Goal: Contribute content: Contribute content

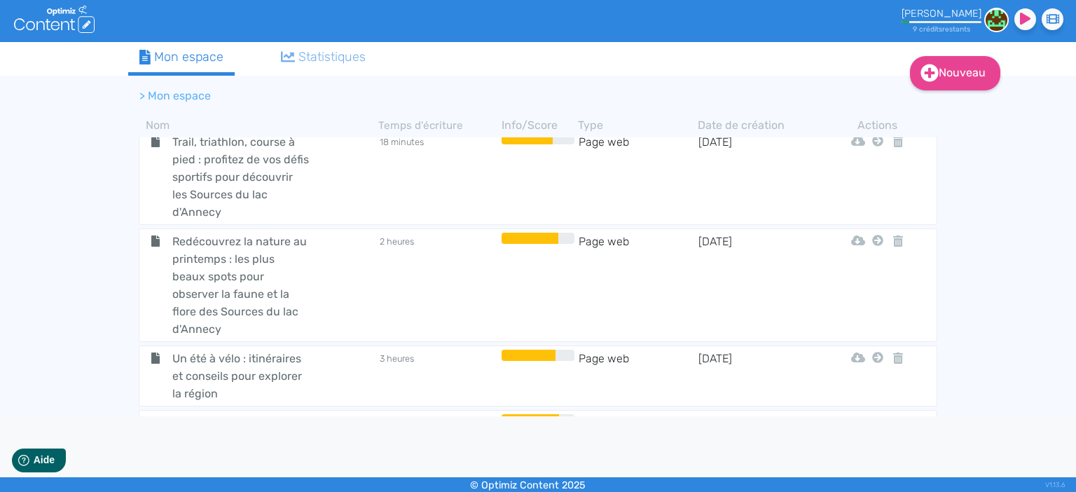
scroll to position [1704, 0]
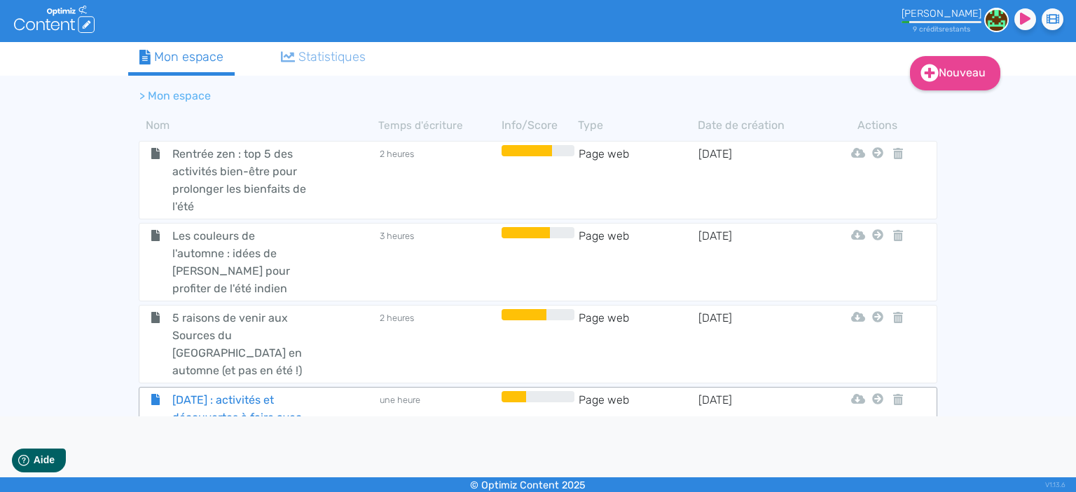
click at [253, 391] on span "[DATE] : activités et découvertes à faire avec les enfants" at bounding box center [241, 417] width 158 height 53
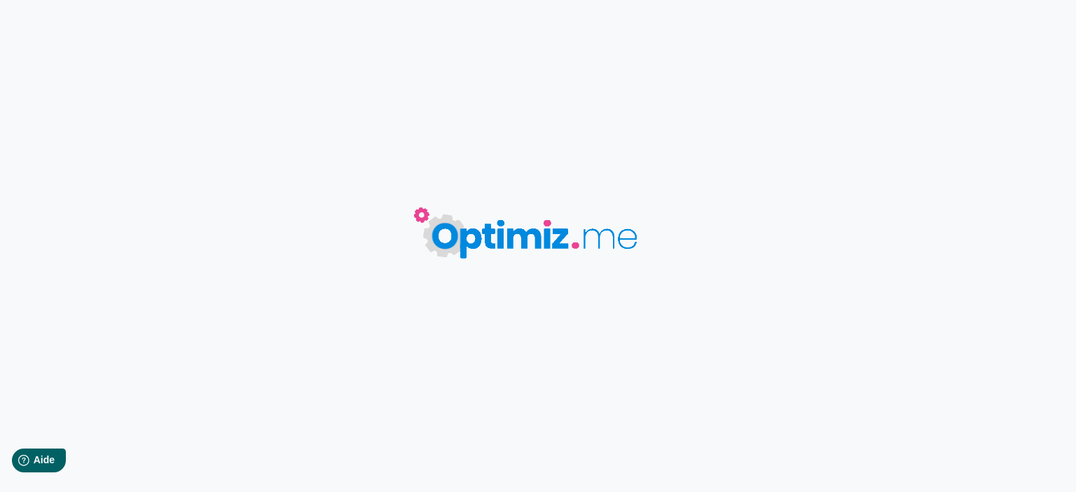
type input "[DATE] : activités et découvertes à faire avec les enfants"
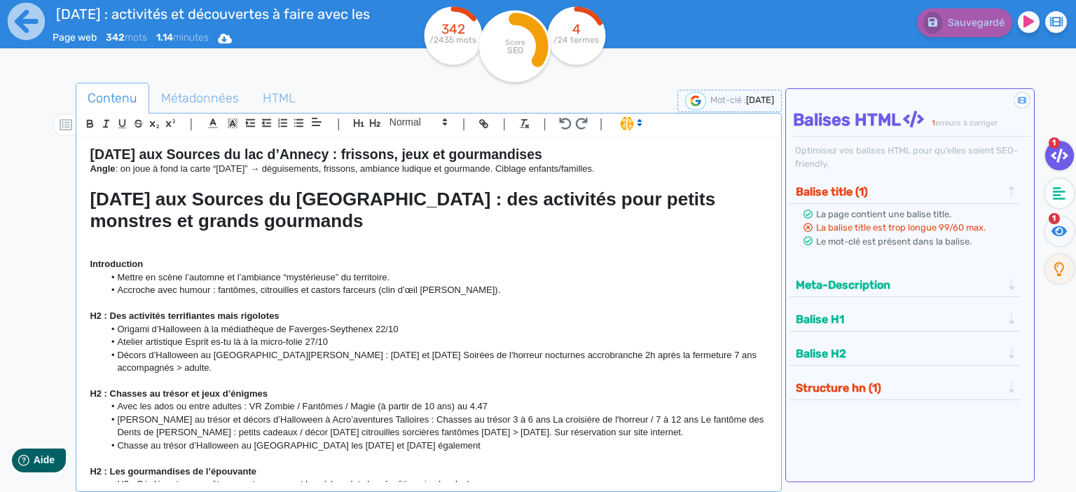
click at [189, 158] on strong "[DATE] aux Sources du lac d’Annecy : frissons, jeux et gourmandises" at bounding box center [316, 153] width 452 height 15
click at [497, 160] on strong "[DATE] aux Sources du lac d’Annecy : frissons, jeux et gourmandises" at bounding box center [316, 153] width 452 height 15
click at [270, 212] on strong "[DATE] aux Sources du [GEOGRAPHIC_DATA] : des activités pour petits monstres et…" at bounding box center [405, 209] width 631 height 43
click at [175, 223] on strong "[DATE] aux Sources du [GEOGRAPHIC_DATA] : des activités pour petits monstres et…" at bounding box center [405, 209] width 631 height 43
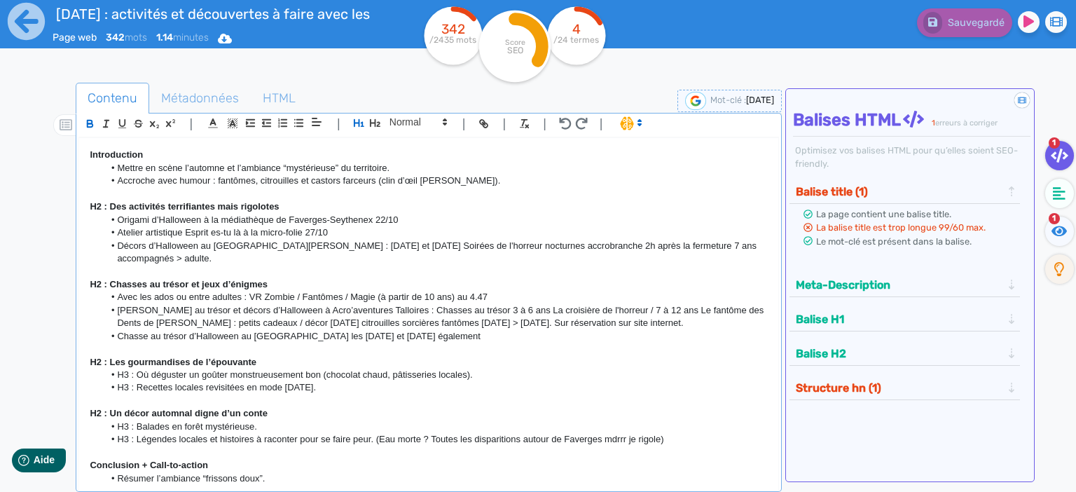
scroll to position [181, 0]
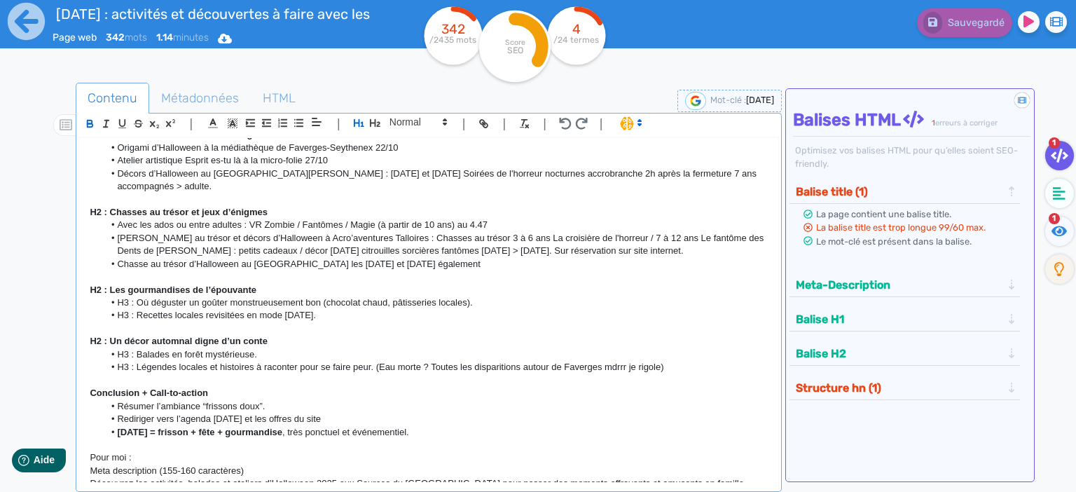
click at [381, 258] on li "Chasse au trésor d’Halloween au [GEOGRAPHIC_DATA] les [DATE] et [DATE] également" at bounding box center [436, 264] width 664 height 13
click at [335, 296] on li "H3 : Où déguster un goûter monstrueusement bon (chocolat chaud, pâtisseries loc…" at bounding box center [436, 302] width 664 height 13
click at [419, 219] on li "Avec les ados ou entre adultes : VR Zombie / Fantômes / Magie (à partir de 10 a…" at bounding box center [436, 225] width 664 height 13
click at [390, 244] on li "[PERSON_NAME] au trésor et décors d’Halloween à Acro’aventures Talloires : Chas…" at bounding box center [436, 245] width 664 height 26
click at [295, 258] on li "Chasse au trésor d’Halloween au [GEOGRAPHIC_DATA] les [DATE] et [DATE] également" at bounding box center [436, 264] width 664 height 13
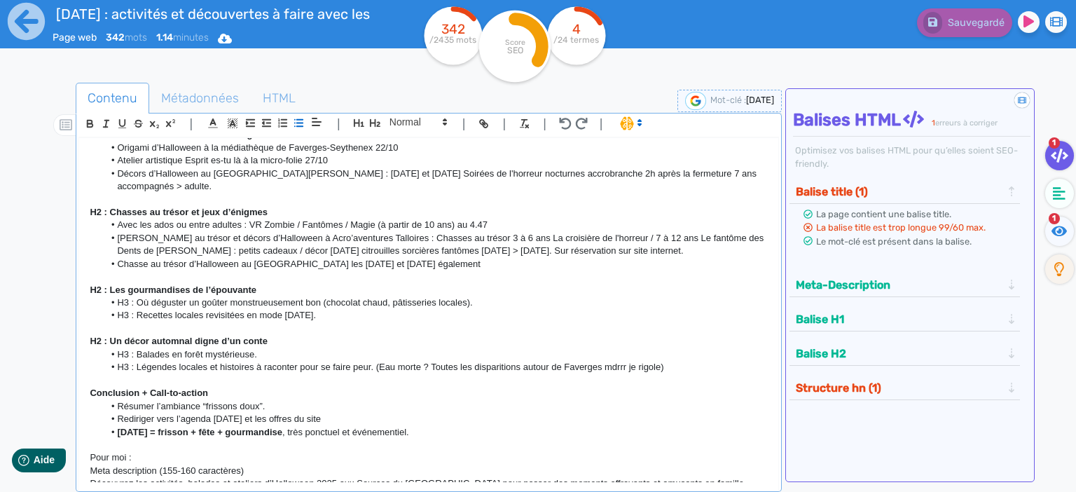
click at [509, 270] on p at bounding box center [429, 276] width 678 height 13
click at [427, 258] on li "Chasse au trésor d’Halloween au [GEOGRAPHIC_DATA] les [DATE] et [DATE] également" at bounding box center [436, 264] width 664 height 13
click at [356, 258] on li "Chasse au trésor d’Halloween au [GEOGRAPHIC_DATA] les [DATE] et [DATE] également" at bounding box center [436, 264] width 664 height 13
click at [428, 322] on p at bounding box center [429, 328] width 678 height 13
click at [340, 309] on li "H3 : Recettes locales revisitées en mode [DATE]." at bounding box center [436, 315] width 664 height 13
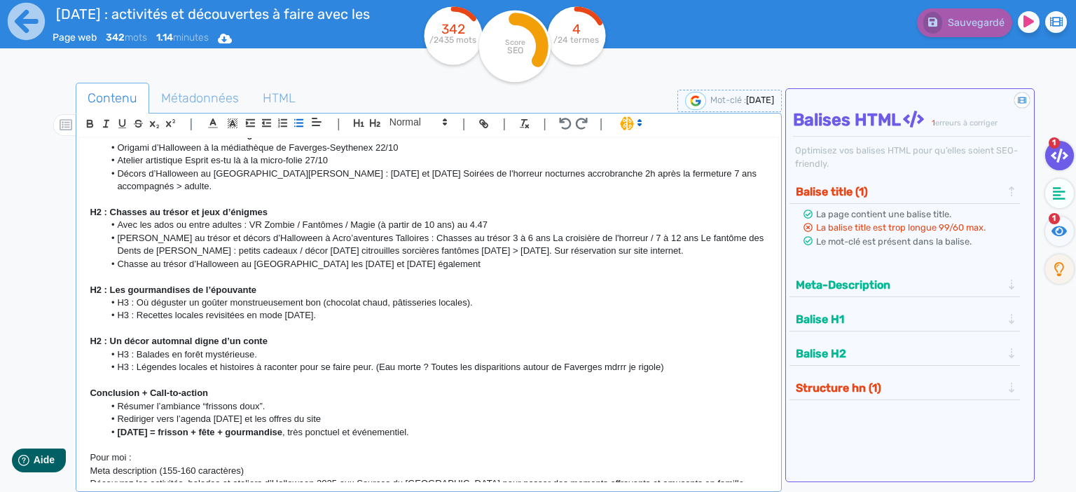
click at [363, 284] on p "H2 : Les gourmandises de l’épouvante" at bounding box center [429, 290] width 678 height 13
click at [433, 258] on li "Chasse au trésor d’Halloween au [GEOGRAPHIC_DATA] les [DATE] et [DATE] également" at bounding box center [436, 264] width 664 height 13
click at [426, 258] on li "Chasse au trésor d’Halloween au [GEOGRAPHIC_DATA] les [DATE] et [DATE] également" at bounding box center [436, 264] width 664 height 13
click at [460, 258] on li "Chasse au trésor d’Halloween au [GEOGRAPHIC_DATA] les [DATE] et [DATE] également" at bounding box center [436, 264] width 664 height 13
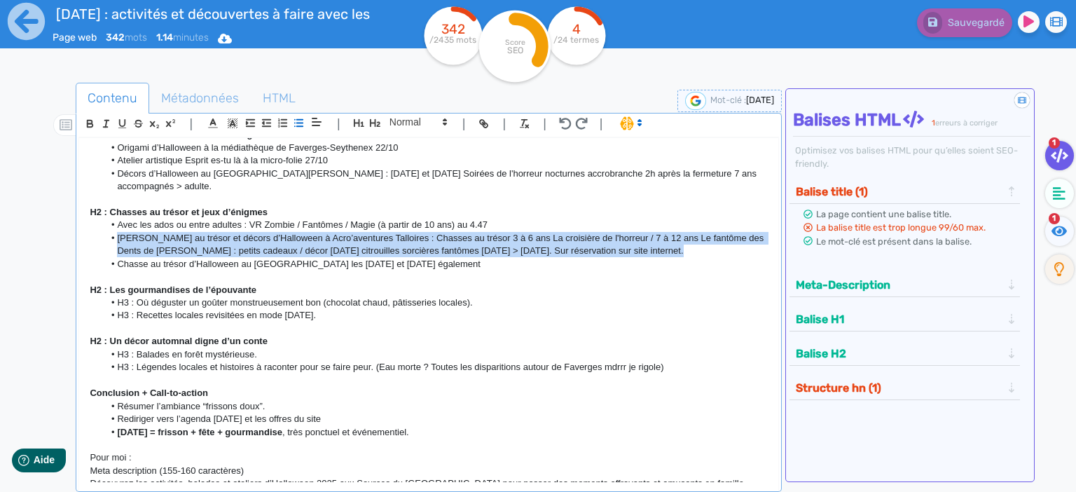
click at [460, 258] on li "Chasse au trésor d’Halloween au [GEOGRAPHIC_DATA] les [DATE] et [DATE] également" at bounding box center [436, 264] width 664 height 13
click at [430, 258] on li "Chasse au trésor d’Halloween au [GEOGRAPHIC_DATA] les [DATE] et [DATE] également" at bounding box center [436, 264] width 664 height 13
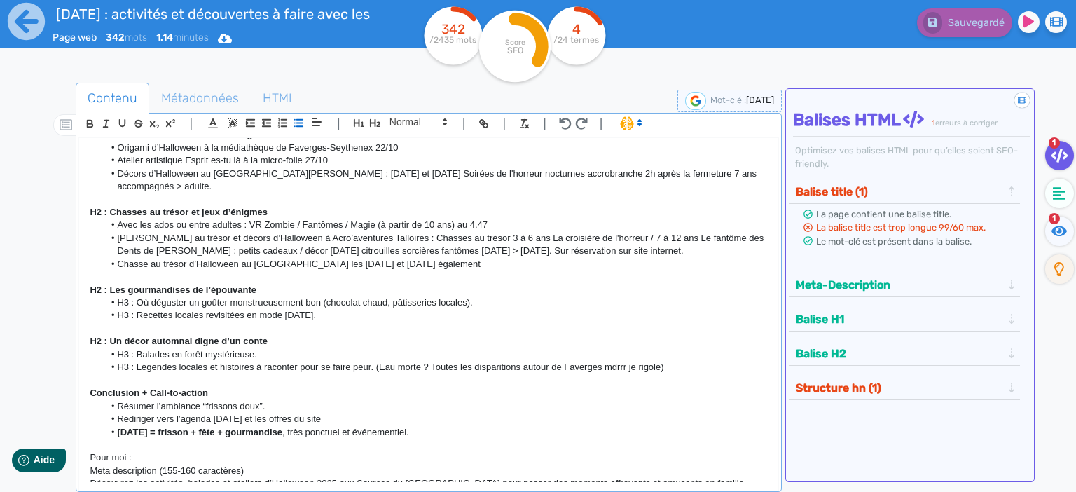
click at [469, 258] on li "Chasse au trésor d’Halloween au [GEOGRAPHIC_DATA] les [DATE] et [DATE] également" at bounding box center [436, 264] width 664 height 13
click at [180, 258] on li "Chasse au trésor d’Halloween au [GEOGRAPHIC_DATA] les [DATE] et [DATE] également" at bounding box center [436, 264] width 664 height 13
click at [209, 258] on li "Chasse au trésor d’Halloween au [GEOGRAPHIC_DATA] les [DATE] et [DATE] également" at bounding box center [436, 264] width 664 height 13
click at [195, 258] on li "Chasse au trésor d’Halloween au [GEOGRAPHIC_DATA] les [DATE] et [DATE] également" at bounding box center [436, 264] width 664 height 13
click at [214, 258] on li "Chasse au trésor d’Halloween au [GEOGRAPHIC_DATA] les [DATE] et [DATE] également" at bounding box center [436, 264] width 664 height 13
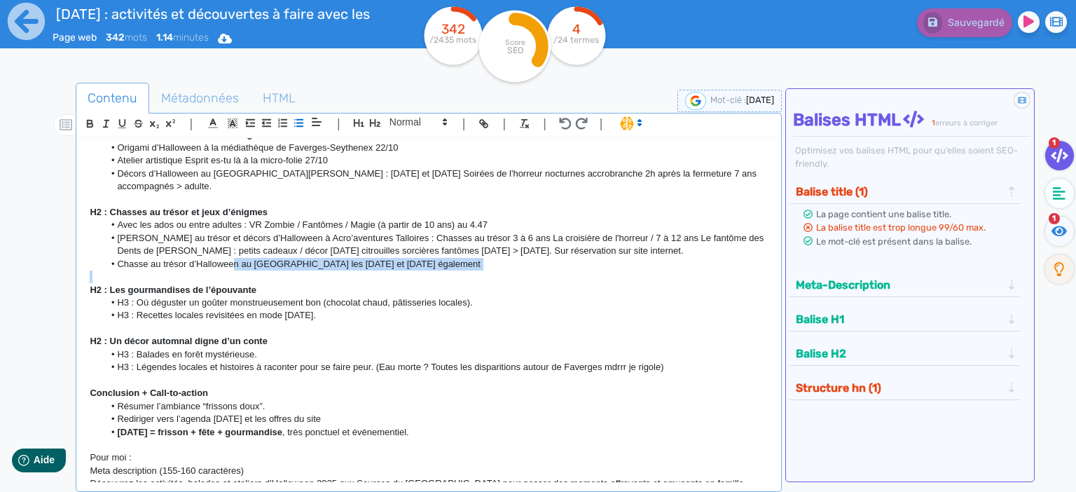
drag, startPoint x: 234, startPoint y: 254, endPoint x: 263, endPoint y: 259, distance: 29.8
click at [263, 259] on div "[DATE] aux Sources du lac d’Annecy : frissons, jeux et gourmandises Angle : on …" at bounding box center [428, 310] width 699 height 344
click at [289, 270] on p at bounding box center [429, 276] width 678 height 13
click at [271, 270] on p at bounding box center [429, 276] width 678 height 13
click at [303, 270] on p at bounding box center [429, 276] width 678 height 13
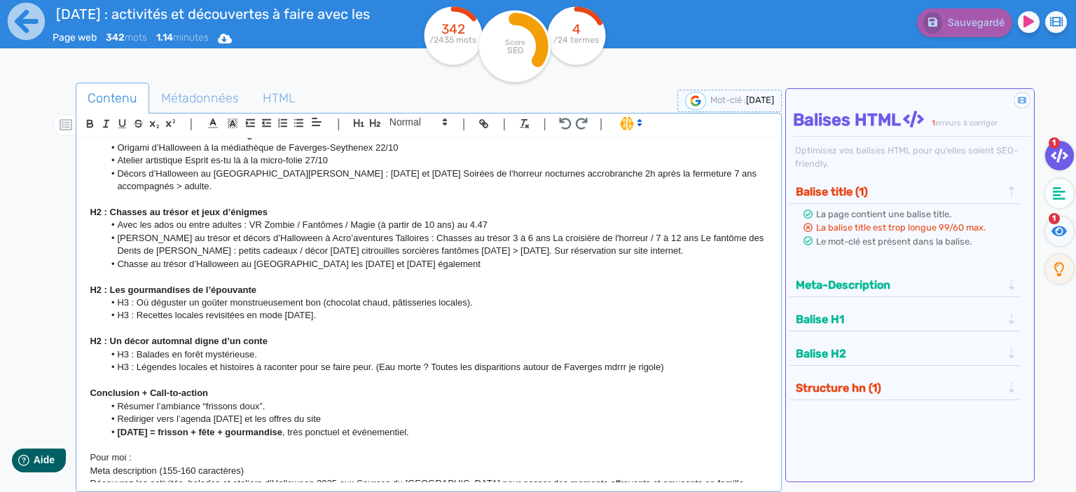
click at [367, 270] on p at bounding box center [429, 276] width 678 height 13
click at [380, 258] on li "Chasse au trésor d’Halloween au [GEOGRAPHIC_DATA] les [DATE] et [DATE] également" at bounding box center [436, 264] width 664 height 13
click at [417, 270] on p at bounding box center [429, 276] width 678 height 13
click at [420, 258] on li "Chasse au trésor d’Halloween au [GEOGRAPHIC_DATA] les [DATE] et [DATE] également" at bounding box center [436, 264] width 664 height 13
click at [457, 270] on p at bounding box center [429, 276] width 678 height 13
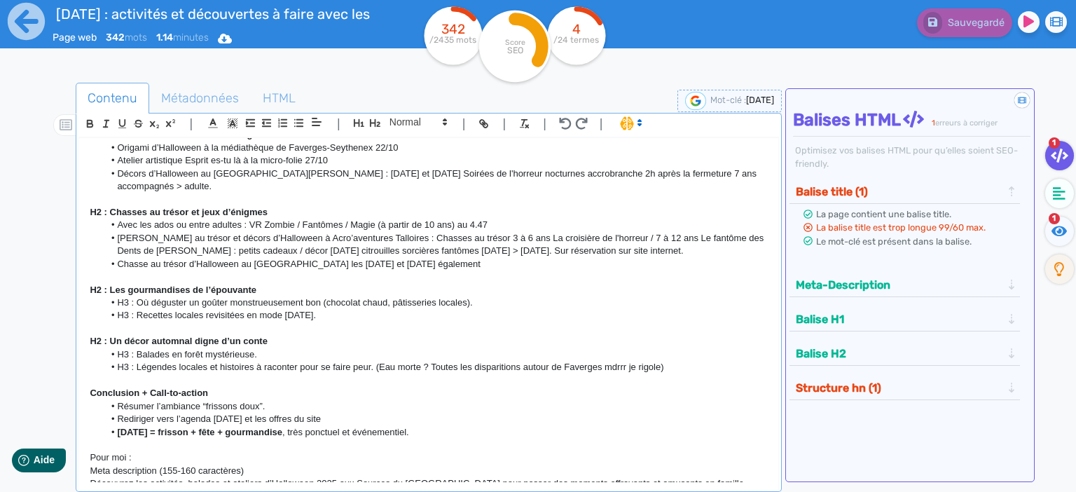
click at [423, 258] on li "Chasse au trésor d’Halloween au [GEOGRAPHIC_DATA] les [DATE] et [DATE] également" at bounding box center [436, 264] width 664 height 13
click at [455, 270] on p at bounding box center [429, 276] width 678 height 13
click at [439, 258] on li "Chasse au trésor d’Halloween au [GEOGRAPHIC_DATA] les [DATE] et [DATE] également" at bounding box center [436, 264] width 664 height 13
click at [437, 258] on li "Chasse au trésor d’Halloween au [GEOGRAPHIC_DATA] les [DATE] et [DATE] également" at bounding box center [436, 264] width 664 height 13
click at [446, 258] on li "Chasse au trésor d’Halloween au [GEOGRAPHIC_DATA] les [DATE] et [DATE] également" at bounding box center [436, 264] width 664 height 13
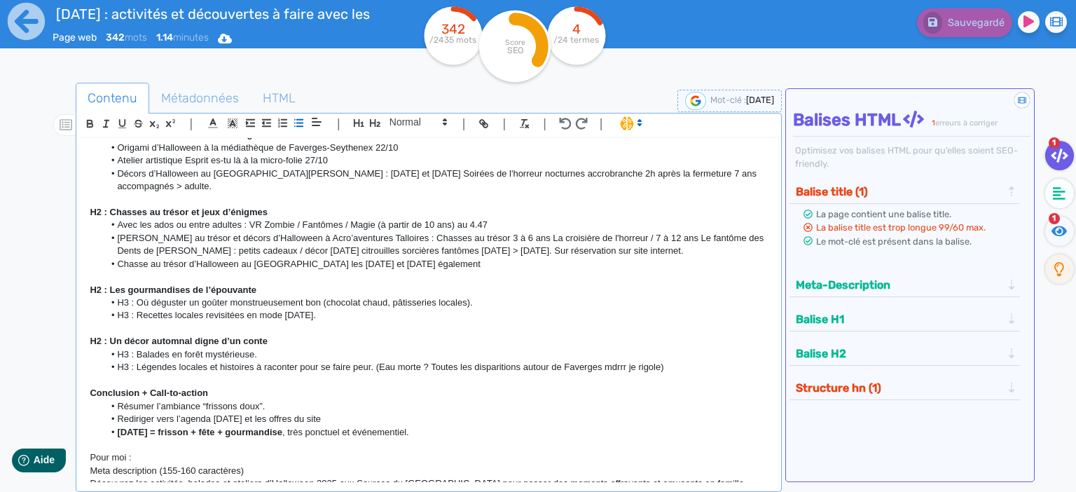
click at [446, 258] on li "Chasse au trésor d’Halloween au [GEOGRAPHIC_DATA] les [DATE] et [DATE] également" at bounding box center [436, 264] width 664 height 13
click at [432, 258] on li "Chasse au trésor d’Halloween au [GEOGRAPHIC_DATA] les [DATE] et [DATE] également" at bounding box center [436, 264] width 664 height 13
click at [443, 270] on p at bounding box center [429, 276] width 678 height 13
click at [430, 258] on li "Chasse au trésor d’Halloween au [GEOGRAPHIC_DATA] les [DATE] et [DATE] également" at bounding box center [436, 264] width 664 height 13
click at [429, 258] on li "Chasse au trésor d’Halloween au [GEOGRAPHIC_DATA] les [DATE] et [DATE] également" at bounding box center [436, 264] width 664 height 13
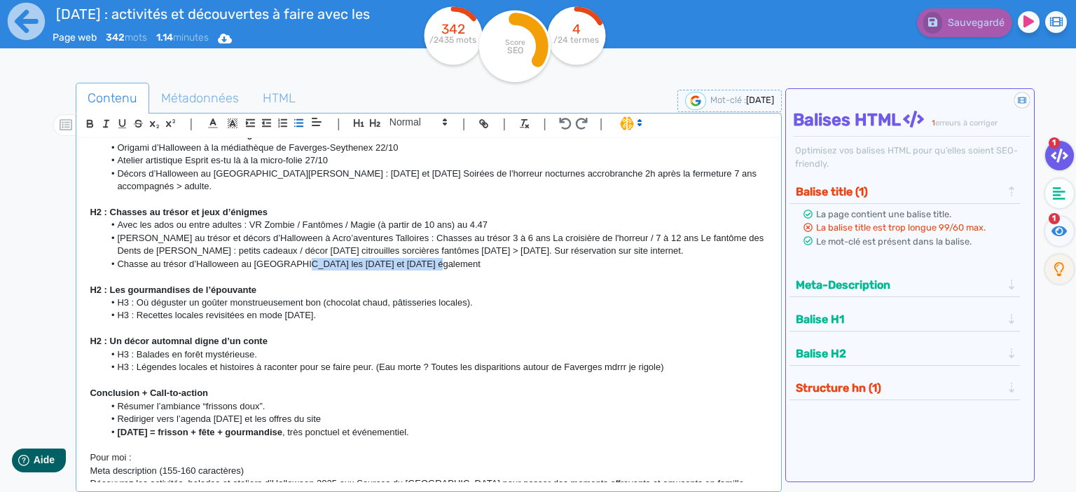
drag, startPoint x: 426, startPoint y: 256, endPoint x: 295, endPoint y: 256, distance: 131.0
click at [295, 258] on li "Chasse au trésor d’Halloween au [GEOGRAPHIC_DATA] les [DATE] et [DATE] également" at bounding box center [436, 264] width 664 height 13
click at [350, 242] on li "[PERSON_NAME] au trésor et décors d’Halloween à Acro’aventures Talloires : Chas…" at bounding box center [436, 245] width 664 height 26
click at [411, 242] on li "[PERSON_NAME] au trésor et décors d’Halloween à Acro’aventures Talloires : Chas…" at bounding box center [436, 245] width 664 height 26
drag, startPoint x: 429, startPoint y: 251, endPoint x: 297, endPoint y: 268, distance: 132.8
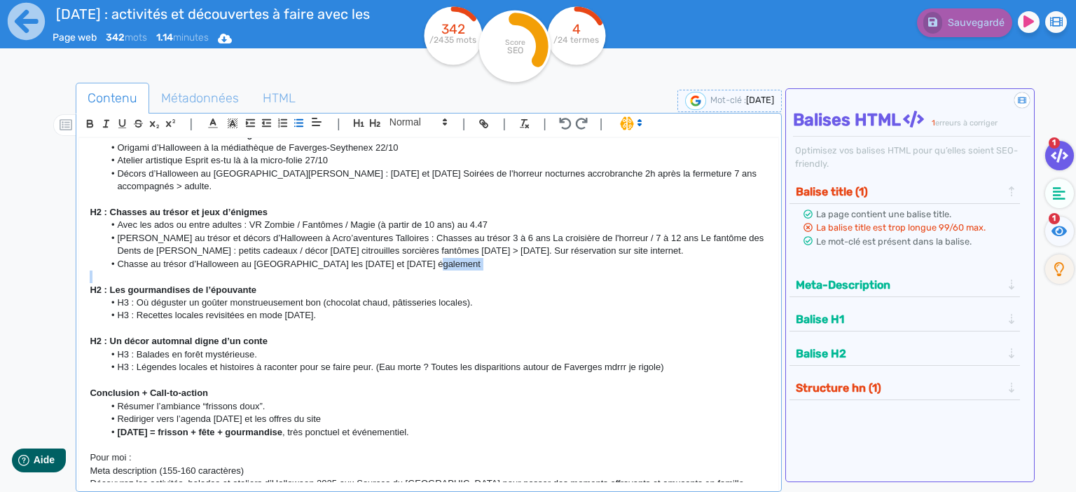
click at [298, 268] on div "[DATE] aux Sources du lac d’Annecy : frissons, jeux et gourmandises Angle : on …" at bounding box center [428, 310] width 699 height 344
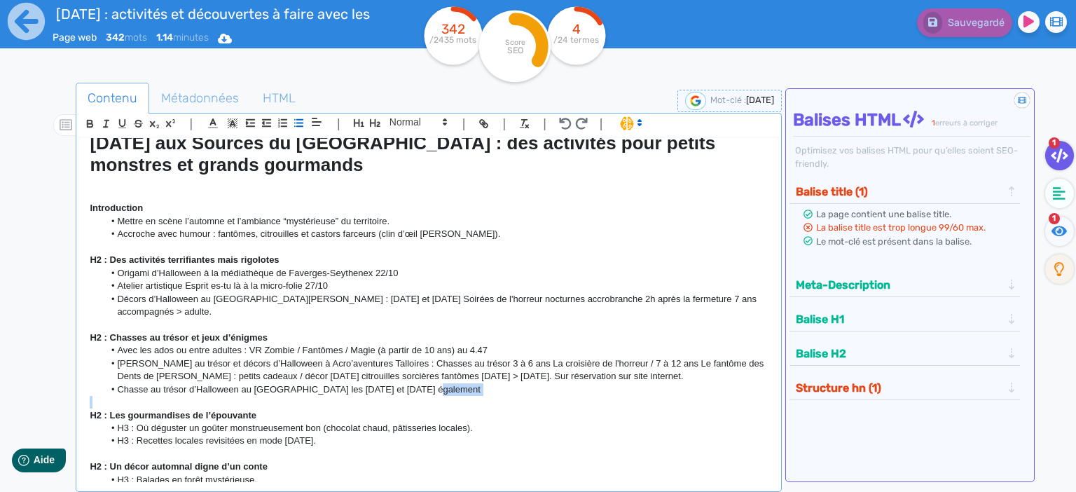
scroll to position [0, 0]
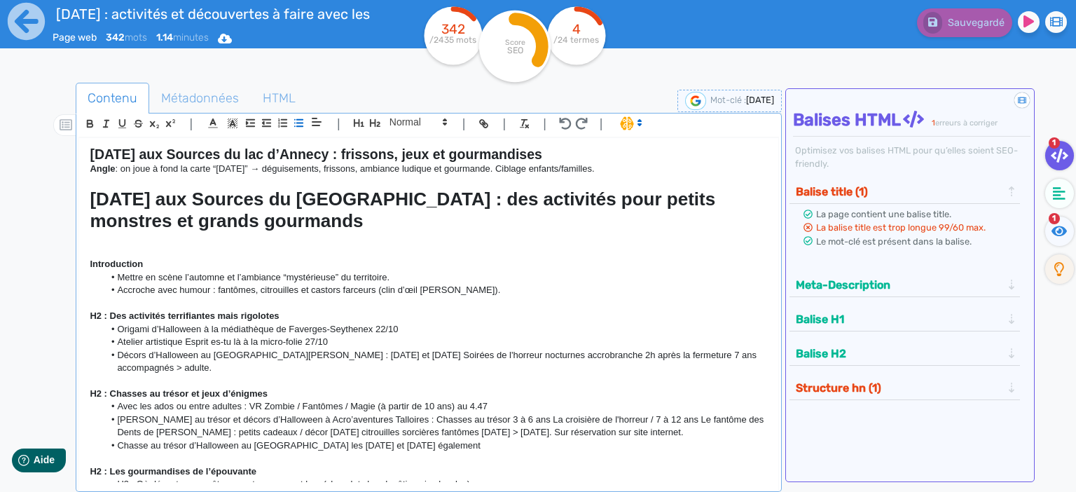
click at [280, 189] on h1 "[DATE] aux Sources du [GEOGRAPHIC_DATA] : des activités pour petits monstres et…" at bounding box center [429, 209] width 678 height 43
click at [407, 160] on strong "[DATE] aux Sources du lac d’Annecy : frissons, jeux et gourmandises" at bounding box center [316, 153] width 452 height 15
click at [610, 161] on h2 "[DATE] aux Sources du lac d’Annecy : frissons, jeux et gourmandises" at bounding box center [429, 154] width 678 height 16
click at [146, 238] on p at bounding box center [429, 238] width 678 height 13
click at [153, 238] on p at bounding box center [429, 238] width 678 height 13
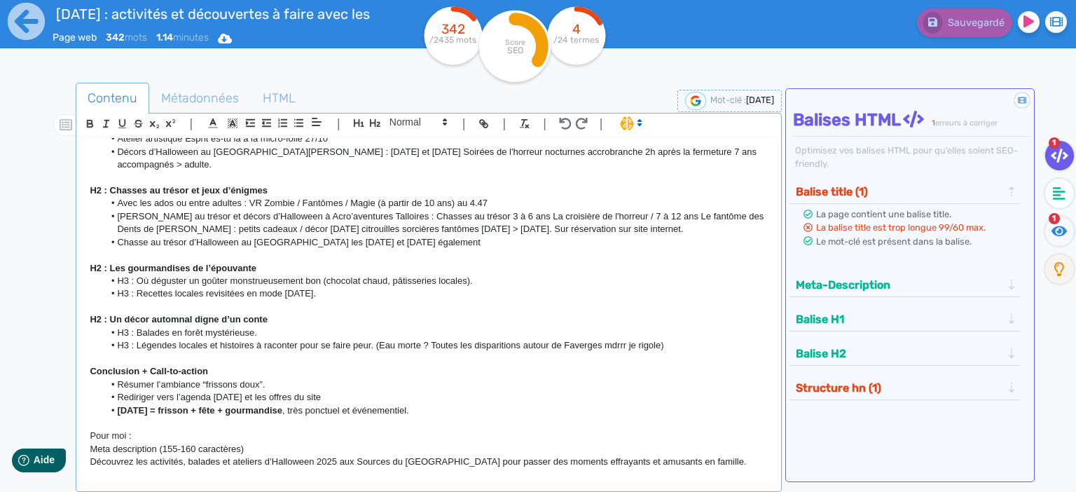
scroll to position [211, 0]
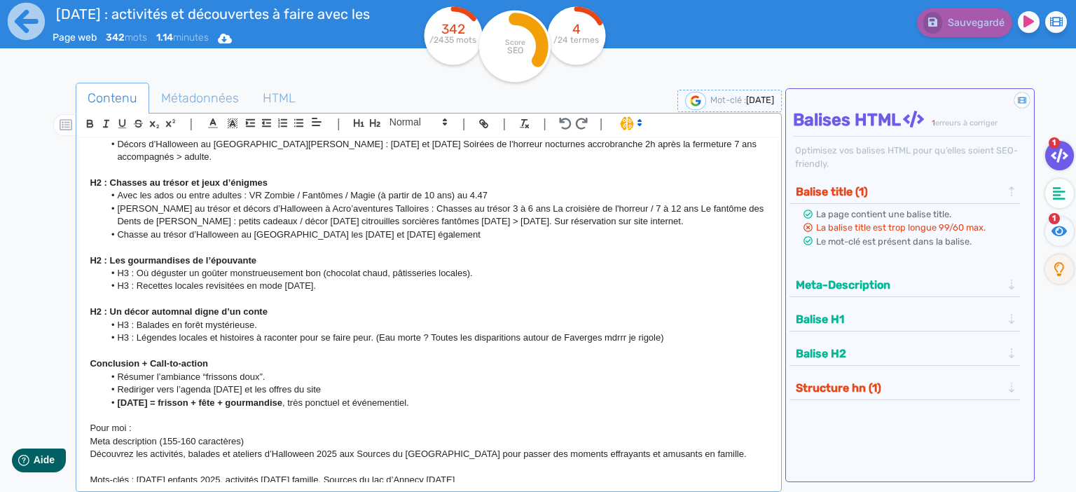
click at [453, 267] on li "H3 : Où déguster un goûter monstrueusement bon (chocolat chaud, pâtisseries loc…" at bounding box center [436, 273] width 664 height 13
click at [496, 267] on li "H3 : Où déguster un goûter monstrueusement bon (chocolat chaud, pâtisseries loc…" at bounding box center [436, 273] width 664 height 13
drag, startPoint x: 340, startPoint y: 271, endPoint x: 328, endPoint y: 271, distance: 11.9
click at [328, 280] on li "H3 : Recettes locales revisitées en mode [DATE]." at bounding box center [436, 286] width 664 height 13
click at [371, 280] on li "H3 : Recettes locales revisitées en mode [DATE] >" at bounding box center [436, 286] width 664 height 13
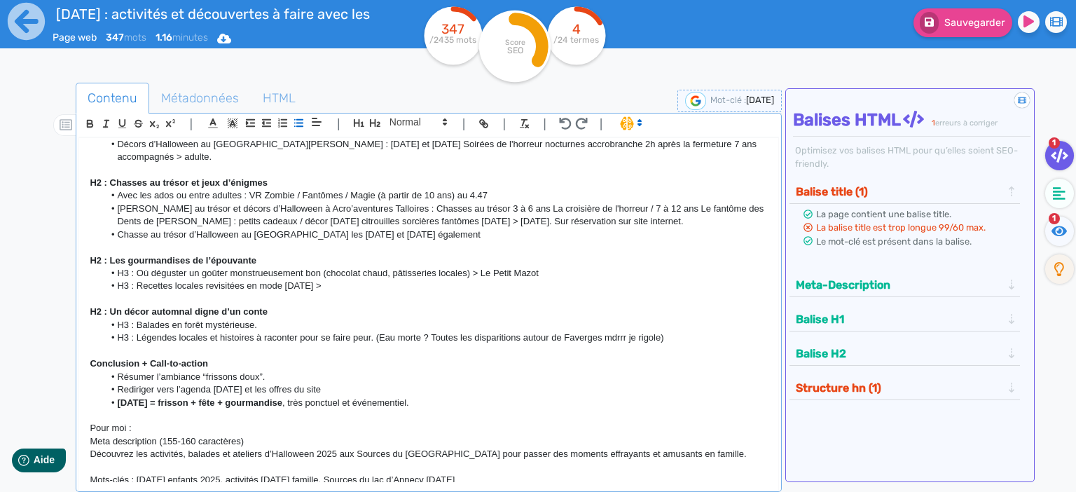
click at [374, 293] on p at bounding box center [429, 299] width 678 height 13
click at [402, 280] on li "H3 : Recettes locales revisitées en mode [DATE] >" at bounding box center [436, 286] width 664 height 13
click at [385, 280] on li "H3 : Recettes locales revisitées en mode [DATE] >" at bounding box center [436, 286] width 664 height 13
click at [566, 254] on p "H2 : Les gourmandises de l’épouvante" at bounding box center [429, 260] width 678 height 13
click at [549, 267] on li "H3 : Où déguster un goûter monstrueusement bon (chocolat chaud, pâtisseries loc…" at bounding box center [436, 273] width 664 height 13
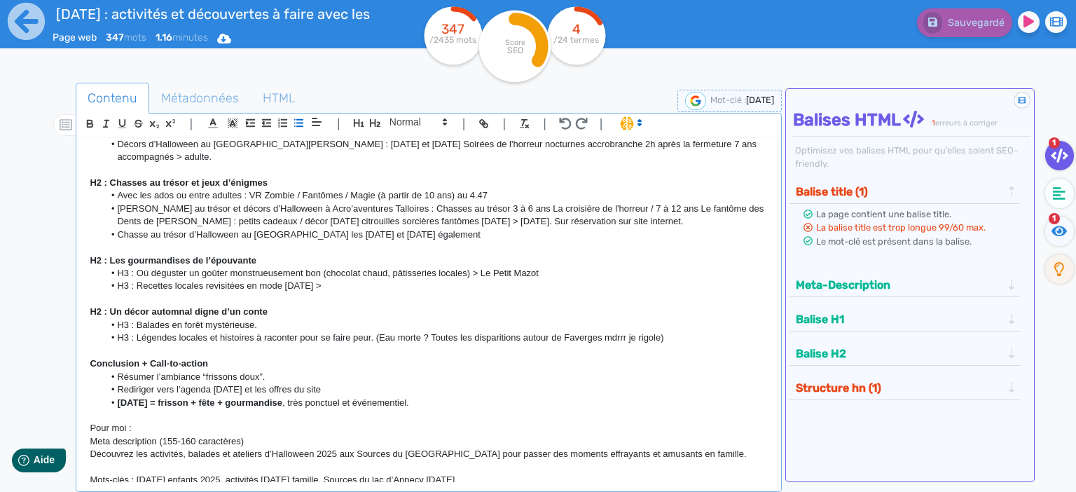
click at [537, 293] on p at bounding box center [429, 299] width 678 height 13
click at [385, 267] on li "H3 : Où déguster un goûter monstrueusement bon (chocolat chaud, pâtisseries loc…" at bounding box center [436, 273] width 664 height 13
click at [383, 280] on li "H3 : Recettes locales revisitées en mode [DATE] >" at bounding box center [436, 286] width 664 height 13
click at [361, 293] on p at bounding box center [429, 299] width 678 height 13
click at [367, 267] on li "H3 : Où déguster un goûter monstrueusement bon (chocolat chaud, pâtisseries loc…" at bounding box center [436, 273] width 664 height 13
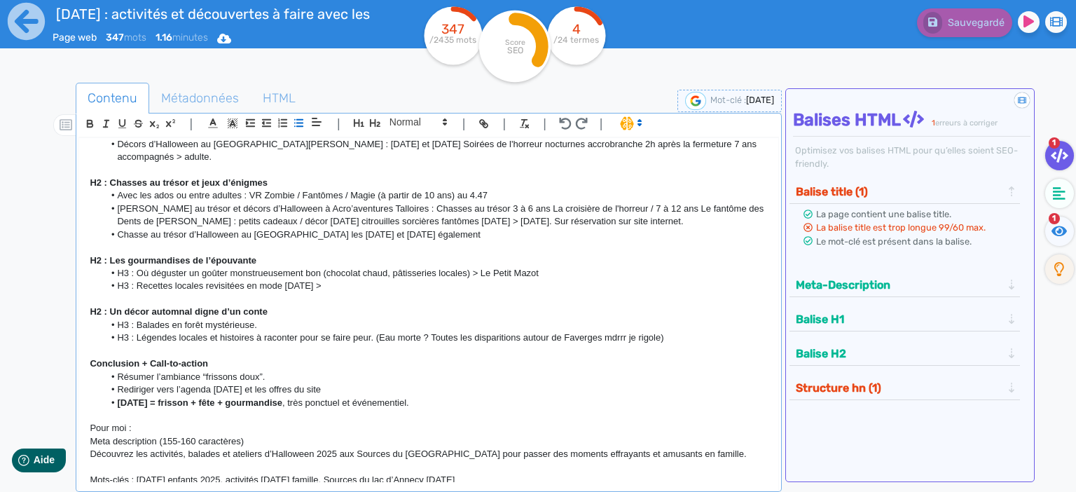
click at [383, 280] on li "H3 : Recettes locales revisitées en mode [DATE] >" at bounding box center [436, 286] width 664 height 13
click at [359, 280] on li "H3 : Recettes locales revisitées en mode [DATE] >" at bounding box center [436, 286] width 664 height 13
click at [358, 293] on p at bounding box center [429, 299] width 678 height 13
click at [383, 280] on li "H3 : Recettes locales revisitées en mode [DATE] >" at bounding box center [436, 286] width 664 height 13
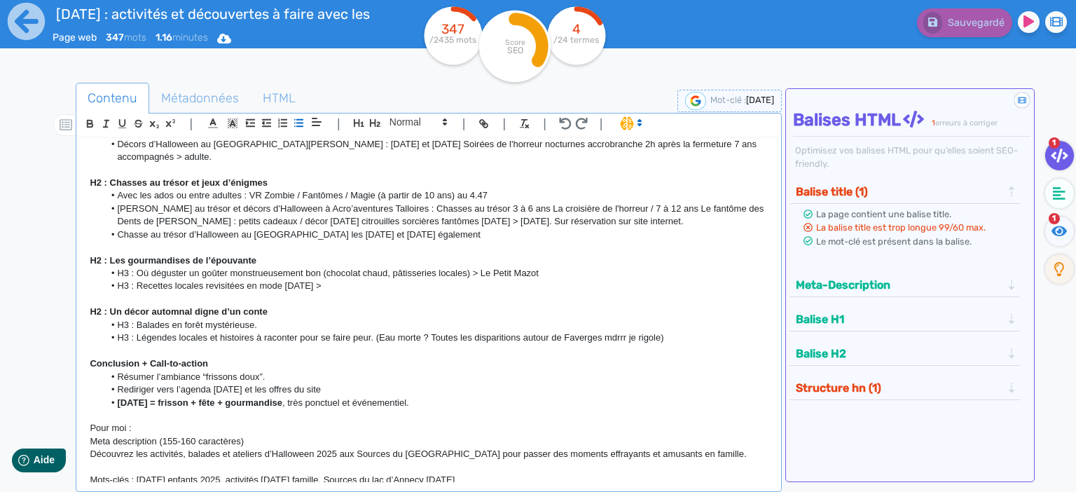
click at [383, 280] on li "H3 : Recettes locales revisitées en mode [DATE] >" at bounding box center [436, 286] width 664 height 13
click at [361, 280] on li "H3 : Recettes locales revisitées en mode [DATE] >" at bounding box center [436, 286] width 664 height 13
click at [383, 280] on li "H3 : Recettes locales revisitées en mode [DATE] >" at bounding box center [436, 286] width 664 height 13
click at [380, 280] on li "H3 : Recettes locales revisitées en mode [DATE] >" at bounding box center [436, 286] width 664 height 13
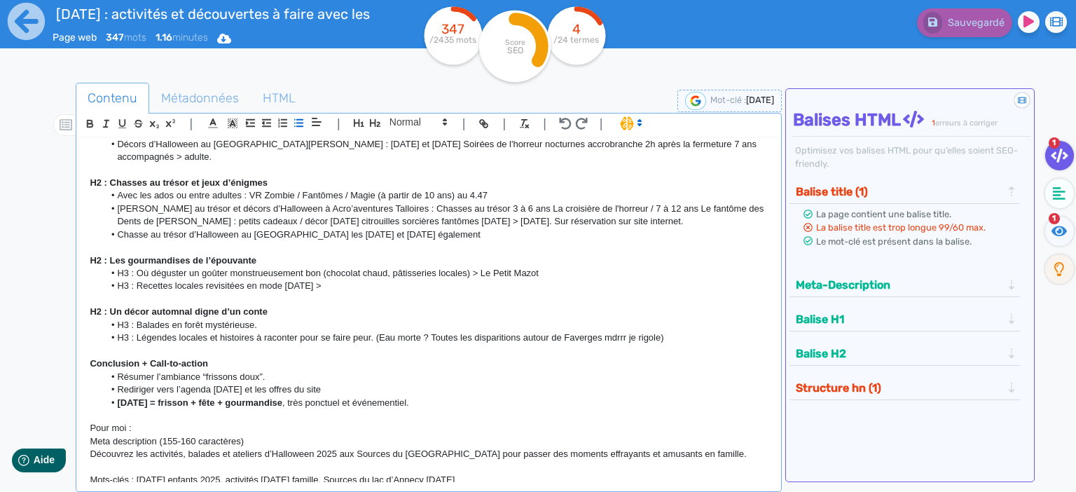
click at [402, 280] on li "H3 : Recettes locales revisitées en mode [DATE] >" at bounding box center [436, 286] width 664 height 13
click at [363, 280] on li "H3 : Recettes locales revisitées en mode [DATE] >" at bounding box center [436, 286] width 664 height 13
click at [342, 267] on li "H3 : Où déguster un goûter monstrueusement bon (chocolat chaud, pâtisseries loc…" at bounding box center [436, 273] width 664 height 13
click at [371, 280] on li "H3 : Recettes locales revisitées en mode [DATE] >" at bounding box center [436, 286] width 664 height 13
click at [385, 252] on div "[DATE] aux Sources du lac d’Annecy : frissons, jeux et gourmandises Angle : on …" at bounding box center [428, 310] width 699 height 344
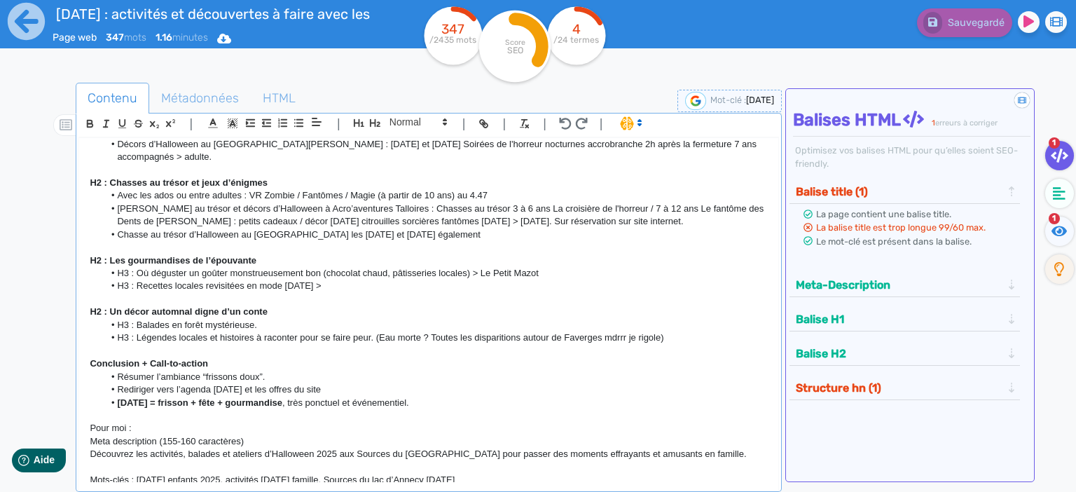
click at [380, 293] on p at bounding box center [429, 299] width 678 height 13
click at [393, 267] on li "H3 : Où déguster un goûter monstrueusement bon (chocolat chaud, pâtisseries loc…" at bounding box center [436, 273] width 664 height 13
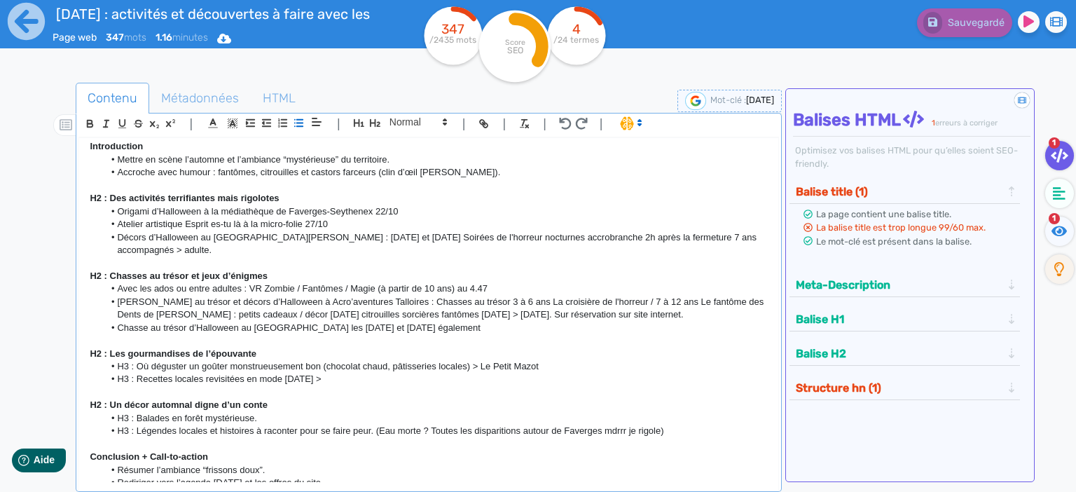
scroll to position [0, 0]
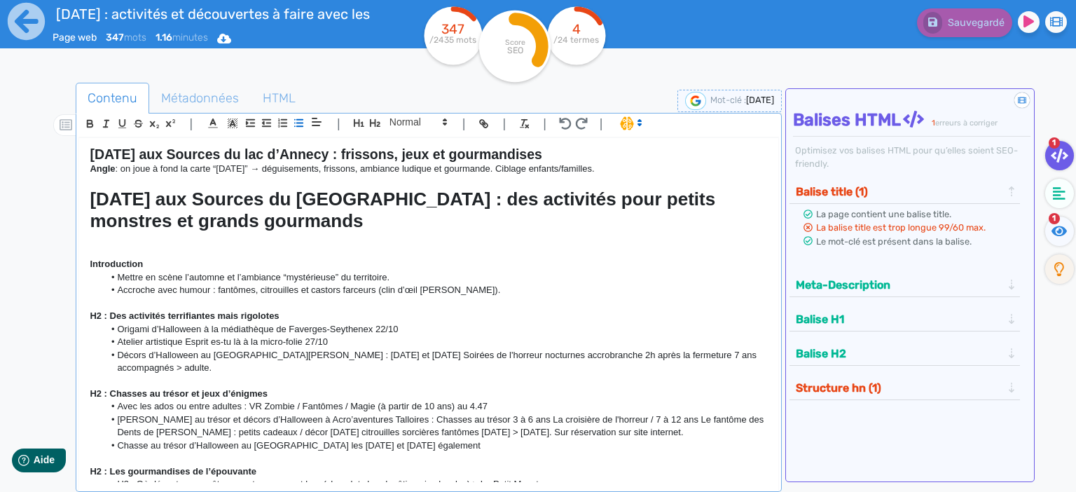
click at [366, 312] on p "H2 : Des activités terrifiantes mais rigolotes" at bounding box center [429, 316] width 678 height 13
click at [95, 233] on p at bounding box center [429, 238] width 678 height 13
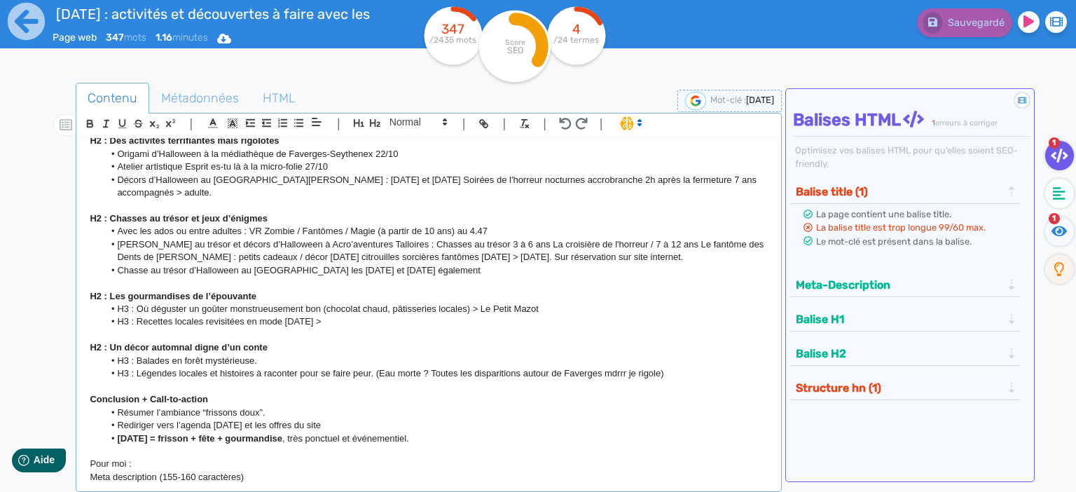
scroll to position [211, 0]
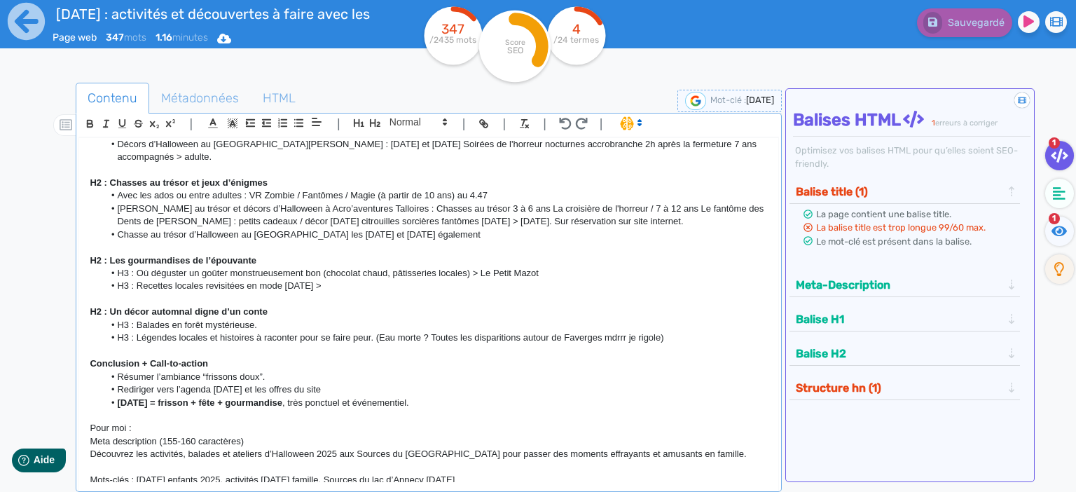
click at [277, 319] on li "H3 : Balades en forêt mystérieuse." at bounding box center [436, 325] width 664 height 13
click at [468, 319] on li "H3 : Balades en forêt mystérieuse." at bounding box center [436, 325] width 664 height 13
click at [755, 331] on li "H3 : Légendes locales et histoires à raconter pour se faire peur. (Eau morte ? …" at bounding box center [436, 337] width 664 height 13
click at [501, 319] on li "H3 : Balades en forêt mystérieuse." at bounding box center [436, 325] width 664 height 13
click at [523, 345] on p at bounding box center [429, 351] width 678 height 13
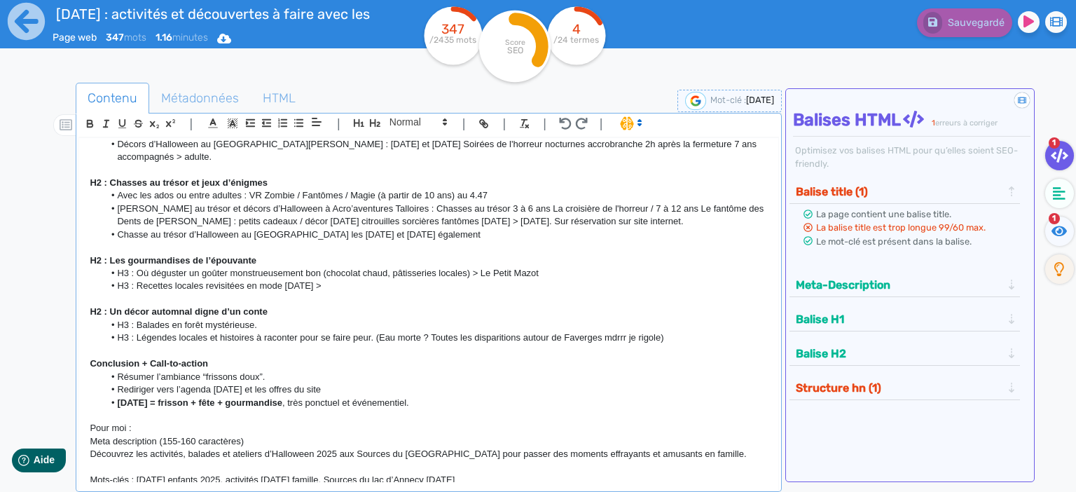
click at [490, 319] on li "H3 : Balades en forêt mystérieuse." at bounding box center [436, 325] width 664 height 13
click at [383, 293] on p at bounding box center [429, 299] width 678 height 13
drag, startPoint x: 354, startPoint y: 268, endPoint x: 364, endPoint y: 266, distance: 10.7
click at [355, 267] on ul "H3 : Où déguster un goûter monstrueusement bon (chocolat chaud, pâtisseries loc…" at bounding box center [429, 280] width 678 height 26
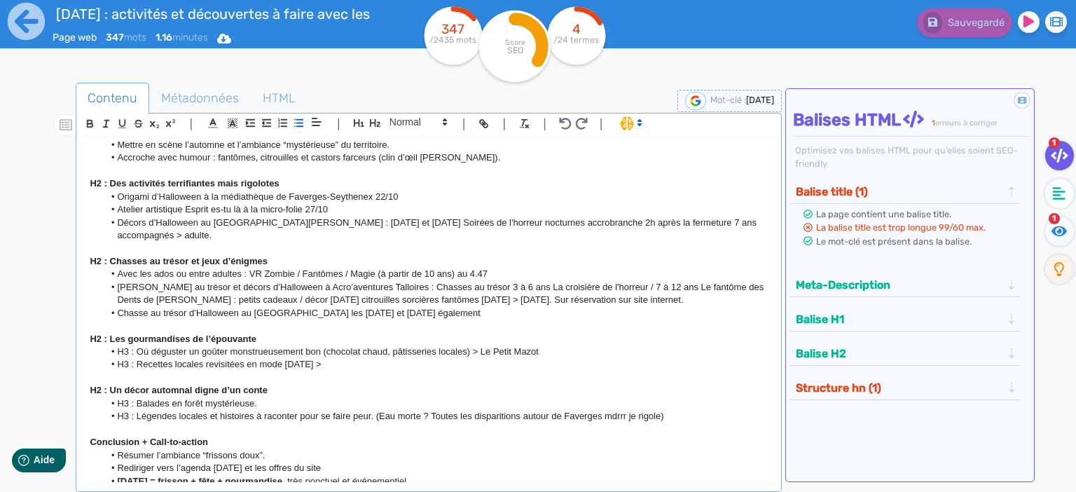
scroll to position [29, 0]
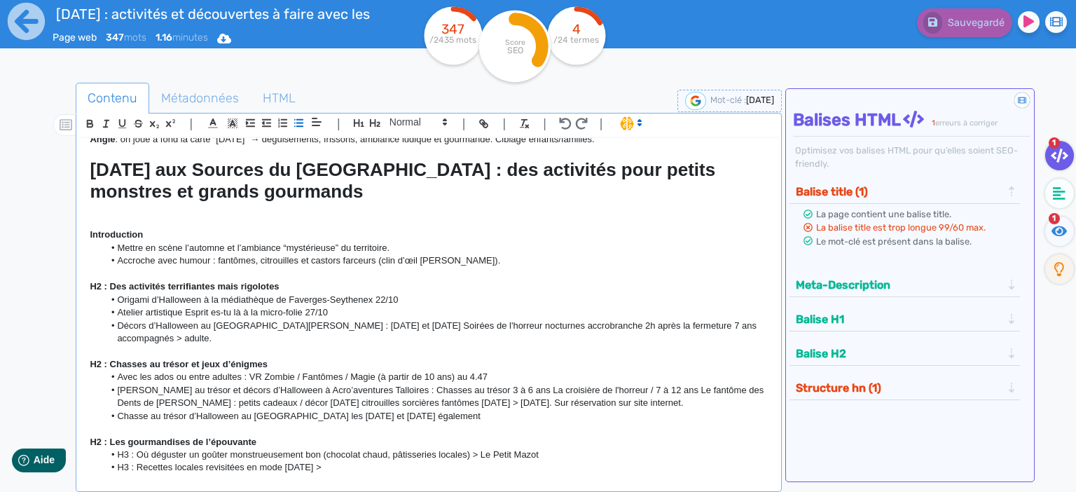
click at [471, 269] on p at bounding box center [429, 274] width 678 height 13
click at [202, 235] on p "Introduction" at bounding box center [429, 234] width 678 height 13
click at [145, 207] on p at bounding box center [429, 208] width 678 height 13
click at [128, 216] on p at bounding box center [429, 222] width 678 height 13
click at [158, 217] on p at bounding box center [429, 222] width 678 height 13
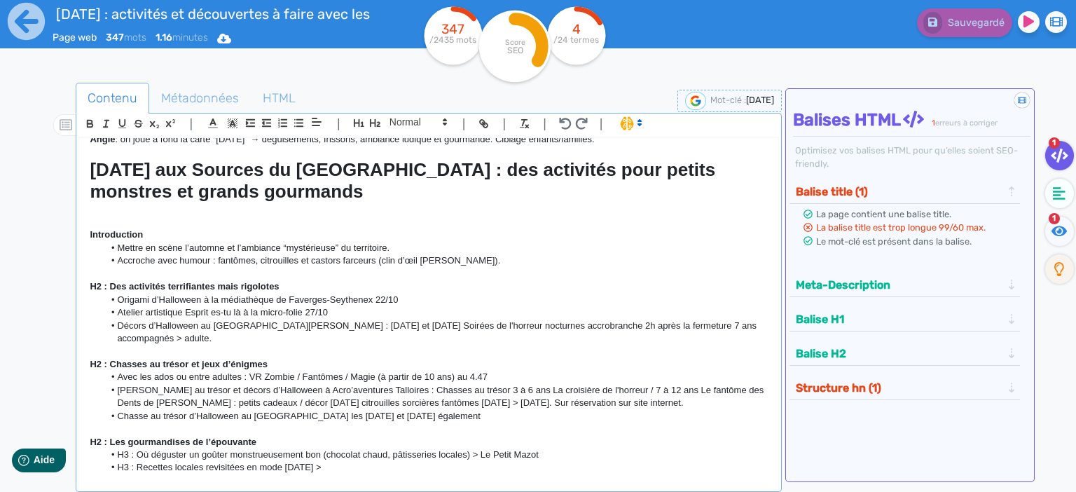
click at [117, 209] on p at bounding box center [429, 208] width 678 height 13
click at [119, 218] on p at bounding box center [429, 222] width 678 height 13
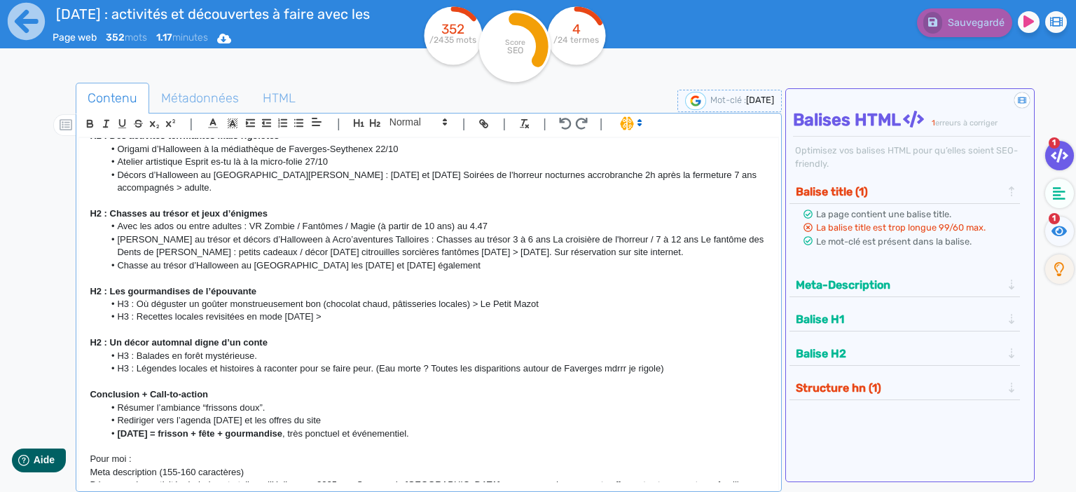
scroll to position [211, 0]
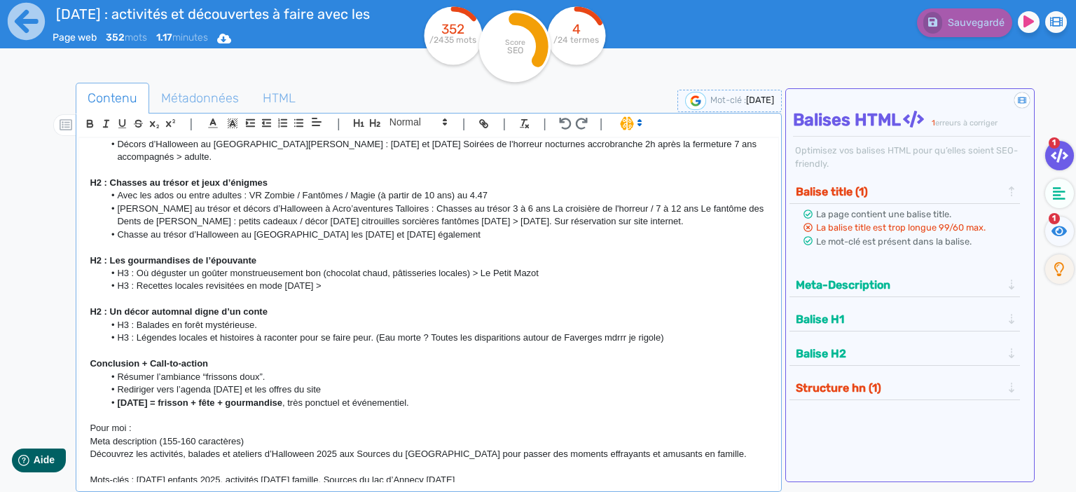
click at [677, 331] on li "H3 : Légendes locales et histoires à raconter pour se faire peur. (Eau morte ? …" at bounding box center [436, 337] width 664 height 13
click at [665, 331] on li "H3 : Légendes locales et histoires à raconter pour se faire peur. (Eau morte ? …" at bounding box center [436, 337] width 664 height 13
click at [580, 331] on li "H3 : Légendes locales et histoires à raconter pour se faire peur. (Eau morte ? …" at bounding box center [436, 337] width 664 height 13
click at [476, 331] on li "H3 : Légendes locales et histoires à raconter pour se faire peur. (Eau morte ? …" at bounding box center [436, 337] width 664 height 13
click at [413, 319] on li "H3 : Balades en forêt mystérieuse." at bounding box center [436, 325] width 664 height 13
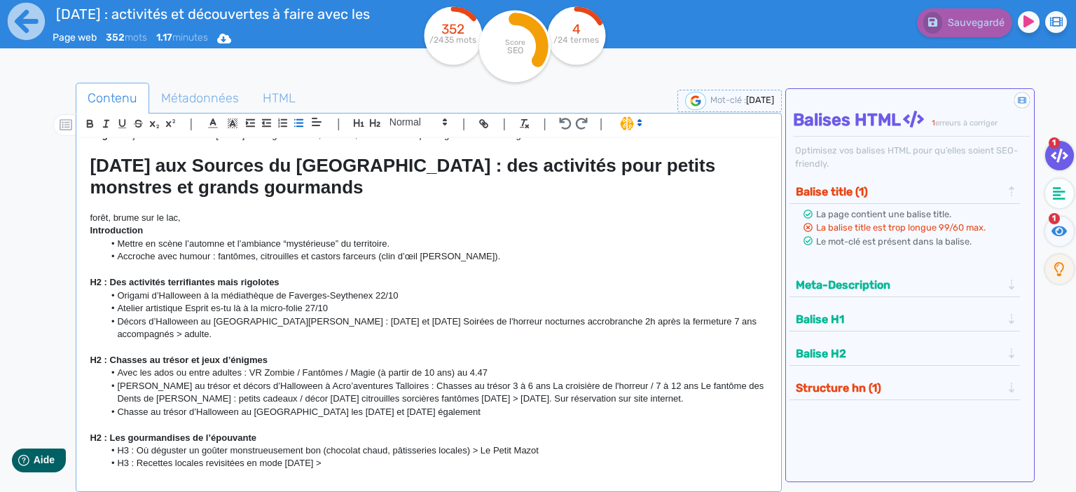
scroll to position [0, 0]
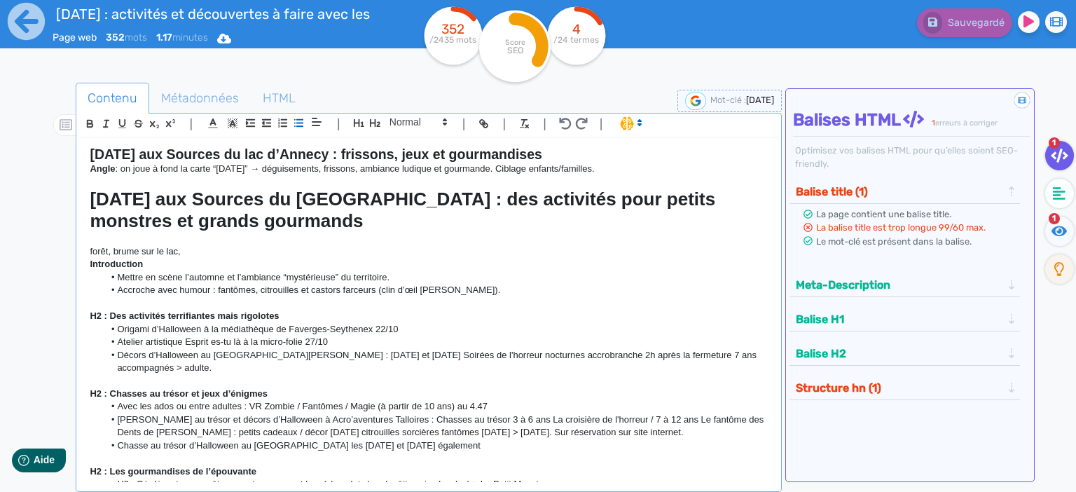
click at [420, 279] on li "Mettre en scène l’automne et l’ambiance “mystérieuse” du territoire." at bounding box center [436, 277] width 664 height 13
click at [198, 245] on p "forêt, brume sur le lac," at bounding box center [429, 251] width 678 height 13
click at [221, 256] on p "forêt, brume sur le lac," at bounding box center [429, 251] width 678 height 13
click at [214, 246] on p "forêt, brume sur le lac, marais," at bounding box center [429, 251] width 678 height 13
click at [178, 240] on p at bounding box center [429, 238] width 678 height 13
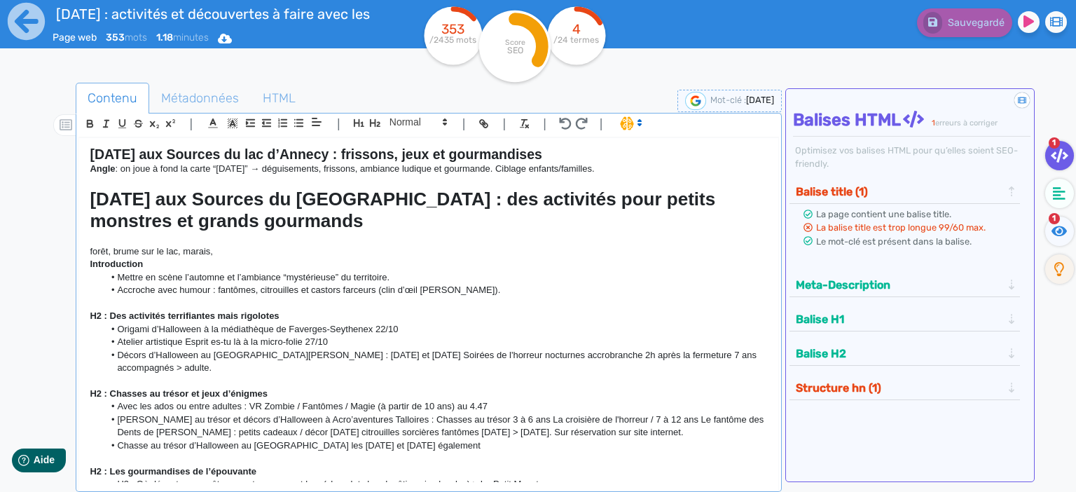
click at [108, 242] on p at bounding box center [429, 238] width 678 height 13
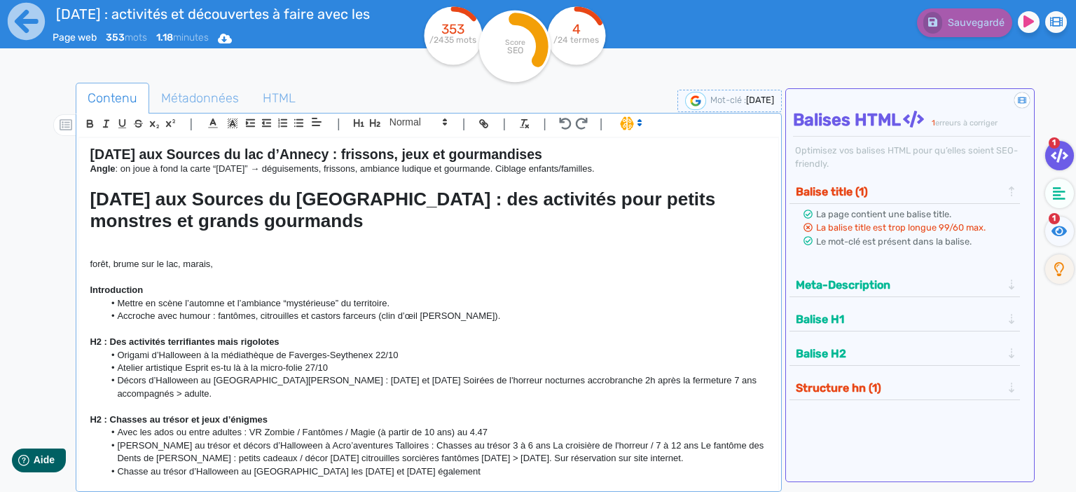
click at [134, 251] on p at bounding box center [429, 251] width 678 height 13
click at [130, 255] on p at bounding box center [429, 251] width 678 height 13
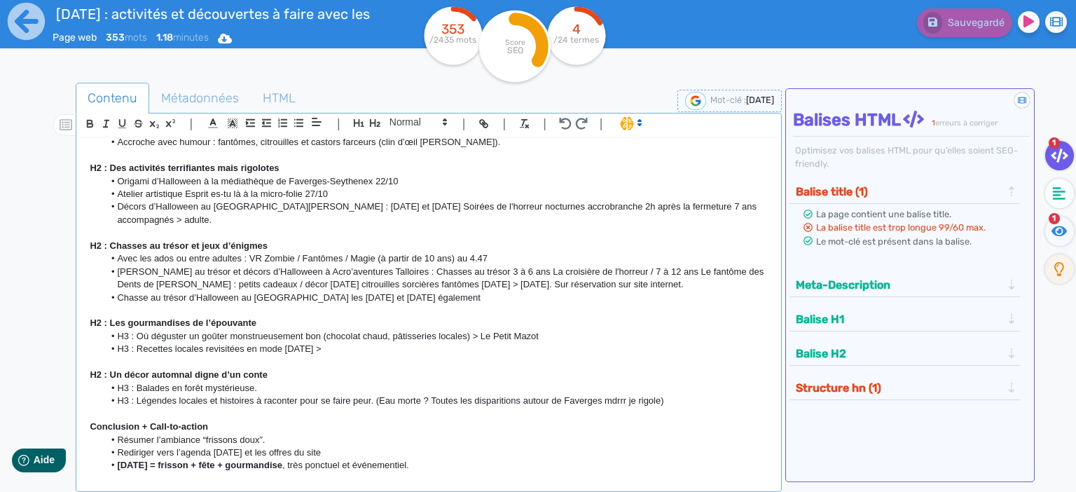
scroll to position [185, 0]
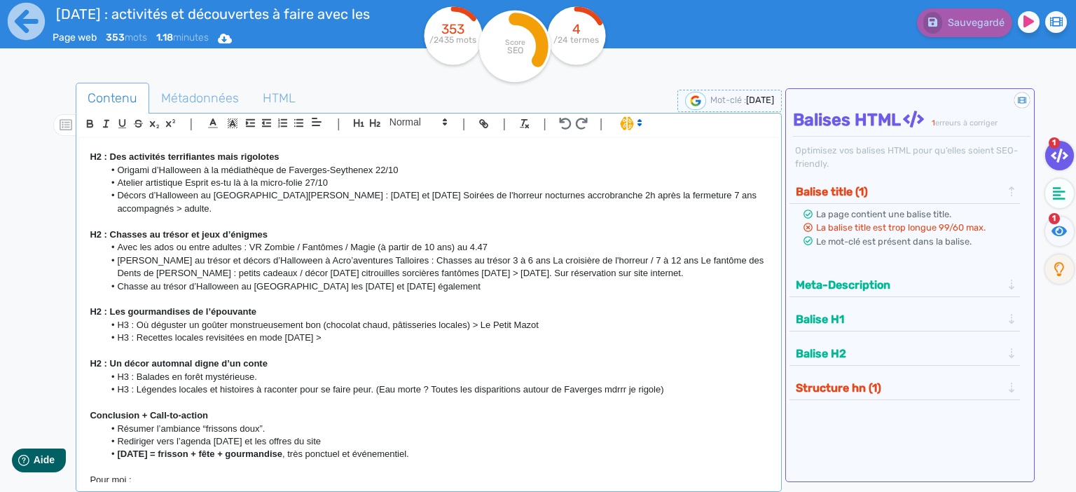
click at [275, 280] on li "Chasse au trésor d’Halloween au [GEOGRAPHIC_DATA] les [DATE] et [DATE] également" at bounding box center [436, 286] width 664 height 13
click at [422, 266] on li "[PERSON_NAME] au trésor et décors d’Halloween à Acro’aventures Talloires : Chas…" at bounding box center [436, 267] width 664 height 26
click at [422, 280] on li "Chasse au trésor d’Halloween au [GEOGRAPHIC_DATA] les [DATE] et [DATE] également" at bounding box center [436, 286] width 664 height 13
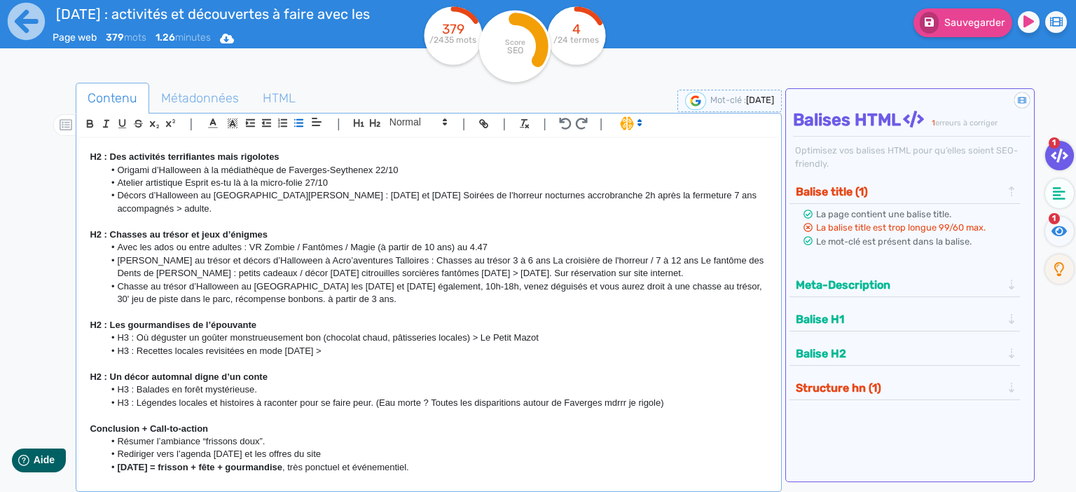
click at [340, 286] on li "Chasse au trésor d’Halloween au [GEOGRAPHIC_DATA] les [DATE] et [DATE] égalemen…" at bounding box center [436, 293] width 664 height 26
click at [352, 286] on li "Chasse au trésor d’Halloween au [GEOGRAPHIC_DATA] les [DATE] et [DATE] égalemen…" at bounding box center [436, 293] width 664 height 26
click at [471, 289] on li "Chasse au trésor d’Halloween au [GEOGRAPHIC_DATA] les [DATE] et [DATE] égalemen…" at bounding box center [436, 293] width 664 height 26
click at [474, 282] on li "Chasse au trésor d’Halloween au [GEOGRAPHIC_DATA] les [DATE] et [DATE] égalemen…" at bounding box center [436, 293] width 664 height 26
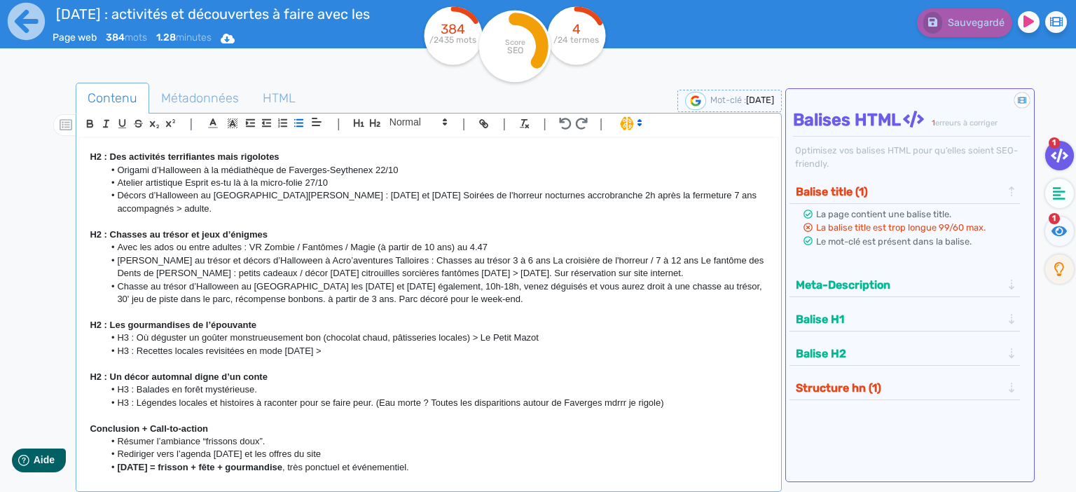
click at [487, 287] on li "Chasse au trésor d’Halloween au [GEOGRAPHIC_DATA] les [DATE] et [DATE] égalemen…" at bounding box center [436, 293] width 664 height 26
click at [469, 305] on p at bounding box center [429, 311] width 678 height 13
click at [507, 286] on li "Chasse au trésor d’Halloween au [GEOGRAPHIC_DATA] les [DATE] et [DATE] égalemen…" at bounding box center [436, 293] width 664 height 26
click at [495, 305] on p at bounding box center [429, 311] width 678 height 13
click at [678, 254] on li "[PERSON_NAME] au trésor et décors d’Halloween à Acro’aventures Talloires : Chas…" at bounding box center [436, 267] width 664 height 26
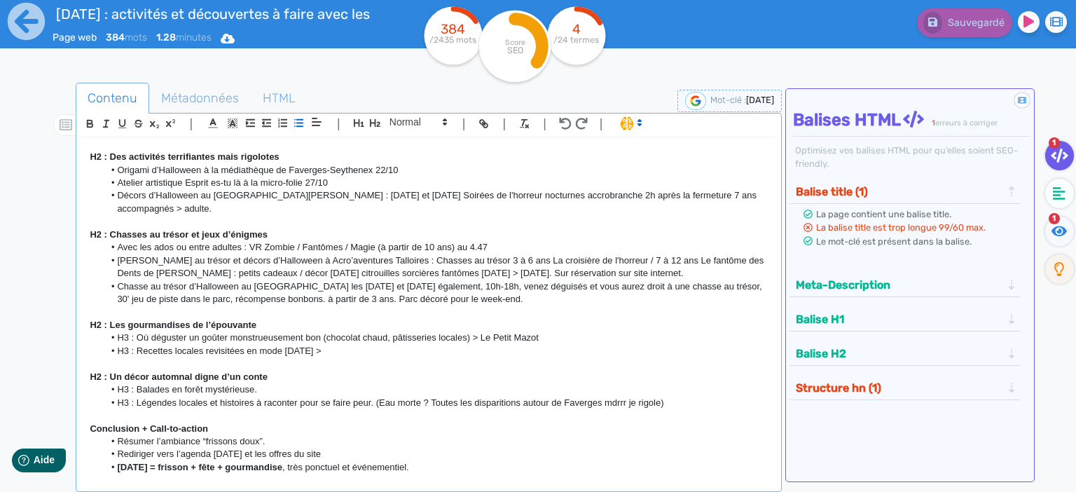
click at [667, 254] on li "[PERSON_NAME] au trésor et décors d’Halloween à Acro’aventures Talloires : Chas…" at bounding box center [436, 267] width 664 height 26
click at [391, 261] on li "[PERSON_NAME] au trésor et décors d’Halloween à Acro’aventures Talloires : Chas…" at bounding box center [436, 267] width 664 height 26
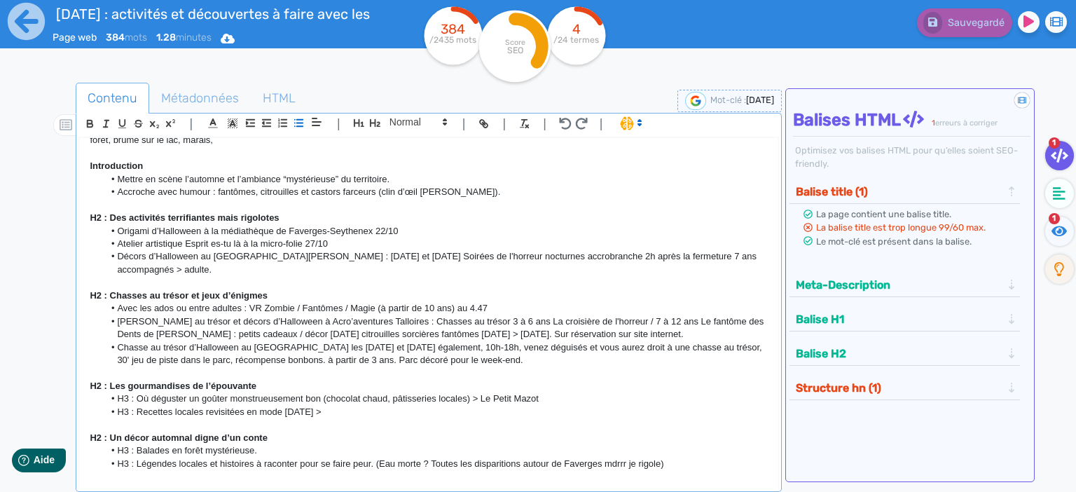
scroll to position [0, 0]
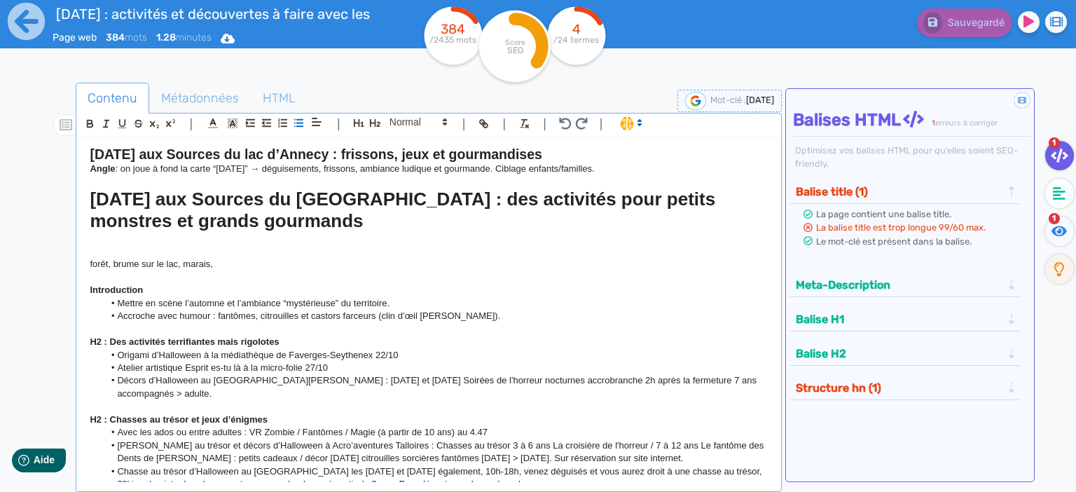
click at [235, 265] on p "forêt, brume sur le lac, marais," at bounding box center [429, 264] width 678 height 13
click at [169, 252] on p at bounding box center [429, 251] width 678 height 13
click at [112, 239] on p at bounding box center [429, 238] width 678 height 13
click at [105, 254] on p at bounding box center [429, 251] width 678 height 13
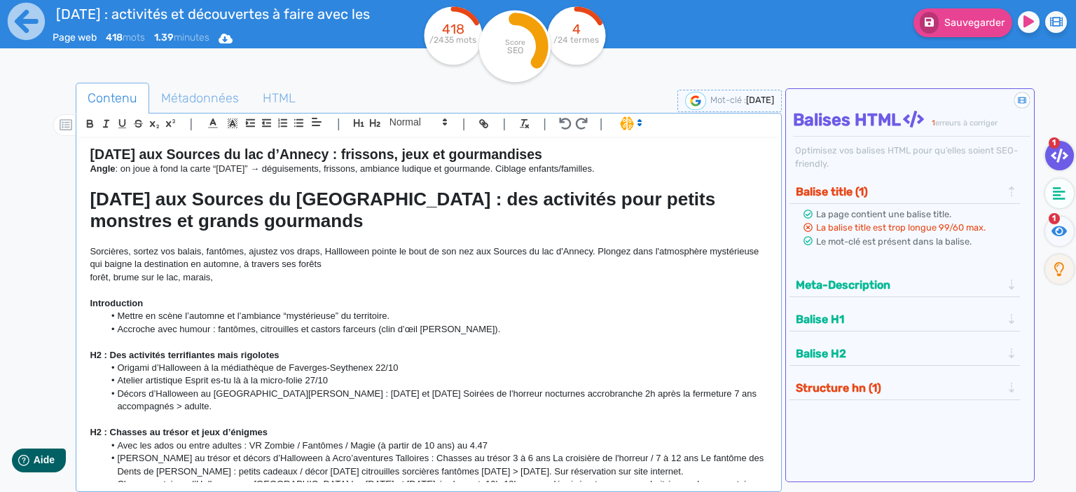
click at [357, 268] on p "Sorcières, sortez vos balais, fantômes, ajustez vos draps, Hallloween pointe le…" at bounding box center [429, 258] width 678 height 26
click at [332, 268] on p "Sorcières, sortez vos balais, fantômes, ajustez vos draps, Hallloween pointe le…" at bounding box center [429, 258] width 678 height 26
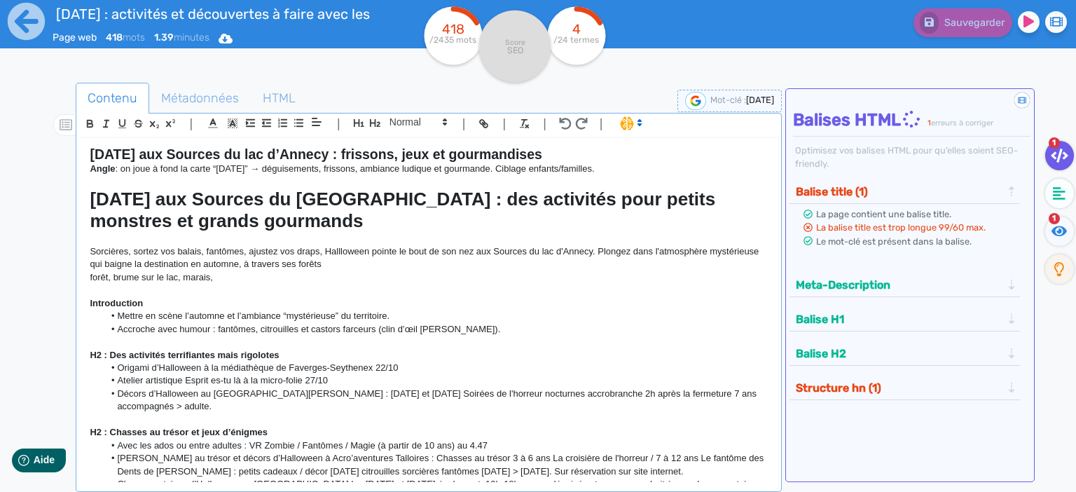
click at [321, 272] on p "forêt, brume sur le lac, marais," at bounding box center [429, 277] width 678 height 13
click at [370, 265] on p "Sorcières, sortez vos balais, fantômes, ajustez vos draps, Hallloween pointe le…" at bounding box center [429, 258] width 678 height 26
click at [720, 251] on p "Sorcières, sortez vos balais, fantômes, ajustez vos draps, Hallloween pointe le…" at bounding box center [429, 258] width 678 height 26
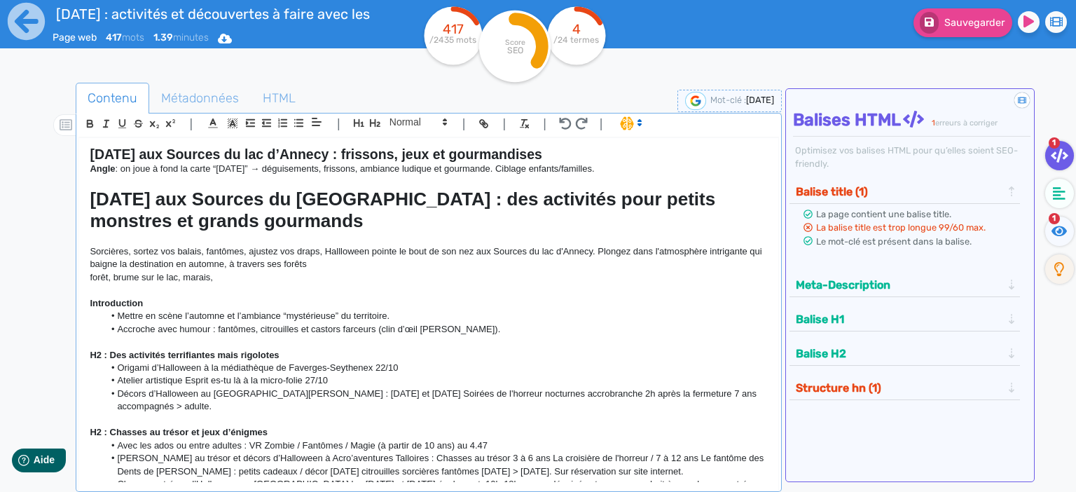
click at [324, 260] on p "Sorcières, sortez vos balais, fantômes, ajustez vos draps, Hallloween pointe le…" at bounding box center [429, 258] width 678 height 26
click at [640, 262] on p "Sorcières, sortez vos balais, fantômes, ajustez vos draps, Hallloween pointe le…" at bounding box center [429, 258] width 678 height 26
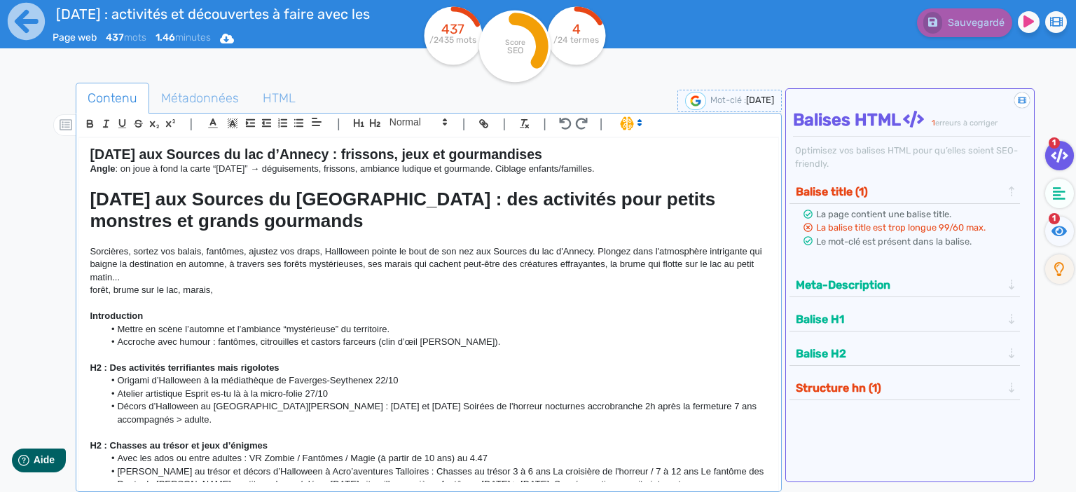
drag, startPoint x: 216, startPoint y: 289, endPoint x: 69, endPoint y: 287, distance: 147.8
click at [79, 287] on div "[DATE] aux Sources du lac d’Annecy : frissons, jeux et gourmandises Angle : on …" at bounding box center [428, 310] width 699 height 344
click at [450, 282] on p "Sorcières, sortez vos balais, fantômes, ajustez vos draps, Hallloween pointe le…" at bounding box center [429, 264] width 678 height 39
click at [468, 266] on p "Sorcières, sortez vos balais, fantômes, ajustez vos draps, Hallloween pointe le…" at bounding box center [429, 264] width 678 height 39
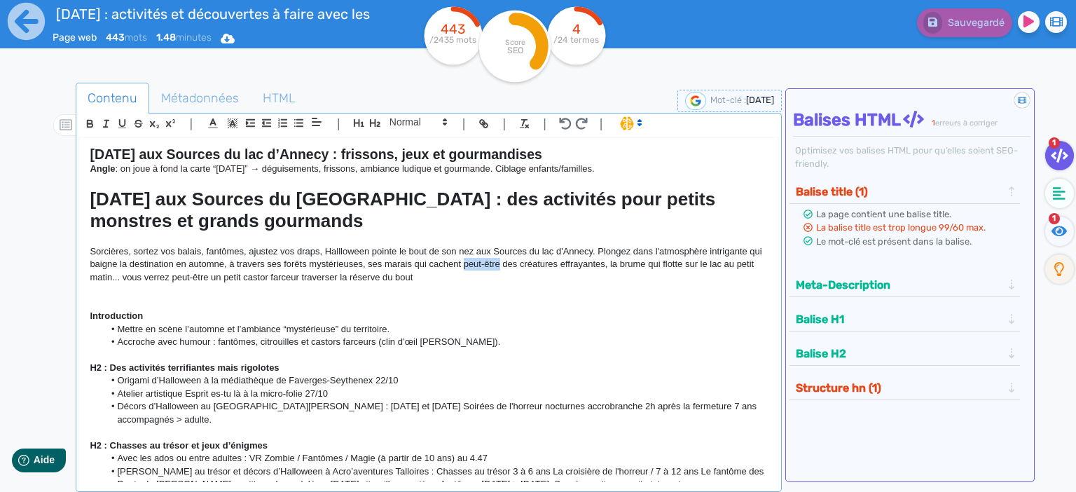
drag, startPoint x: 497, startPoint y: 264, endPoint x: 465, endPoint y: 270, distance: 32.7
click at [465, 270] on p "Sorcières, sortez vos balais, fantômes, ajustez vos draps, Hallloween pointe le…" at bounding box center [429, 264] width 678 height 39
click at [460, 272] on p "Sorcières, sortez vos balais, fantômes, ajustez vos draps, Hallloween pointe le…" at bounding box center [429, 264] width 678 height 39
click at [677, 261] on p "Sorcières, sortez vos balais, fantômes, ajustez vos draps, Hallloween pointe le…" at bounding box center [429, 264] width 678 height 39
click at [472, 274] on p "Sorcières, sortez vos balais, fantômes, ajustez vos draps, Hallloween pointe le…" at bounding box center [429, 264] width 678 height 39
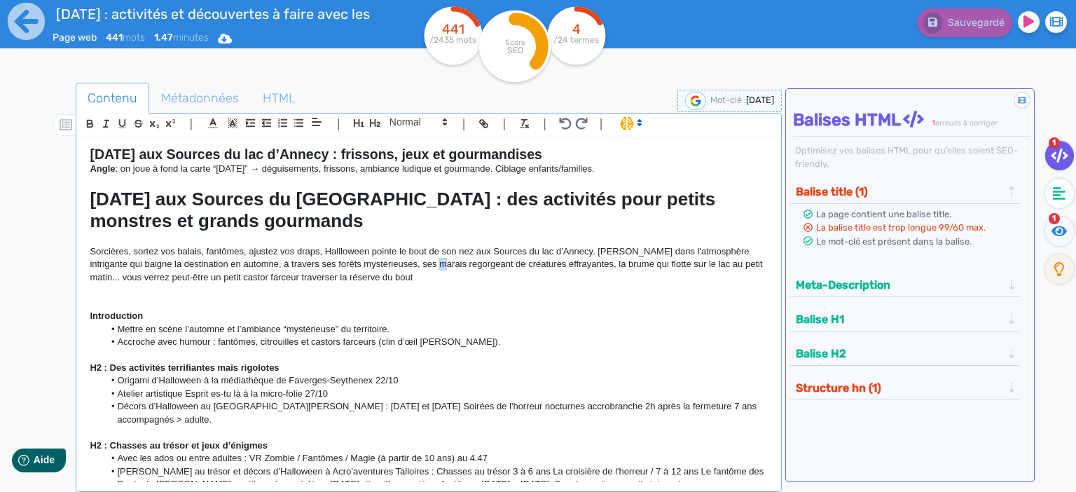
click at [415, 262] on p "Sorcières, sortez vos balais, fantômes, ajustez vos draps, Hallloween pointe le…" at bounding box center [429, 264] width 678 height 39
click at [415, 263] on p "Sorcières, sortez vos balais, fantômes, ajustez vos draps, Hallloween pointe le…" at bounding box center [429, 264] width 678 height 39
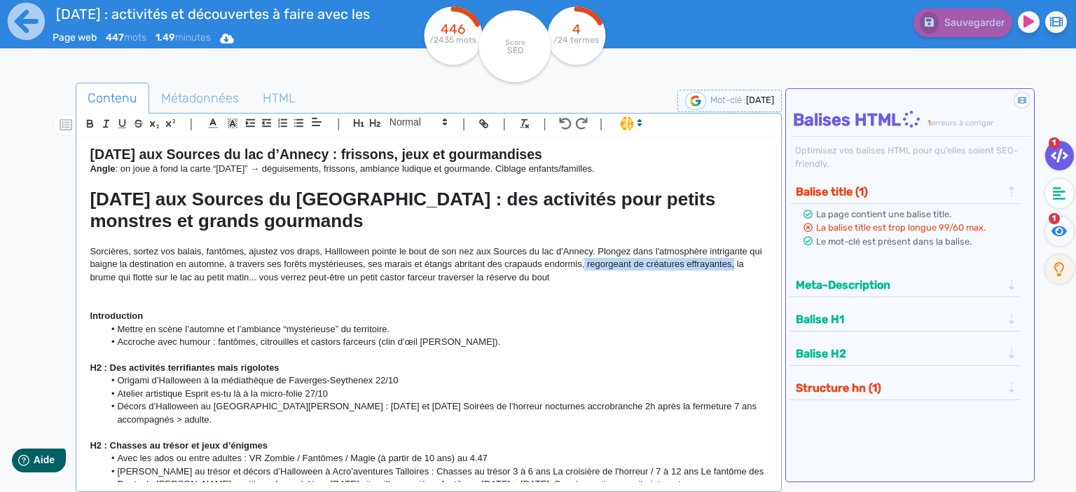
drag, startPoint x: 736, startPoint y: 266, endPoint x: 584, endPoint y: 268, distance: 151.3
click at [584, 268] on p "Sorcières, sortez vos balais, fantômes, ajustez vos draps, Hallloween pointe le…" at bounding box center [429, 264] width 678 height 39
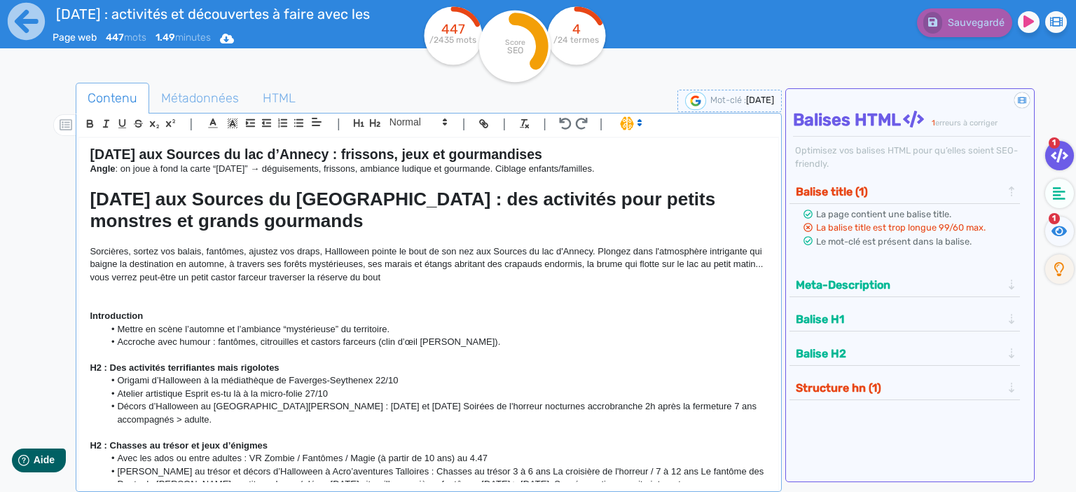
click at [471, 259] on p "Sorcières, sortez vos balais, fantômes, ajustez vos draps, Hallloween pointe le…" at bounding box center [429, 264] width 678 height 39
click at [455, 263] on p "Sorcières, sortez vos balais, fantômes, ajustez vos draps, Hallloween pointe le…" at bounding box center [429, 264] width 678 height 39
drag, startPoint x: 454, startPoint y: 264, endPoint x: 503, endPoint y: 265, distance: 49.0
click at [503, 265] on p "Sorcières, sortez vos balais, fantômes, ajustez vos draps, Hallloween pointe le…" at bounding box center [429, 264] width 678 height 39
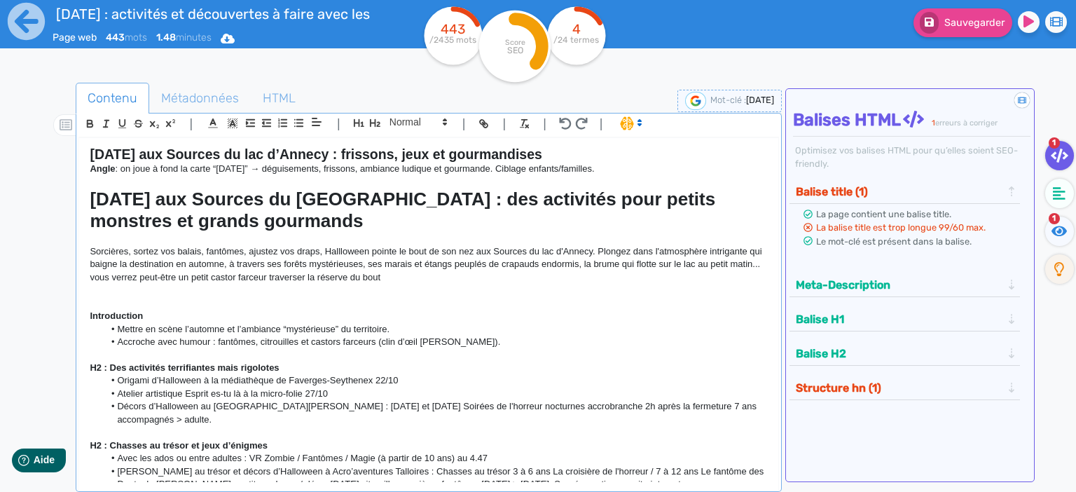
click at [614, 289] on p at bounding box center [429, 290] width 678 height 13
click at [665, 277] on p "Sorcières, sortez vos balais, fantômes, ajustez vos draps, Hallloween pointe le…" at bounding box center [429, 264] width 678 height 39
click at [720, 256] on p "Sorcières, sortez vos balais, fantômes, ajustez vos draps, Hallloween pointe le…" at bounding box center [429, 264] width 678 height 39
click at [734, 282] on p "Sorcières, sortez vos balais, fantômes, ajustez vos draps, Hallloween pointe le…" at bounding box center [429, 264] width 678 height 39
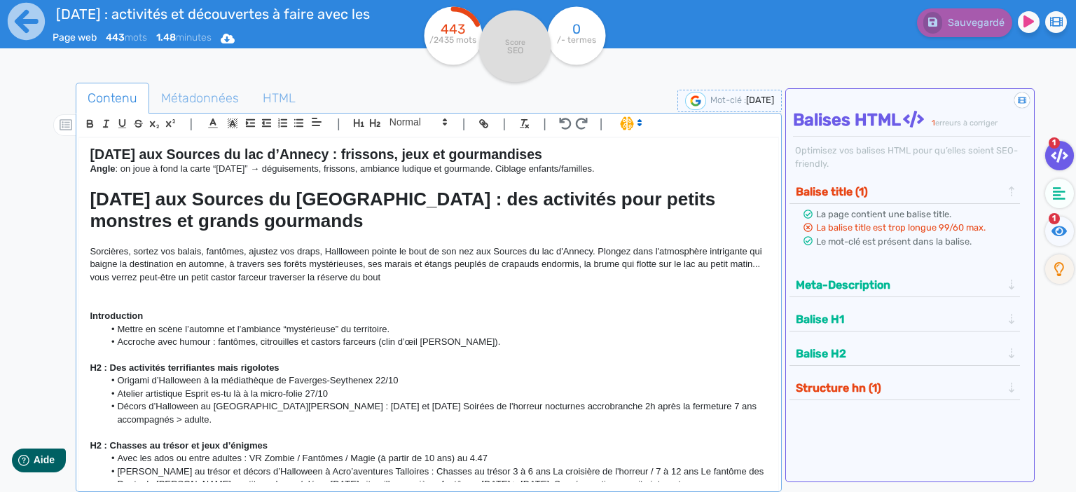
click at [429, 267] on p "Sorcières, sortez vos balais, fantômes, ajustez vos draps, Hallloween pointe le…" at bounding box center [429, 264] width 678 height 39
click at [242, 284] on p at bounding box center [429, 290] width 678 height 13
click at [181, 275] on p "Sorcières, sortez vos balais, fantômes, ajustez vos draps, Hallloween pointe le…" at bounding box center [429, 264] width 678 height 39
click at [263, 273] on p "Sorcières, sortez vos balais, fantômes, ajustez vos draps, Hallloween pointe le…" at bounding box center [429, 264] width 678 height 39
click at [436, 279] on p "Sorcières, sortez vos balais, fantômes, ajustez vos draps, Hallloween pointe le…" at bounding box center [429, 264] width 678 height 39
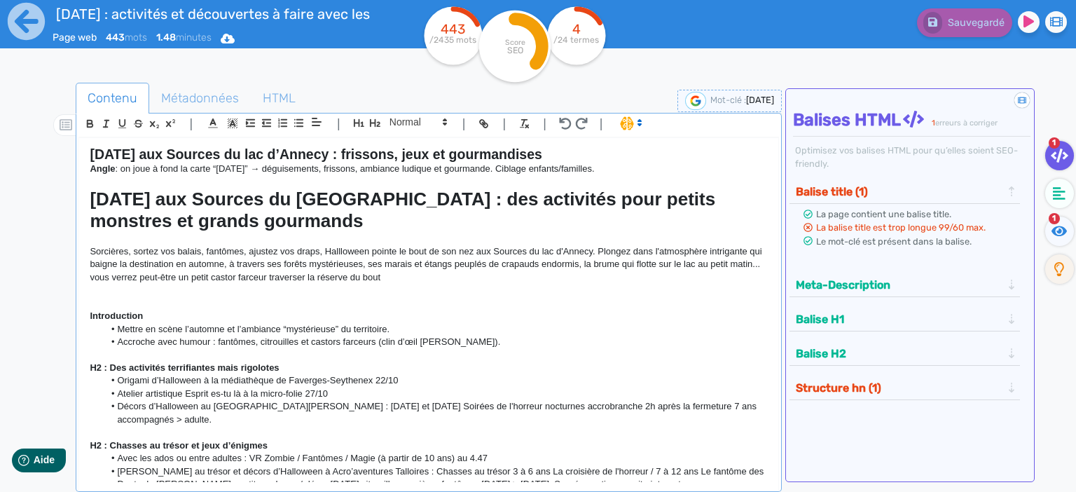
click at [384, 273] on p "Sorcières, sortez vos balais, fantômes, ajustez vos draps, Hallloween pointe le…" at bounding box center [429, 264] width 678 height 39
drag, startPoint x: 385, startPoint y: 279, endPoint x: 352, endPoint y: 276, distance: 33.7
click at [352, 276] on p "Sorcières, sortez vos balais, fantômes, ajustez vos draps, Hallloween pointe le…" at bounding box center [429, 264] width 678 height 39
click at [714, 262] on p "Sorcières, sortez vos balais, fantômes, ajustez vos draps, Hallloween pointe le…" at bounding box center [429, 264] width 678 height 39
click at [752, 265] on p "Sorcières, sortez vos balais, fantômes, ajustez vos draps, Hallloween pointe le…" at bounding box center [429, 264] width 678 height 39
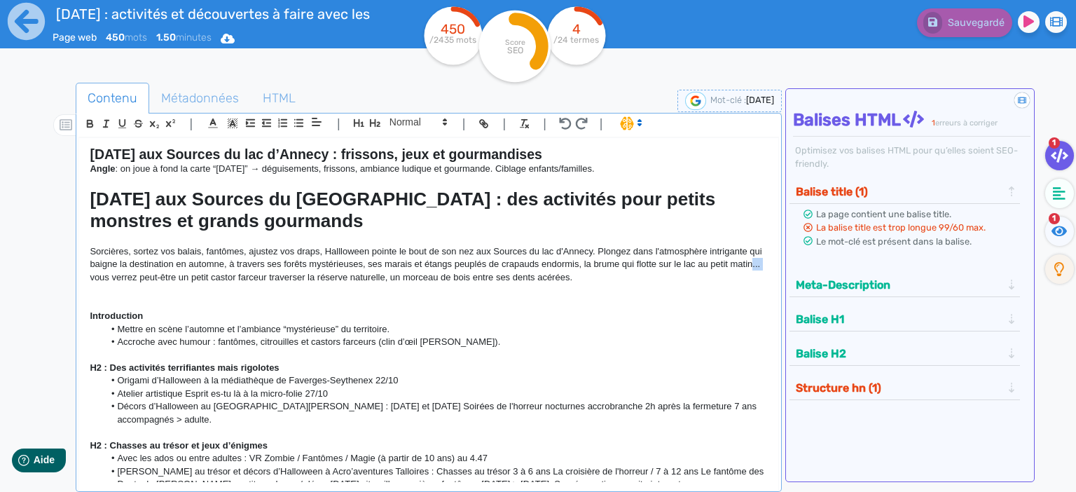
drag, startPoint x: 765, startPoint y: 266, endPoint x: 754, endPoint y: 267, distance: 11.3
click at [754, 267] on p "Sorcières, sortez vos balais, fantômes, ajustez vos draps, Hallloween pointe le…" at bounding box center [429, 264] width 678 height 39
click at [126, 276] on p "Sorcières, sortez vos balais, fantômes, ajustez vos draps, Hallloween pointe le…" at bounding box center [429, 264] width 678 height 39
click at [336, 276] on p "Sorcières, sortez vos balais, fantômes, ajustez vos draps, Hallloween pointe le…" at bounding box center [429, 264] width 678 height 39
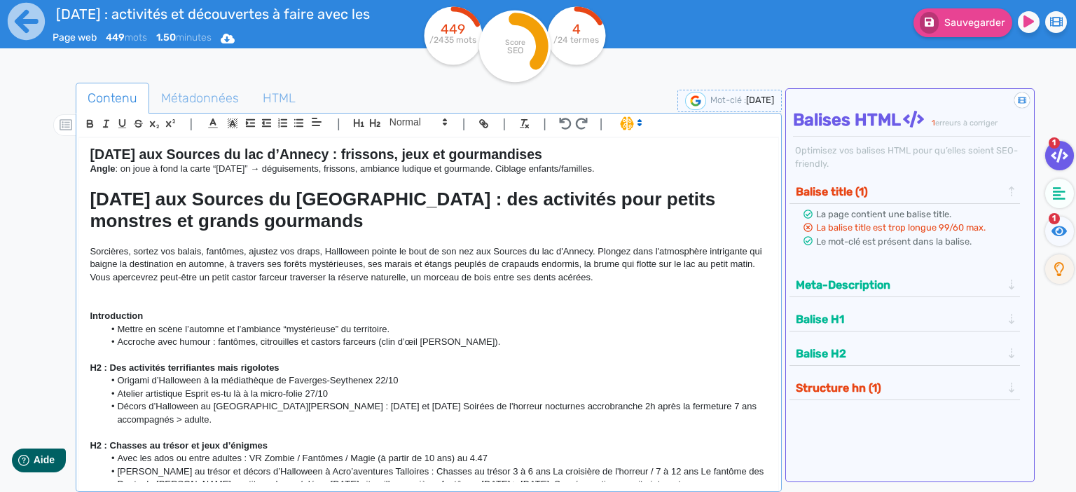
click at [225, 275] on p "Sorcières, sortez vos balais, fantômes, ajustez vos draps, Hallloween pointe le…" at bounding box center [429, 264] width 678 height 39
click at [256, 282] on p "Sorcières, sortez vos balais, fantômes, ajustez vos draps, Hallloween pointe le…" at bounding box center [429, 264] width 678 height 39
click at [413, 279] on p "Sorcières, sortez vos balais, fantômes, ajustez vos draps, Hallloween pointe le…" at bounding box center [429, 264] width 678 height 39
click at [531, 279] on p "Sorcières, sortez vos balais, fantômes, ajustez vos draps, Hallloween pointe le…" at bounding box center [429, 264] width 678 height 39
click at [580, 276] on p "Sorcières, sortez vos balais, fantômes, ajustez vos draps, Hallloween pointe le…" at bounding box center [429, 264] width 678 height 39
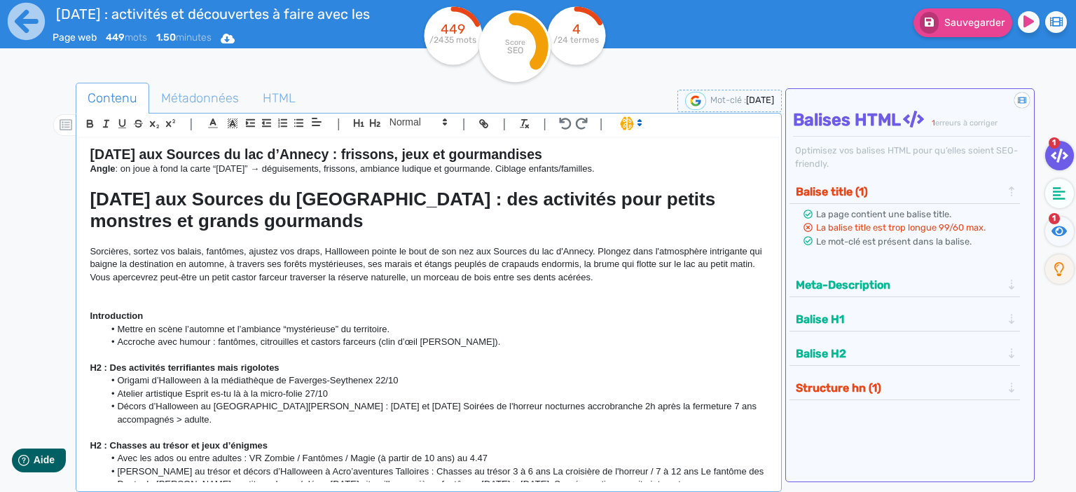
click at [620, 278] on p "Sorcières, sortez vos balais, fantômes, ajustez vos draps, Hallloween pointe le…" at bounding box center [429, 264] width 678 height 39
click at [203, 252] on p "Sorcières, sortez vos balais, fantômes, ajustez vos draps, Hallloween pointe le…" at bounding box center [429, 264] width 678 height 39
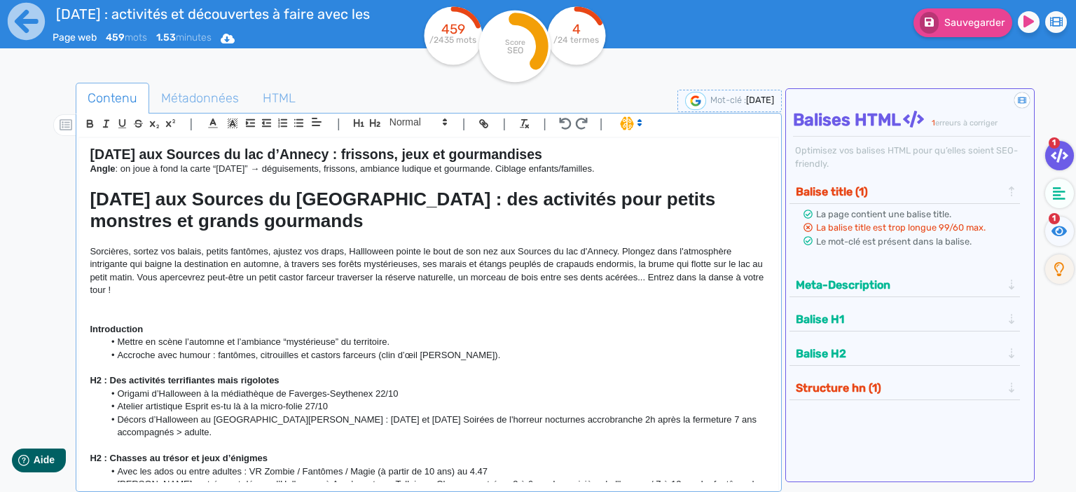
drag, startPoint x: 618, startPoint y: 249, endPoint x: 626, endPoint y: 250, distance: 7.8
click at [618, 249] on p "Sorcières, sortez vos balais, petits fantômes, ajustez vos draps, Hallloween po…" at bounding box center [429, 271] width 678 height 52
click at [164, 263] on p "Sorcières, sortez vos balais, petits fantômes, ajustez vos draps, [PERSON_NAME]…" at bounding box center [429, 271] width 678 height 52
click at [181, 268] on p "Sorcières, sortez vos balais, petits fantômes, ajustez vos draps, [PERSON_NAME]…" at bounding box center [429, 271] width 678 height 52
click at [247, 277] on p "Sorcières, sortez vos balais, petits fantômes, ajustez vos draps, [PERSON_NAME]…" at bounding box center [429, 271] width 678 height 52
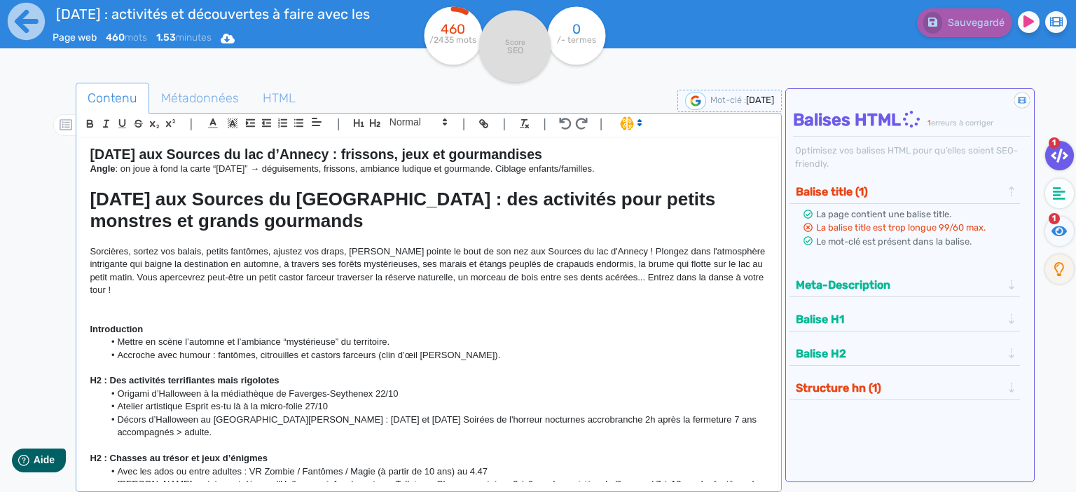
click at [203, 268] on p "Sorcières, sortez vos balais, petits fantômes, ajustez vos draps, [PERSON_NAME]…" at bounding box center [429, 271] width 678 height 52
click at [368, 279] on p "Sorcières, sortez vos balais, petits fantômes, ajustez vos draps, [PERSON_NAME]…" at bounding box center [429, 271] width 678 height 52
click at [333, 267] on p "Sorcières, sortez vos balais, petits fantômes, ajustez vos draps, [PERSON_NAME]…" at bounding box center [429, 271] width 678 height 52
click at [383, 266] on p "Sorcières, sortez vos balais, petits fantômes, ajustez vos draps, [PERSON_NAME]…" at bounding box center [429, 271] width 678 height 52
click at [417, 264] on p "Sorcières, sortez vos balais, petits fantômes, ajustez vos draps, [PERSON_NAME]…" at bounding box center [429, 271] width 678 height 52
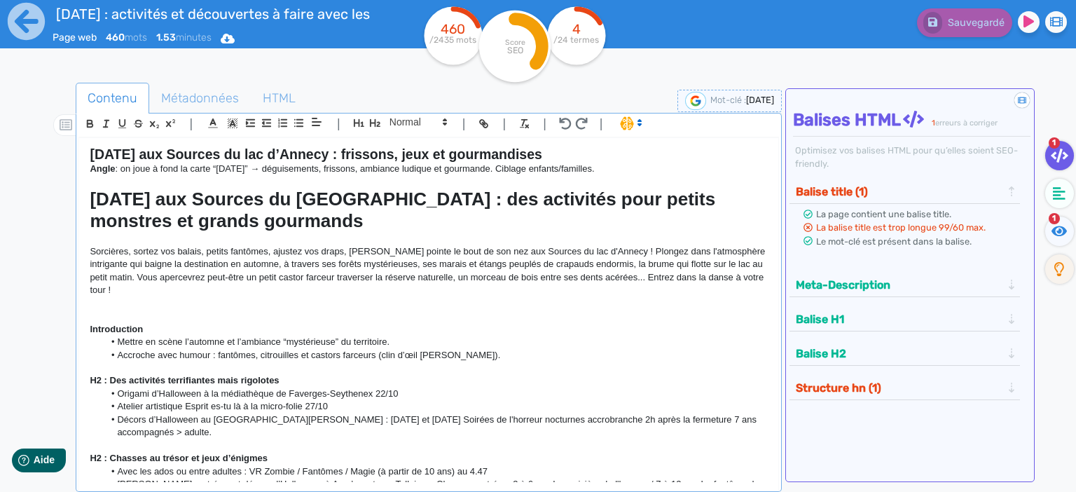
click at [133, 277] on p "Sorcières, sortez vos balais, petits fantômes, ajustez vos draps, [PERSON_NAME]…" at bounding box center [429, 271] width 678 height 52
click at [588, 270] on p "Sorcières, sortez vos balais, petits fantômes, ajustez vos draps, [PERSON_NAME]…" at bounding box center [429, 271] width 678 height 52
click at [629, 275] on p "Sorcières, sortez vos balais, petits fantômes, ajustez vos draps, [PERSON_NAME]…" at bounding box center [429, 271] width 678 height 52
click at [649, 277] on p "Sorcières, sortez vos balais, petits fantômes, ajustez vos draps, [PERSON_NAME]…" at bounding box center [429, 271] width 678 height 52
click at [461, 282] on p "Sorcières, sortez vos balais, petits fantômes, ajustez vos draps, [PERSON_NAME]…" at bounding box center [429, 271] width 678 height 52
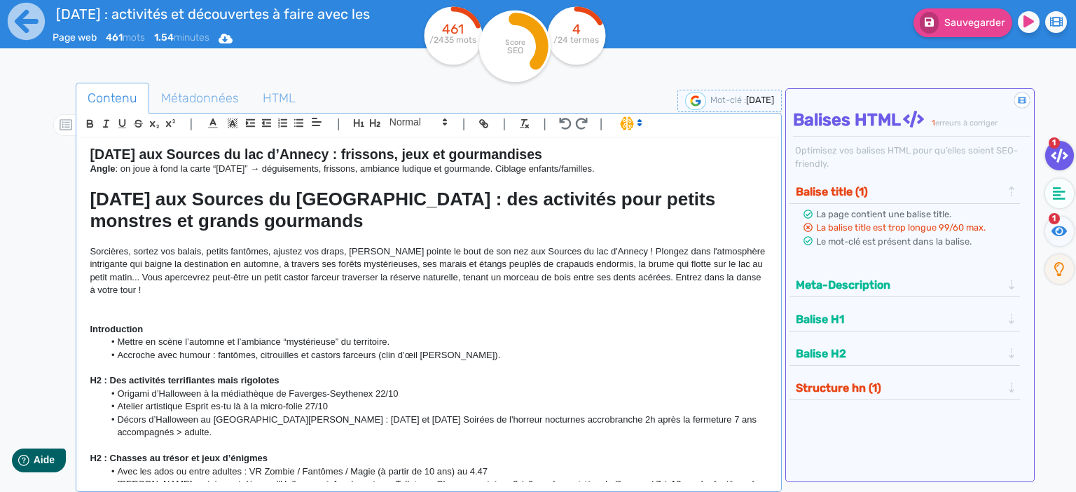
click at [270, 323] on p "Introduction" at bounding box center [429, 329] width 678 height 13
click at [436, 359] on li "Accroche avec humour : fantômes, citrouilles et castors farceurs (clin d’œil [P…" at bounding box center [436, 355] width 664 height 13
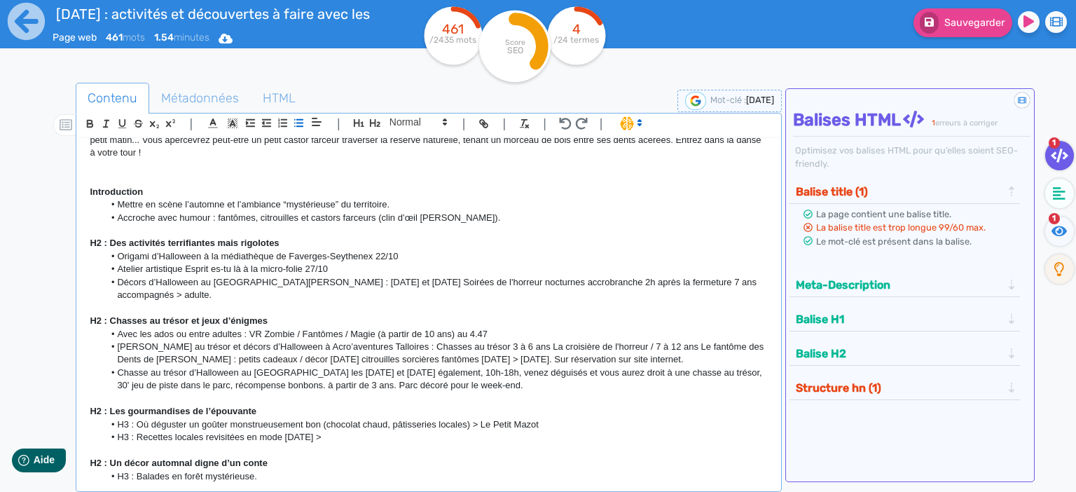
scroll to position [60, 0]
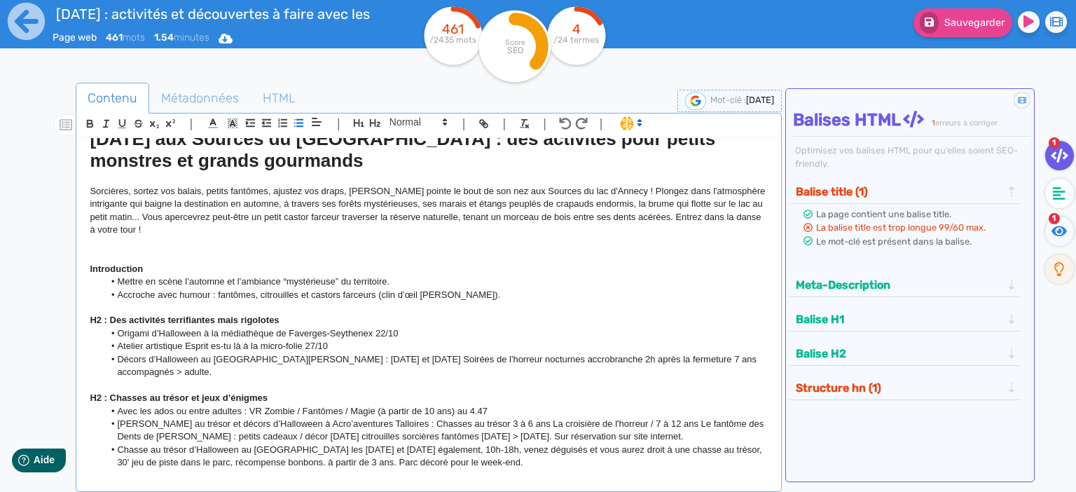
click at [116, 249] on p at bounding box center [429, 243] width 678 height 13
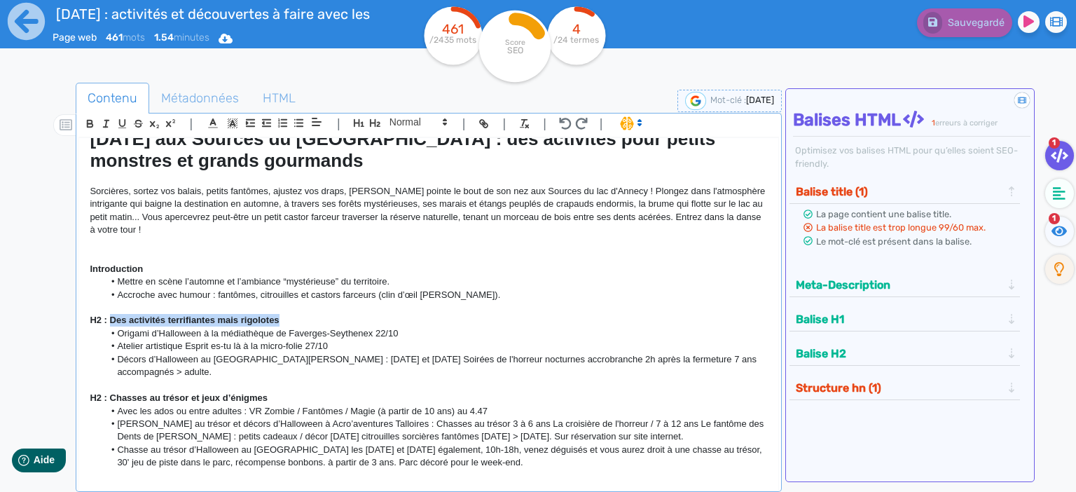
drag, startPoint x: 298, startPoint y: 319, endPoint x: 109, endPoint y: 320, distance: 189.2
click at [109, 320] on p "H2 : Des activités terrifiantes mais rigolotes" at bounding box center [429, 320] width 678 height 13
copy strong "Des activités terrifiantes mais rigolotes"
click at [102, 250] on p at bounding box center [429, 255] width 678 height 13
click at [100, 246] on p at bounding box center [429, 243] width 678 height 13
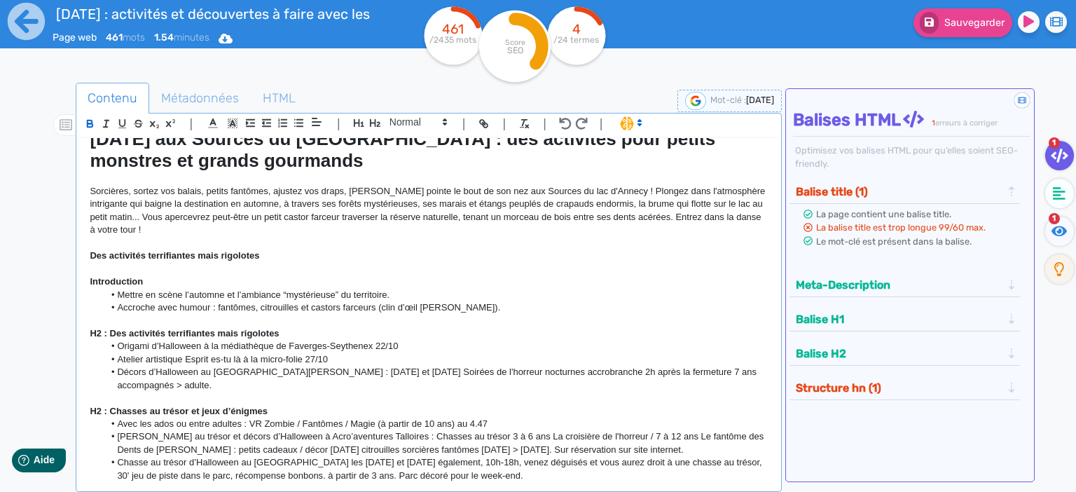
scroll to position [0, 0]
drag, startPoint x: 266, startPoint y: 254, endPoint x: 13, endPoint y: 242, distance: 253.2
click at [79, 242] on div "[DATE] aux Sources du lac d’Annecy : frissons, jeux et gourmandises Angle : on …" at bounding box center [428, 310] width 699 height 344
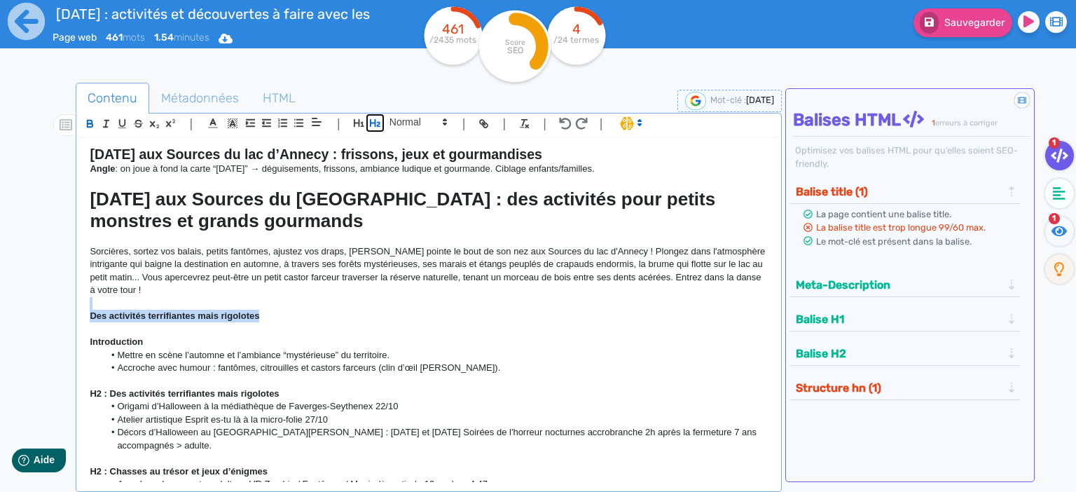
click at [371, 116] on button "button" at bounding box center [375, 123] width 16 height 16
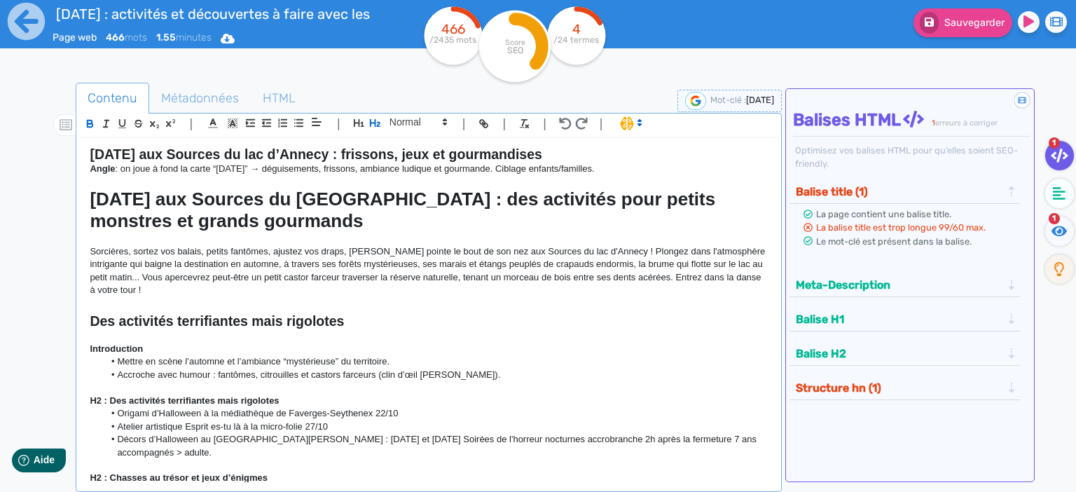
click at [251, 322] on strong "Des activités terrifiantes mais rigolotes" at bounding box center [217, 320] width 254 height 15
click at [400, 293] on p "Sorcières, sortez vos balais, petits fantômes, ajustez vos draps, [PERSON_NAME]…" at bounding box center [429, 271] width 678 height 52
click at [399, 315] on h2 "Des activités terrifiantes mais rigolotes" at bounding box center [429, 321] width 678 height 16
click at [392, 309] on h2 at bounding box center [429, 305] width 678 height 16
click at [203, 102] on span "Métadonnées" at bounding box center [200, 98] width 100 height 38
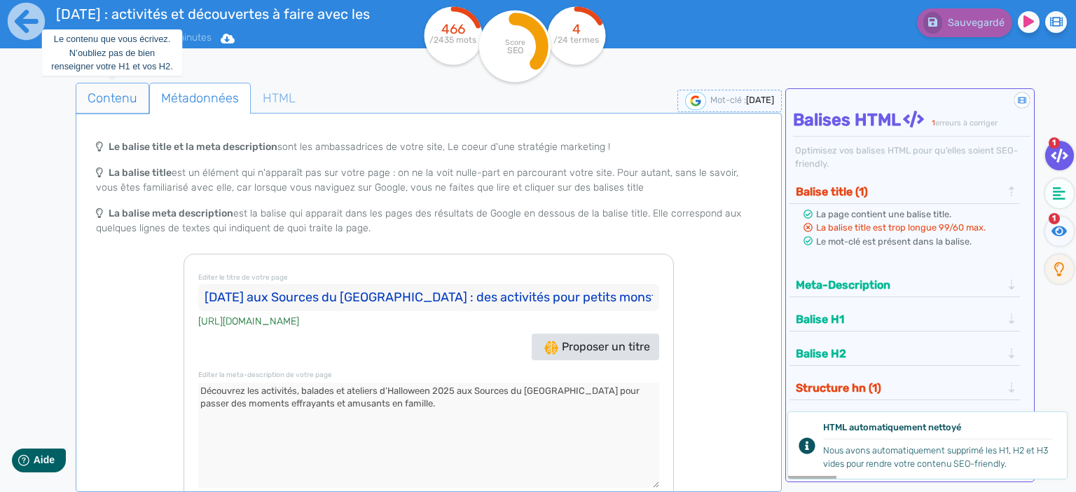
click at [98, 95] on span "Contenu" at bounding box center [112, 98] width 72 height 38
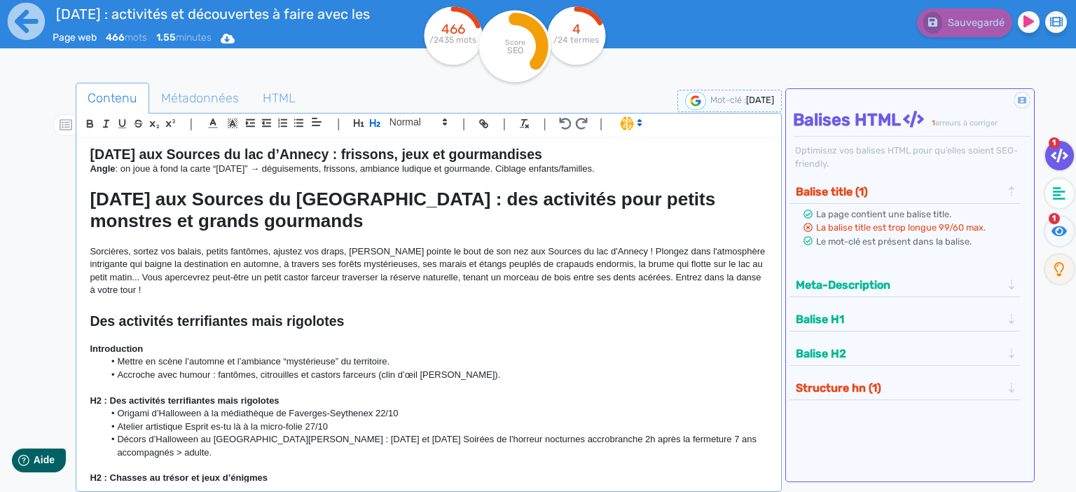
scroll to position [60, 0]
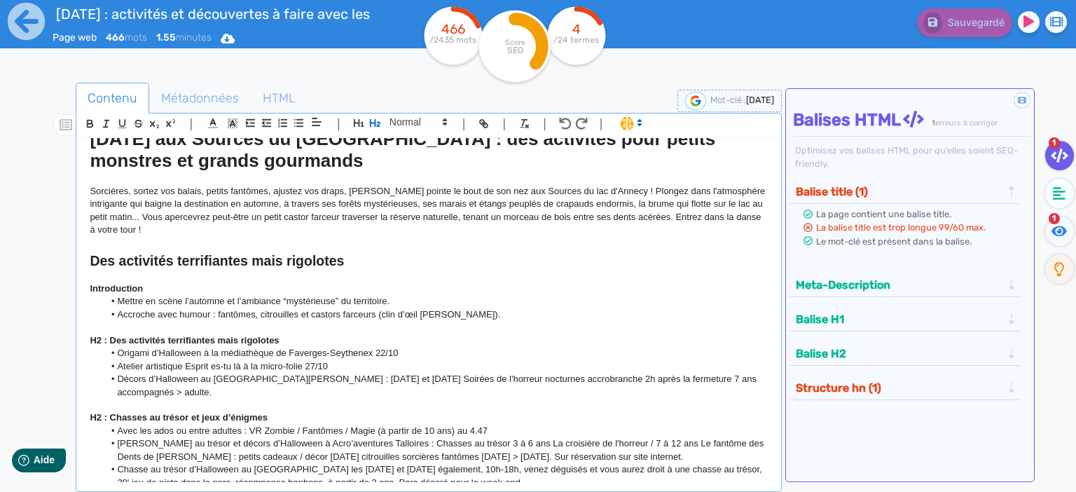
click at [367, 266] on h2 "Des activités terrifiantes mais rigolotes" at bounding box center [429, 261] width 678 height 16
click at [396, 247] on h2 at bounding box center [429, 245] width 678 height 16
click at [388, 263] on h2 "Des activités terrifiantes mais rigolotes" at bounding box center [429, 261] width 678 height 16
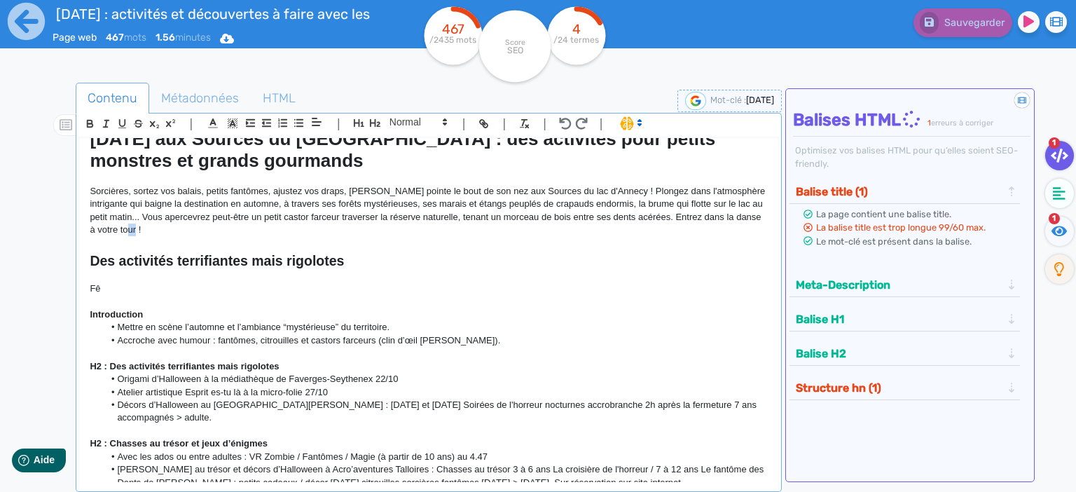
drag, startPoint x: 147, startPoint y: 226, endPoint x: 137, endPoint y: 228, distance: 10.0
click at [137, 228] on p "Sorcières, sortez vos balais, petits fantômes, ajustez vos draps, [PERSON_NAME]…" at bounding box center [429, 211] width 678 height 52
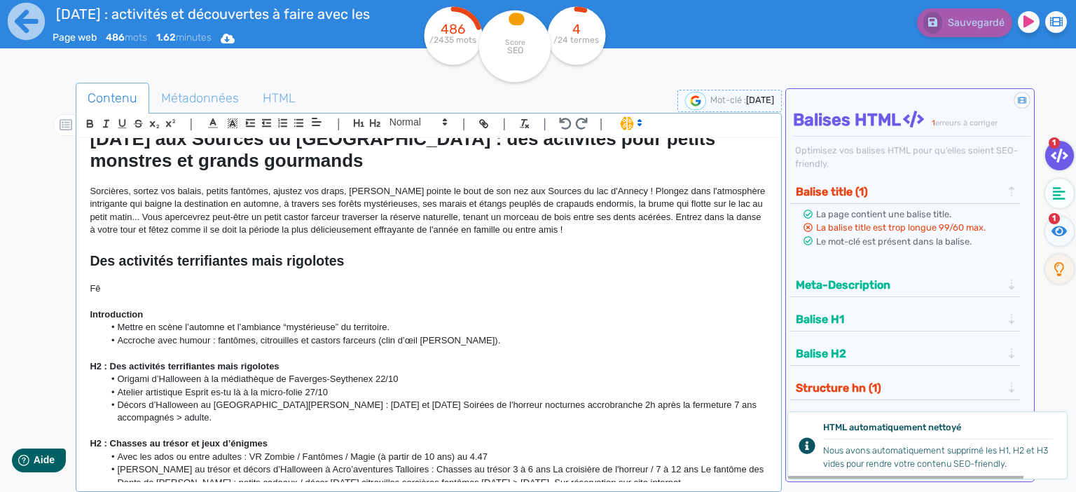
click at [111, 287] on p "Fê" at bounding box center [429, 288] width 678 height 13
drag, startPoint x: 139, startPoint y: 290, endPoint x: 46, endPoint y: 290, distance: 92.5
click at [79, 290] on div "[DATE] aux Sources du lac d’Annecy : frissons, jeux et gourmandises Angle : on …" at bounding box center [428, 310] width 699 height 344
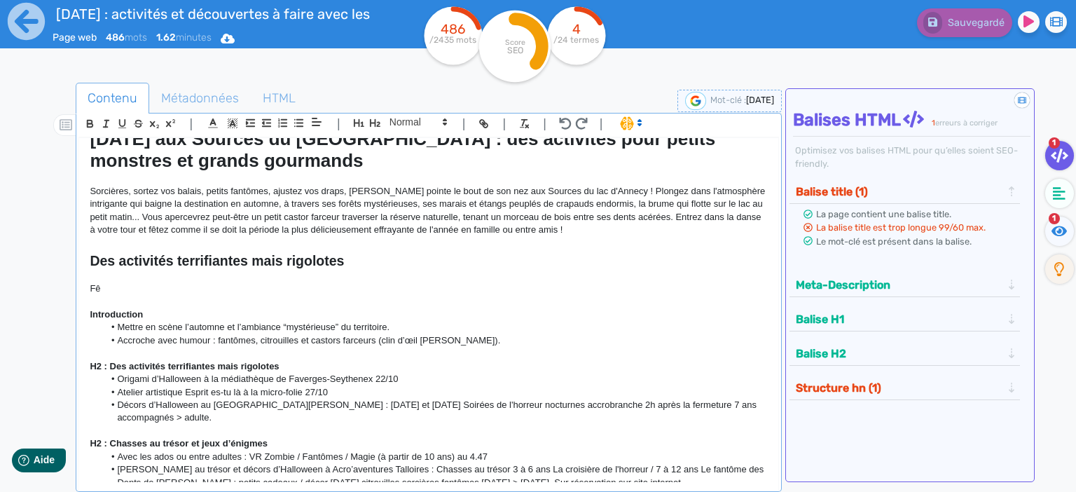
click at [136, 290] on p "Fê" at bounding box center [429, 288] width 678 height 13
drag, startPoint x: 132, startPoint y: 287, endPoint x: 85, endPoint y: 288, distance: 46.9
click at [85, 288] on div "[DATE] aux Sources du lac d’Annecy : frissons, jeux et gourmandises Angle : on …" at bounding box center [428, 310] width 699 height 344
click at [399, 284] on p "Préparez vos décorations d'Halloween vous-mêmes lors d'un atelier" at bounding box center [429, 288] width 678 height 13
click at [380, 289] on p "Préparez vos décorations d'Halloween vous-mêmes lors d'un atelier" at bounding box center [429, 288] width 678 height 13
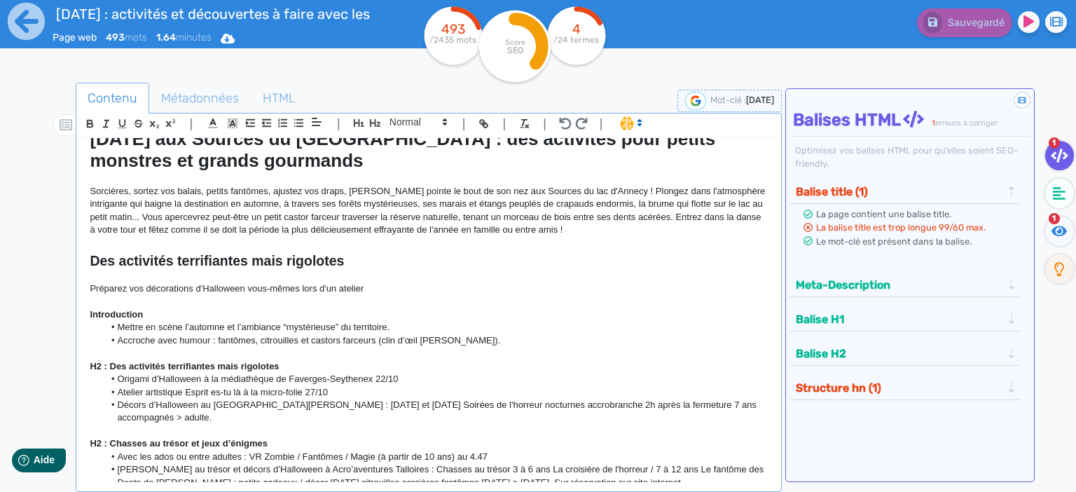
click at [396, 291] on p "Préparez vos décorations d'Halloween vous-mêmes lors d'un atelier" at bounding box center [429, 288] width 678 height 13
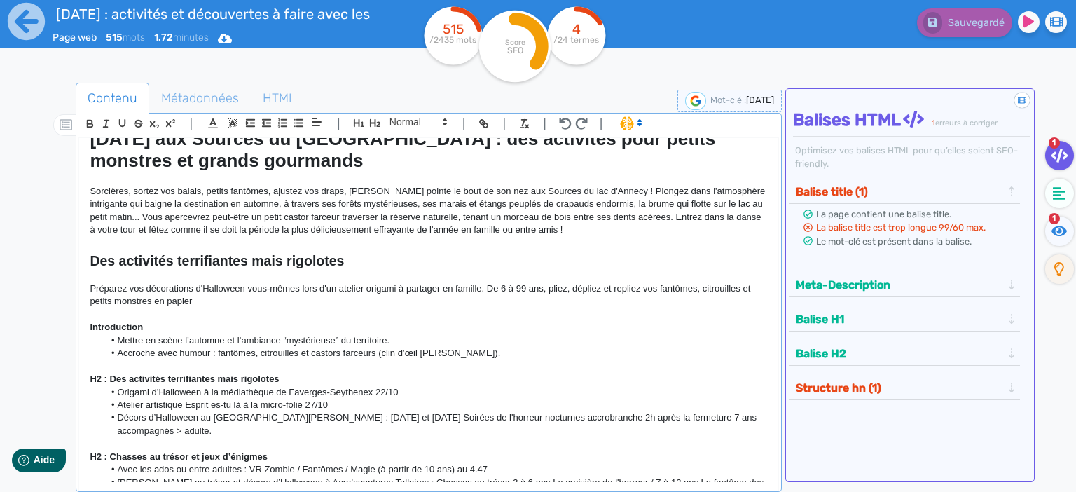
click at [88, 298] on div "[DATE] aux Sources du lac d’Annecy : frissons, jeux et gourmandises Angle : on …" at bounding box center [428, 310] width 699 height 344
click at [242, 305] on p "Préparez vos décorations d'Halloween vous-mêmes lors d'un atelier origami à par…" at bounding box center [429, 295] width 678 height 26
click at [85, 284] on div "[DATE] aux Sources du lac d’Annecy : frissons, jeux et gourmandises Angle : on …" at bounding box center [428, 310] width 699 height 344
click at [359, 300] on p "Préparez vos décorations d'Halloween vous-mêmes lors d'un atelier origami à par…" at bounding box center [429, 295] width 678 height 26
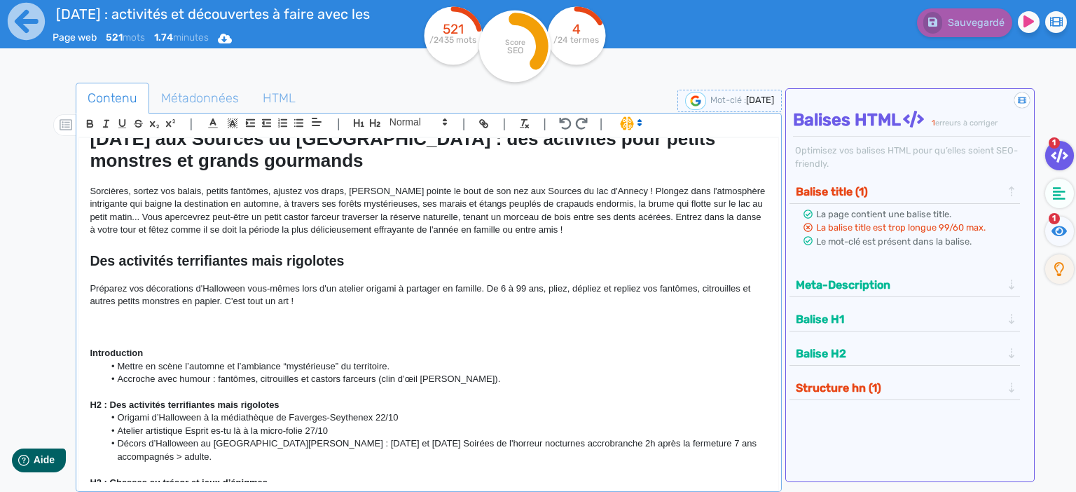
click at [245, 319] on p at bounding box center [429, 314] width 678 height 13
click at [192, 322] on p at bounding box center [429, 327] width 678 height 13
click at [288, 301] on p "Préparez vos décorations d'Halloween vous-mêmes lors d'un atelier origami à par…" at bounding box center [429, 295] width 678 height 26
drag, startPoint x: 233, startPoint y: 299, endPoint x: 226, endPoint y: 298, distance: 7.0
click at [226, 298] on p "Préparez vos décorations d'Halloween vous-mêmes lors d'un atelier origami à par…" at bounding box center [429, 295] width 678 height 26
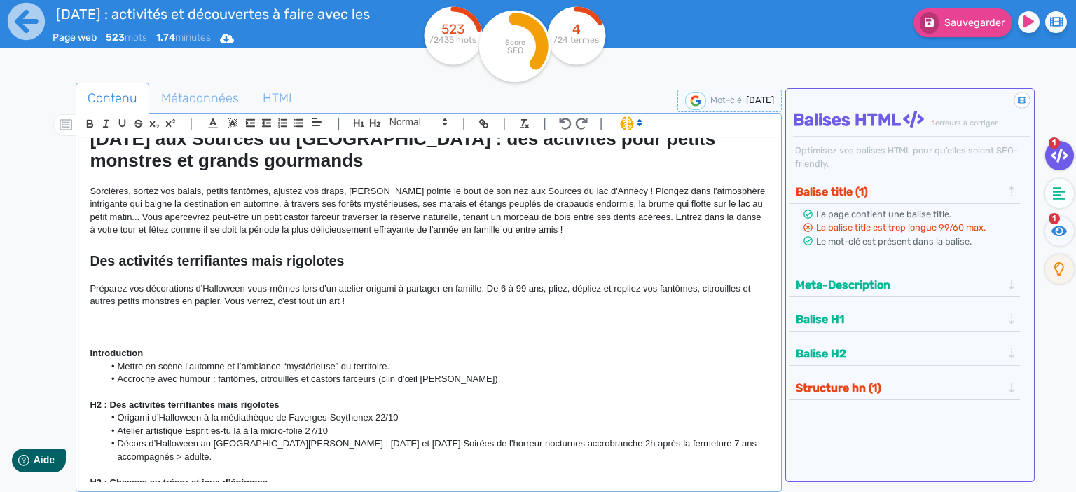
click at [364, 300] on p "Préparez vos décorations d'Halloween vous-mêmes lors d'un atelier origami à par…" at bounding box center [429, 295] width 678 height 26
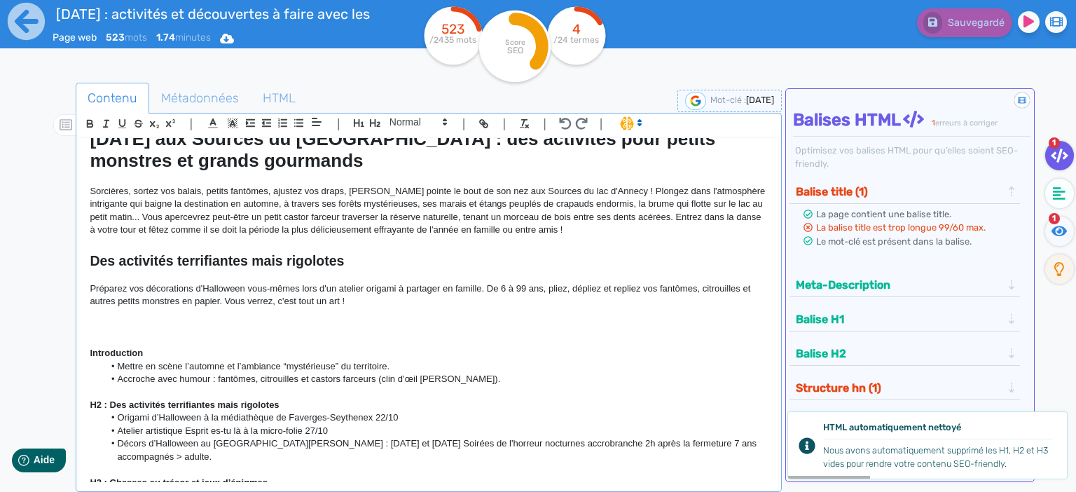
click at [381, 295] on p "Préparez vos décorations d'Halloween vous-mêmes lors d'un atelier origami à par…" at bounding box center [429, 295] width 678 height 26
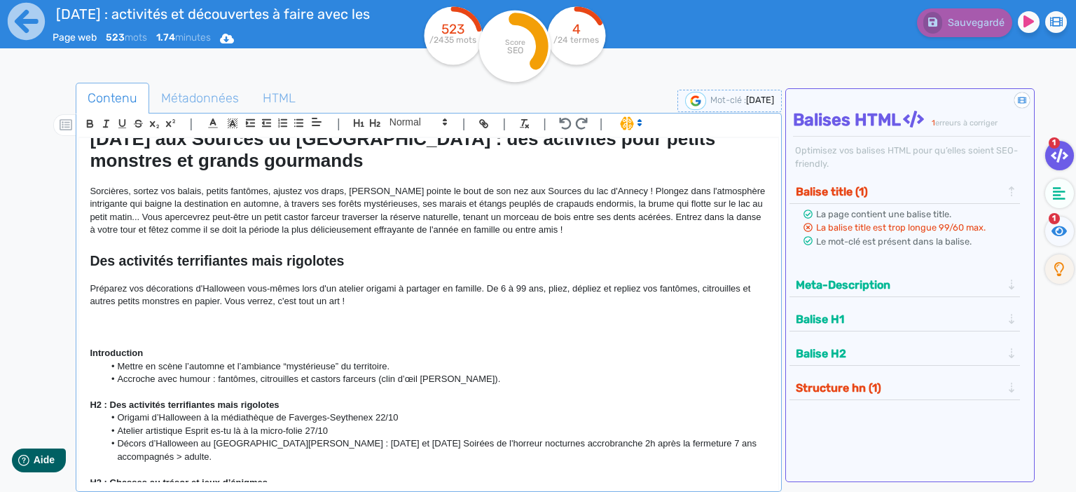
click at [366, 298] on p "Préparez vos décorations d'Halloween vous-mêmes lors d'un atelier origami à par…" at bounding box center [429, 295] width 678 height 26
drag, startPoint x: 366, startPoint y: 305, endPoint x: 405, endPoint y: 307, distance: 38.6
click at [366, 307] on p "Préparez vos décorations d'Halloween vous-mêmes lors d'un atelier origami à par…" at bounding box center [429, 295] width 678 height 26
click at [85, 288] on div "[DATE] aux Sources du lac d’Annecy : frissons, jeux et gourmandises Angle : on …" at bounding box center [428, 310] width 699 height 344
click at [370, 295] on p "Préparez vos décorations d'Halloween vous-mêmes lors d'un atelier origami à par…" at bounding box center [429, 295] width 678 height 26
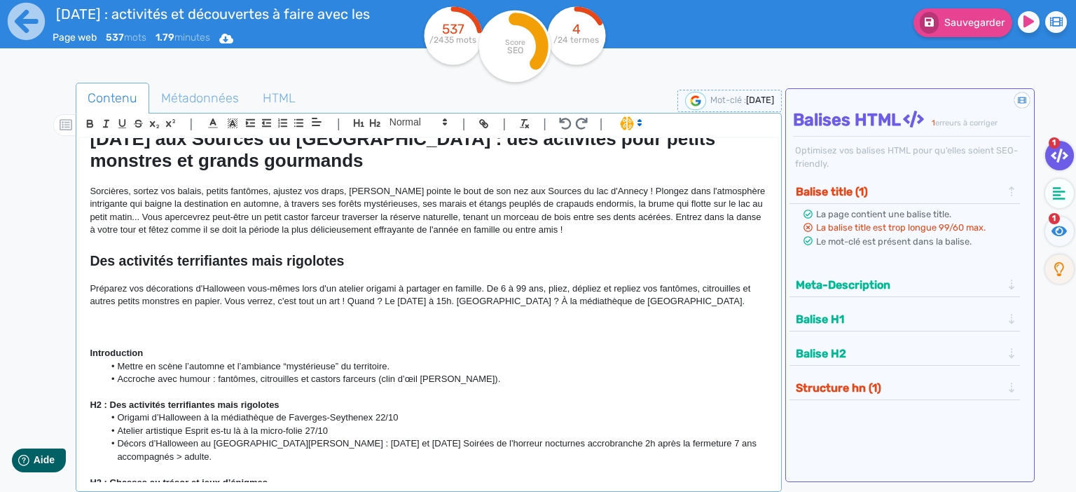
click at [354, 304] on p "Préparez vos décorations d'Halloween vous-mêmes lors d'un atelier origami à par…" at bounding box center [429, 295] width 678 height 26
click at [341, 313] on p at bounding box center [429, 314] width 678 height 13
click at [475, 347] on p "Introduction" at bounding box center [429, 353] width 678 height 13
click at [475, 310] on p at bounding box center [429, 314] width 678 height 13
click at [712, 304] on p "Préparez vos décorations d'Halloween vous-mêmes lors d'un atelier origami à par…" at bounding box center [429, 295] width 678 height 26
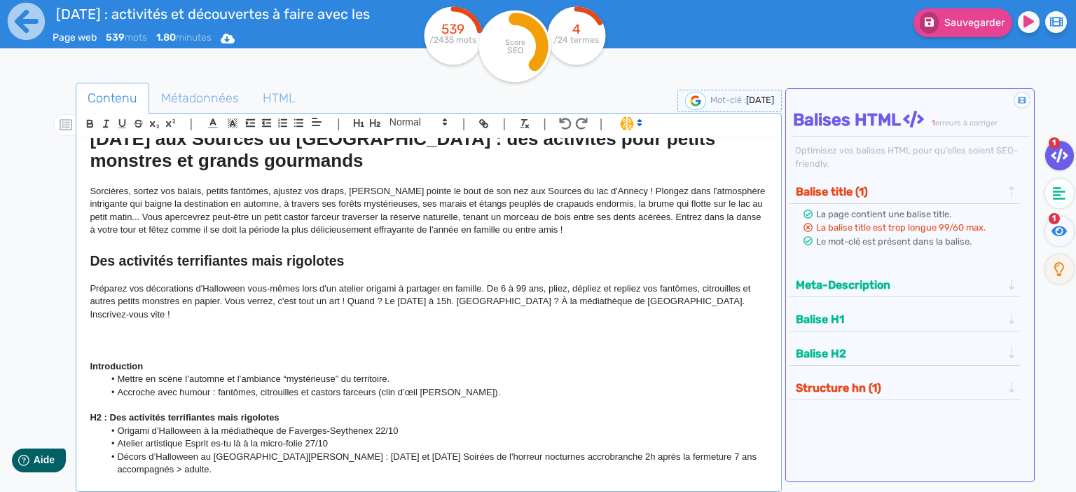
click at [702, 304] on p "Préparez vos décorations d'Halloween vous-mêmes lors d'un atelier origami à par…" at bounding box center [429, 301] width 678 height 39
click at [669, 321] on p at bounding box center [429, 327] width 678 height 13
click at [580, 304] on p "Préparez vos décorations d'Halloween vous-mêmes lors d'un atelier origami à par…" at bounding box center [429, 301] width 678 height 39
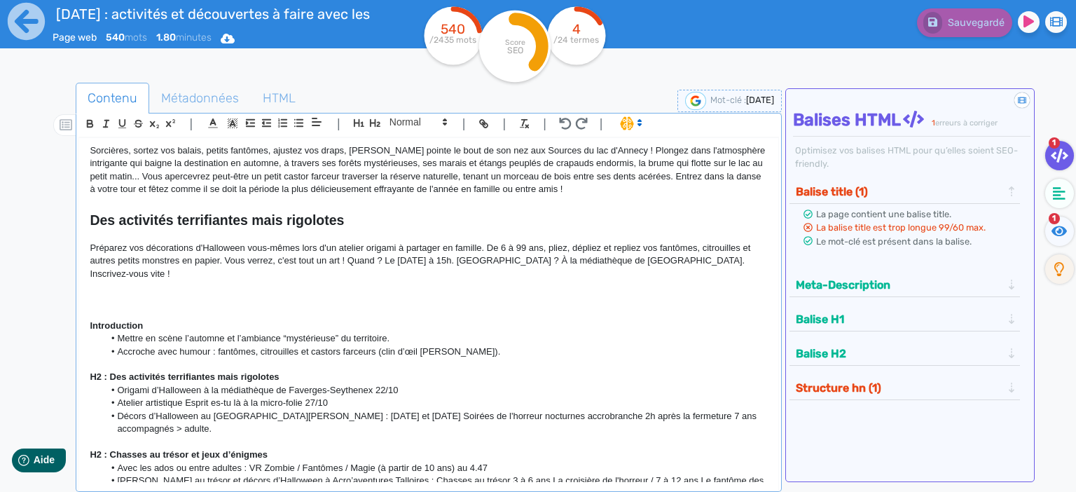
scroll to position [120, 0]
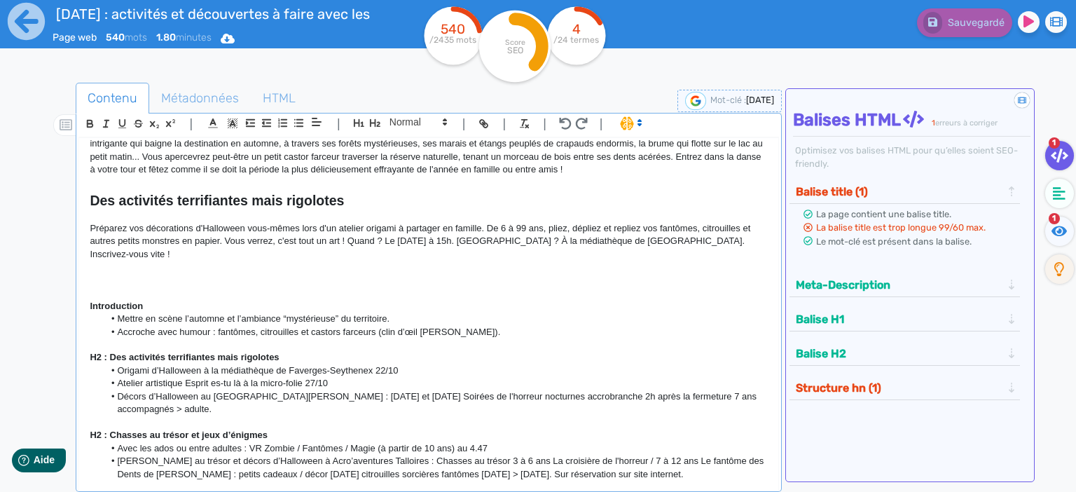
click at [414, 261] on p at bounding box center [429, 267] width 678 height 13
click at [376, 245] on p "Préparez vos décorations d'Halloween vous-mêmes lors d'un atelier origami à par…" at bounding box center [429, 241] width 678 height 39
click at [388, 240] on p "Préparez vos décorations d'Halloween vous-mêmes lors d'un atelier origami à par…" at bounding box center [429, 241] width 678 height 39
click at [270, 215] on p at bounding box center [429, 215] width 678 height 13
drag, startPoint x: 339, startPoint y: 226, endPoint x: 397, endPoint y: 228, distance: 57.5
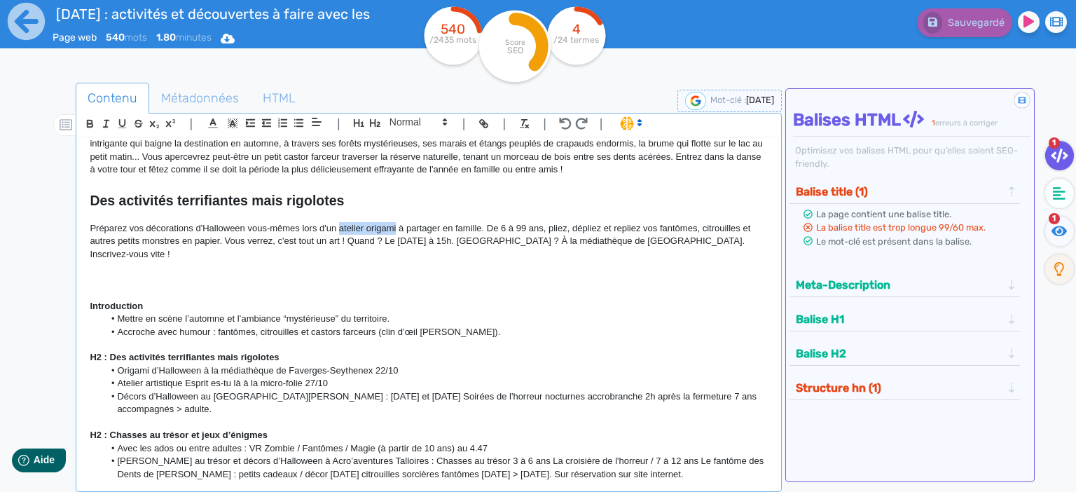
click at [397, 228] on p "Préparez vos décorations d'Halloween vous-mêmes lors d'un atelier origami à par…" at bounding box center [429, 241] width 678 height 39
click at [86, 122] on icon "button" at bounding box center [90, 124] width 12 height 12
click at [543, 245] on p "Préparez vos décorations d'Halloween vous-mêmes lors d'un atelier origami à par…" at bounding box center [429, 241] width 678 height 39
click at [514, 274] on p at bounding box center [429, 280] width 678 height 13
click at [542, 245] on p "Préparez vos décorations d'Halloween vous-mêmes lors d'un atelier origami à par…" at bounding box center [429, 241] width 678 height 39
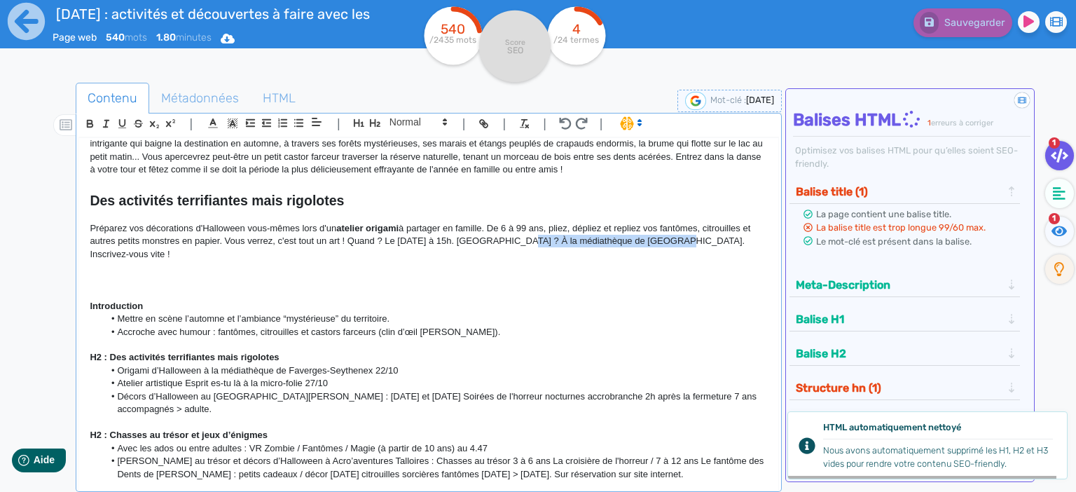
drag, startPoint x: 510, startPoint y: 243, endPoint x: 662, endPoint y: 242, distance: 152.0
click at [662, 242] on p "Préparez vos décorations d'Halloween vous-mêmes lors d'un atelier origami à par…" at bounding box center [429, 241] width 678 height 39
click at [84, 122] on button "button" at bounding box center [90, 124] width 16 height 16
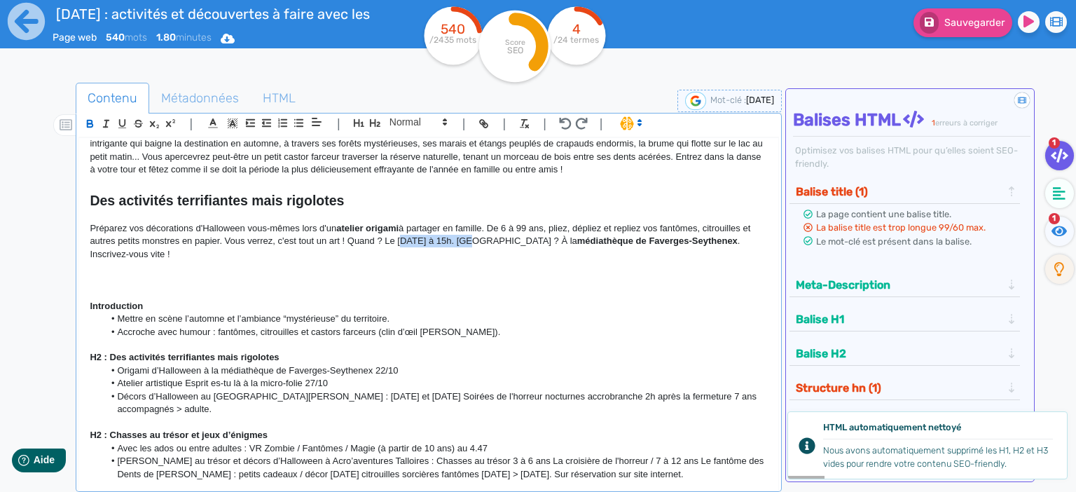
drag, startPoint x: 397, startPoint y: 242, endPoint x: 464, endPoint y: 242, distance: 66.6
click at [464, 242] on p "Préparez vos décorations d'Halloween vous-mêmes lors d'un atelier origami à par…" at bounding box center [429, 241] width 678 height 39
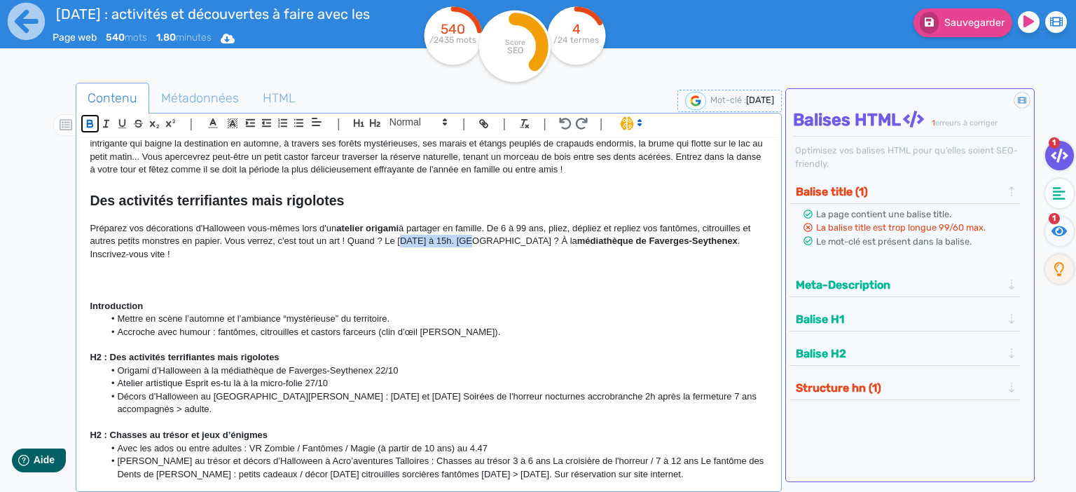
click at [92, 126] on icon "button" at bounding box center [91, 125] width 6 height 4
click at [476, 226] on p "Préparez vos décorations d'Halloween vous-mêmes lors d'un atelier origami à par…" at bounding box center [429, 241] width 678 height 39
drag, startPoint x: 383, startPoint y: 240, endPoint x: 347, endPoint y: 239, distance: 36.4
click at [347, 239] on p "Préparez vos décorations d'Halloween vous-mêmes lors d'un atelier origami à par…" at bounding box center [429, 241] width 678 height 39
drag, startPoint x: 516, startPoint y: 240, endPoint x: 492, endPoint y: 237, distance: 24.0
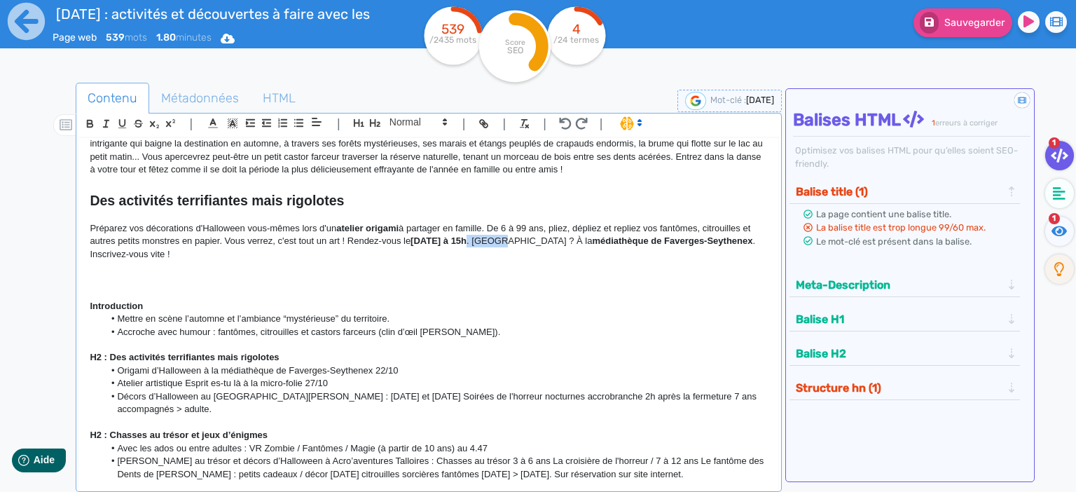
click at [485, 245] on p "Préparez vos décorations d'Halloween vous-mêmes lors d'un atelier origami à par…" at bounding box center [429, 241] width 678 height 39
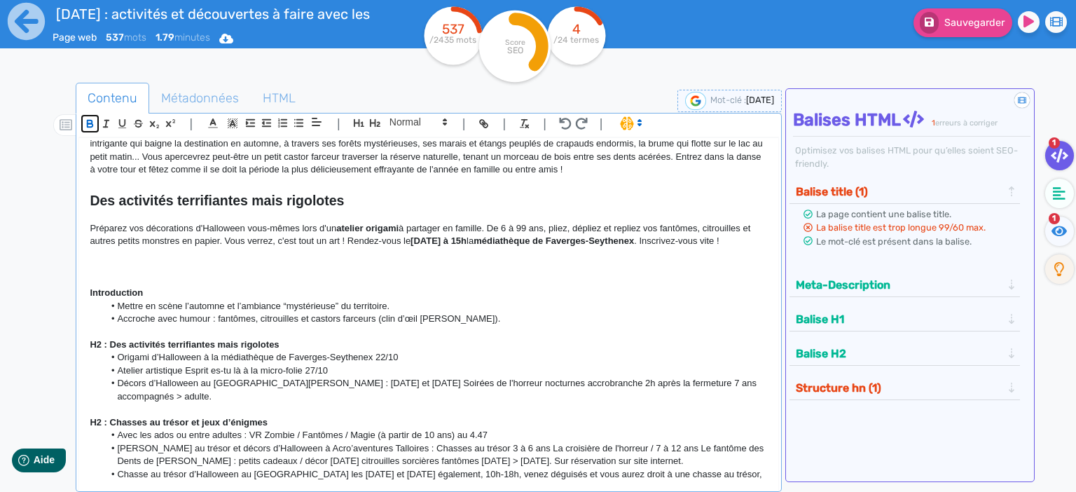
click at [90, 125] on icon "button" at bounding box center [90, 124] width 12 height 12
click at [689, 242] on p "Préparez vos décorations d'Halloween vous-mêmes lors d'un atelier origami à par…" at bounding box center [429, 235] width 678 height 26
click at [736, 265] on p at bounding box center [429, 267] width 678 height 13
click at [332, 256] on p at bounding box center [429, 254] width 678 height 13
click at [387, 274] on p at bounding box center [429, 280] width 678 height 13
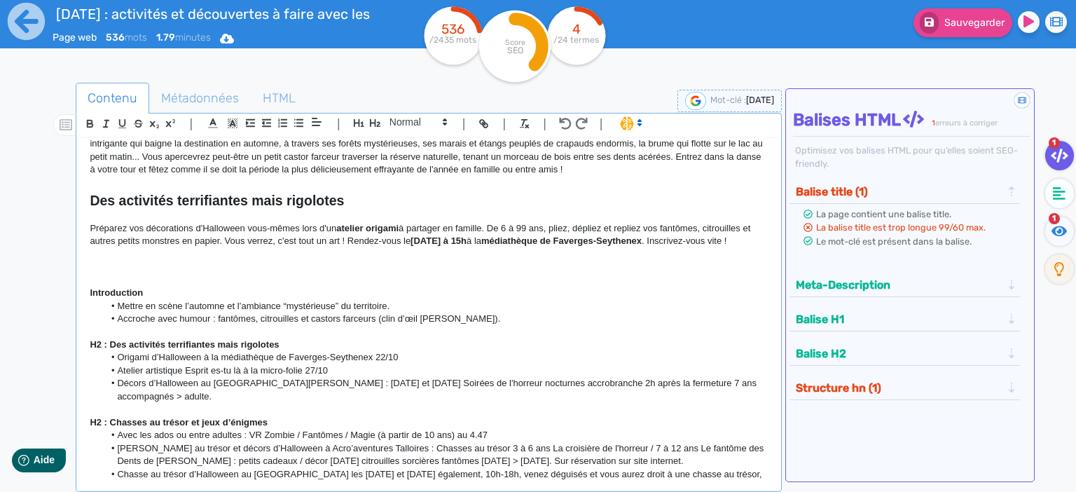
click at [363, 244] on p "Préparez vos décorations d'Halloween vous-mêmes lors d'un atelier origami à par…" at bounding box center [429, 235] width 678 height 26
click at [141, 254] on p at bounding box center [429, 254] width 678 height 13
click at [127, 271] on p at bounding box center [429, 267] width 678 height 13
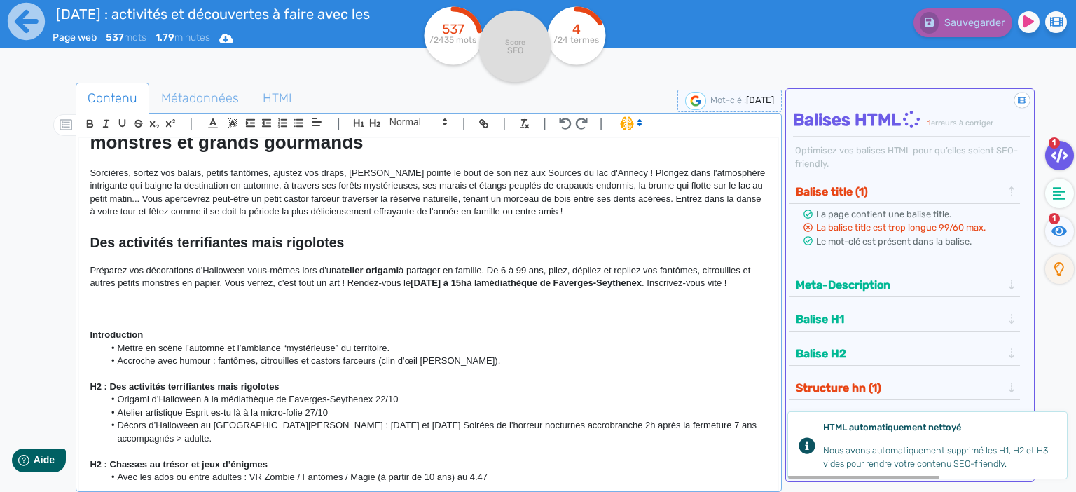
scroll to position [60, 0]
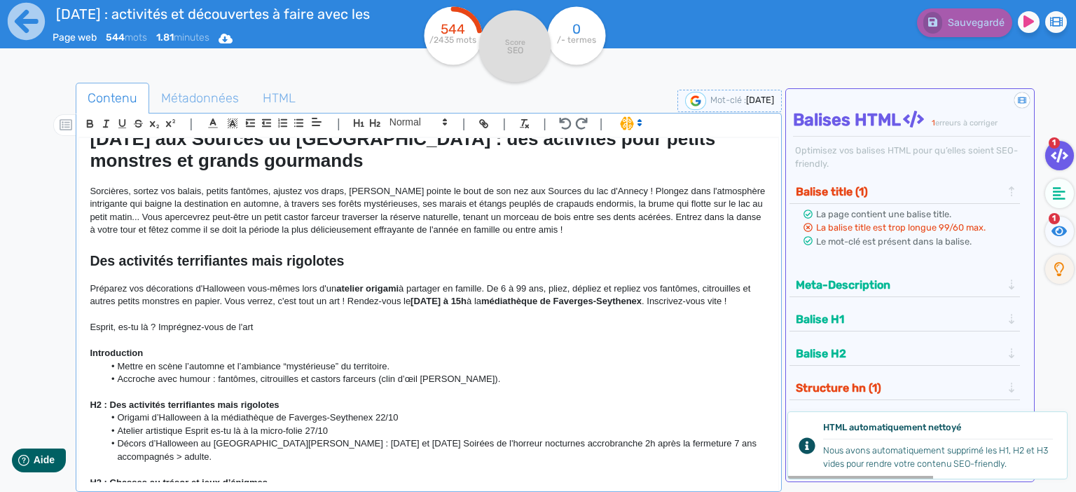
drag, startPoint x: 261, startPoint y: 331, endPoint x: 230, endPoint y: 329, distance: 30.9
click at [230, 329] on p "Esprit, es-tu là ? Imprégnez-vous de l'art" at bounding box center [429, 327] width 678 height 13
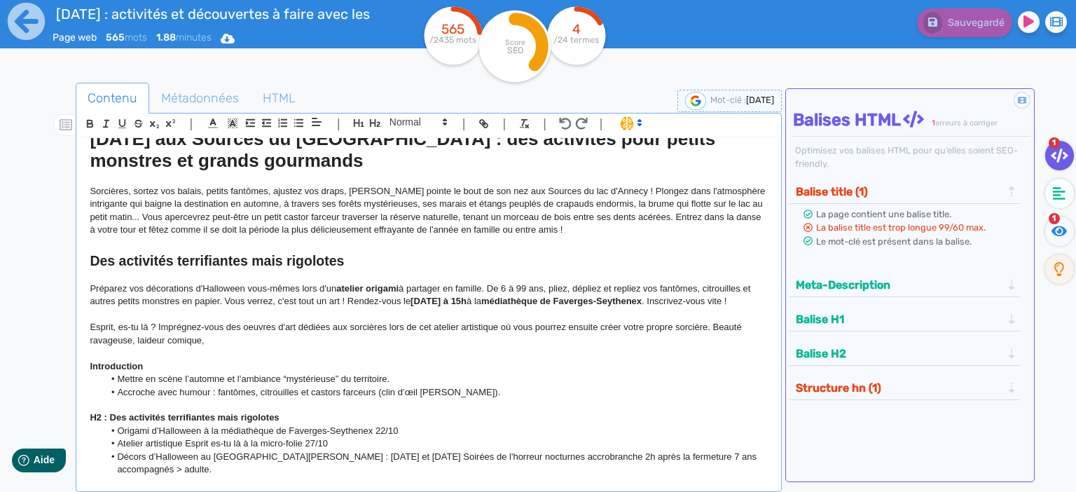
click at [231, 336] on p "Esprit, es-tu là ? Imprégnez-vous des oeuvres d'art dédiées aux sorcières lors …" at bounding box center [429, 334] width 678 height 26
click at [238, 344] on p "Esprit, es-tu là ? Imprégnez-vous des oeuvres d'art dédiées aux sorcières lors …" at bounding box center [429, 334] width 678 height 26
click at [219, 340] on p "Esprit, es-tu là ? Imprégnez-vous des oeuvres d'art dédiées aux sorcières lors …" at bounding box center [429, 334] width 678 height 26
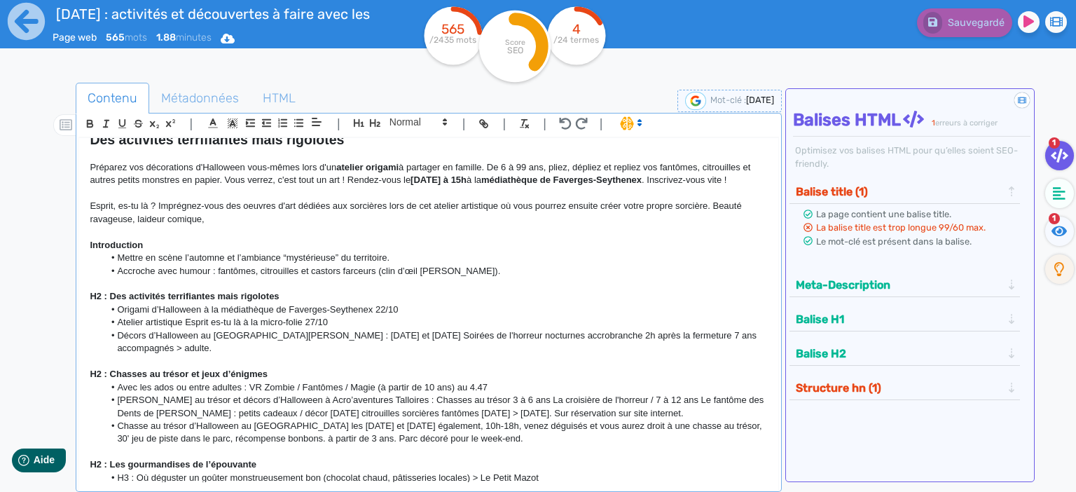
scroll to position [120, 0]
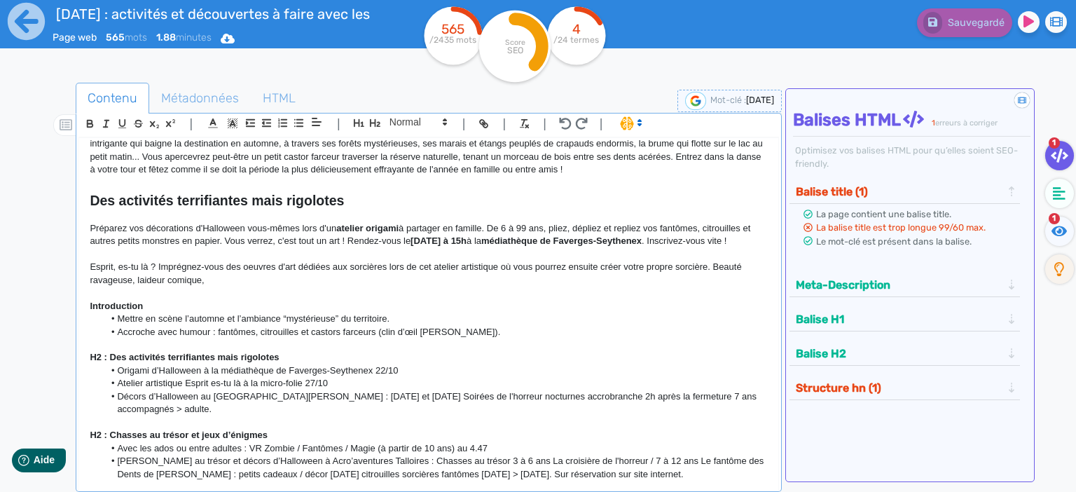
drag, startPoint x: 716, startPoint y: 267, endPoint x: 717, endPoint y: 282, distance: 15.4
click at [717, 282] on p "Esprit, es-tu là ? Imprégnez-vous des oeuvres d'art dédiées aux sorcières lors …" at bounding box center [429, 274] width 678 height 26
click at [717, 273] on p "Esprit, es-tu là ? Imprégnez-vous des oeuvres d'art dédiées aux sorcières lors …" at bounding box center [429, 274] width 678 height 26
drag, startPoint x: 713, startPoint y: 265, endPoint x: 725, endPoint y: 276, distance: 16.4
click at [725, 276] on p "Esprit, es-tu là ? Imprégnez-vous des oeuvres d'art dédiées aux sorcières lors …" at bounding box center [429, 274] width 678 height 26
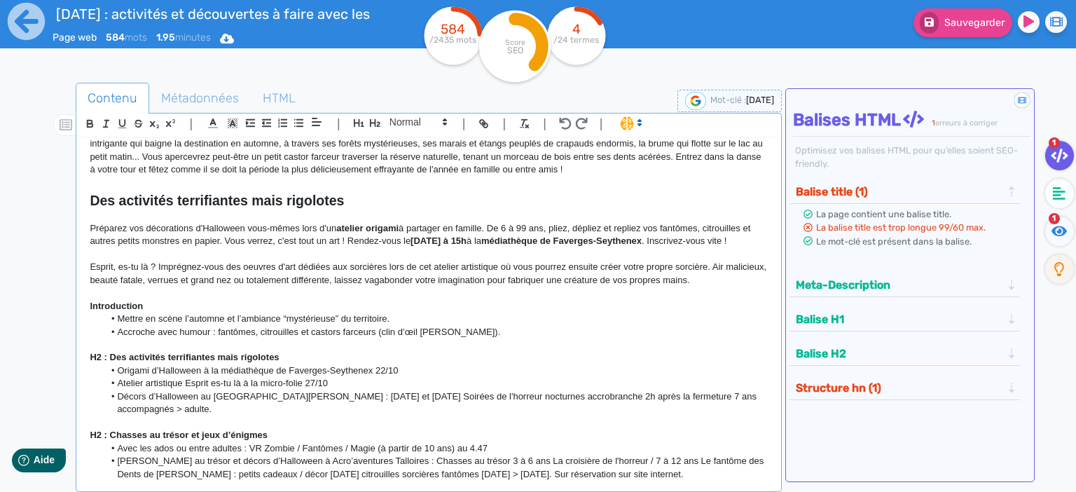
click at [654, 263] on p "Esprit, es-tu là ? Imprégnez-vous des oeuvres d'art dédiées aux sorcières lors …" at bounding box center [429, 274] width 678 height 26
click at [678, 268] on p "Esprit, es-tu là ? Imprégnez-vous des oeuvres d'art dédiées aux sorcières lors …" at bounding box center [429, 274] width 678 height 26
click at [727, 268] on p "Esprit, es-tu là ? Imprégnez-vous des oeuvres d'art dédiées aux sorcières lors …" at bounding box center [429, 274] width 678 height 26
click at [721, 284] on p "Esprit, es-tu là ? Imprégnez-vous des oeuvres d'art dédiées aux sorcières lors …" at bounding box center [429, 274] width 678 height 26
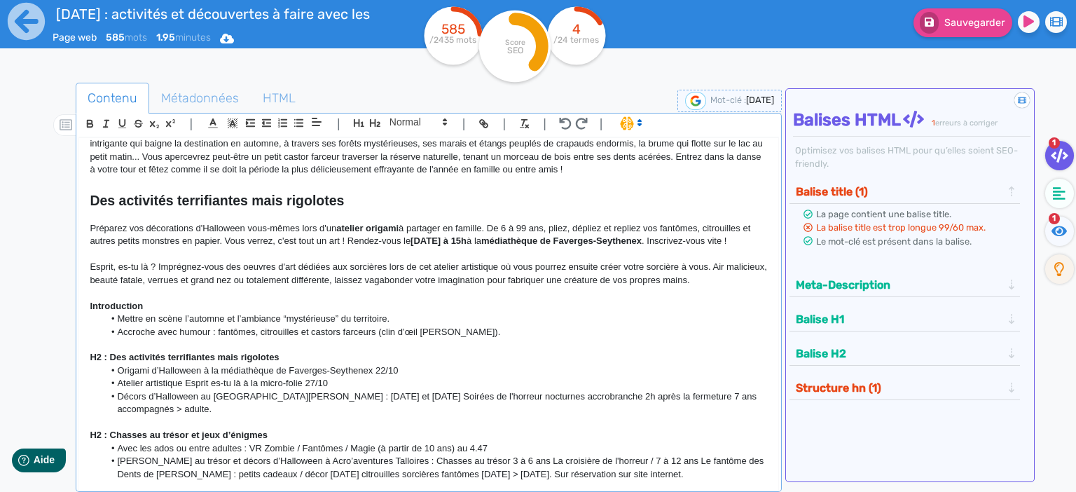
click at [324, 237] on p "Préparez vos décorations d'Halloween vous-mêmes lors d'un atelier origami à par…" at bounding box center [429, 235] width 678 height 26
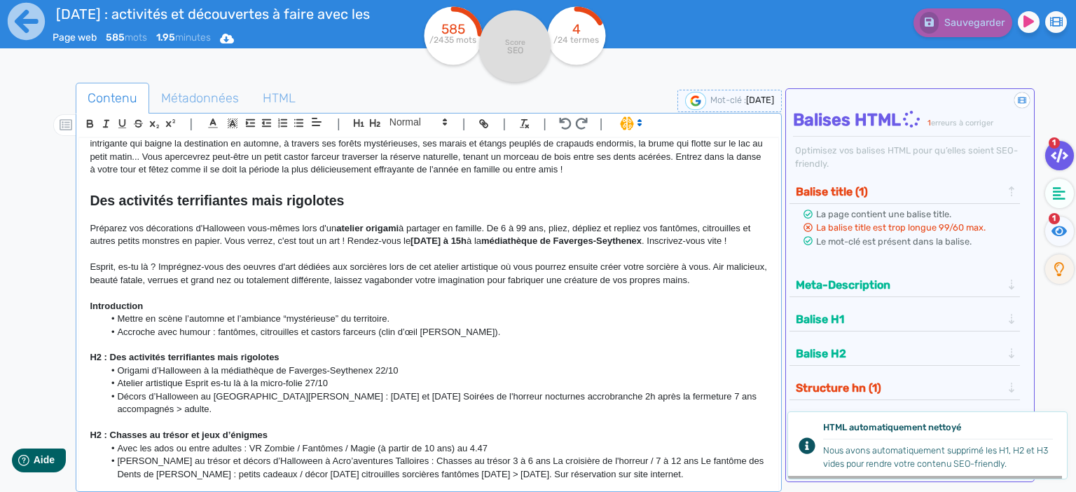
click at [523, 220] on p at bounding box center [429, 215] width 678 height 13
click at [660, 223] on p "Préparez vos décorations d'Halloween vous-mêmes lors d'un atelier origami à par…" at bounding box center [429, 235] width 678 height 26
click at [727, 282] on p "Esprit, es-tu là ? Imprégnez-vous des oeuvres d'art dédiées aux sorcières lors …" at bounding box center [429, 274] width 678 height 26
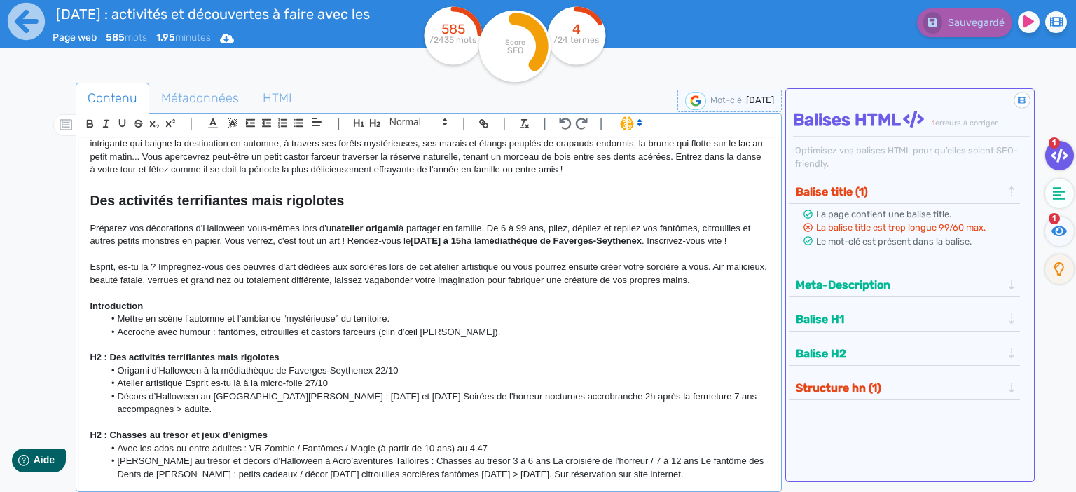
click at [719, 280] on p "Esprit, es-tu là ? Imprégnez-vous des oeuvres d'art dédiées aux sorcières lors …" at bounding box center [429, 274] width 678 height 26
click at [536, 304] on p "Introduction" at bounding box center [429, 306] width 678 height 13
click at [158, 226] on p "Préparez vos décorations d'Halloween vous-mêmes lors d'un atelier origami à par…" at bounding box center [429, 235] width 678 height 26
click at [413, 244] on strong "[DATE] à 15h" at bounding box center [439, 240] width 56 height 11
click at [315, 223] on p "Préparez vos décorations d'Halloween vous-mêmes lors d'un atelier origami à par…" at bounding box center [429, 235] width 678 height 26
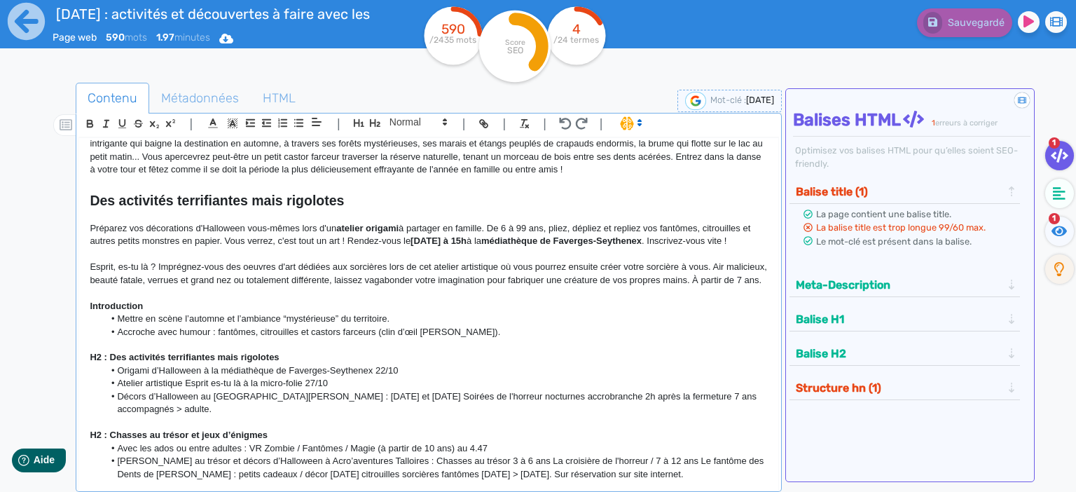
click at [399, 225] on strong "atelier origami" at bounding box center [367, 228] width 62 height 11
click at [399, 228] on strong "atelier origami" at bounding box center [367, 228] width 62 height 11
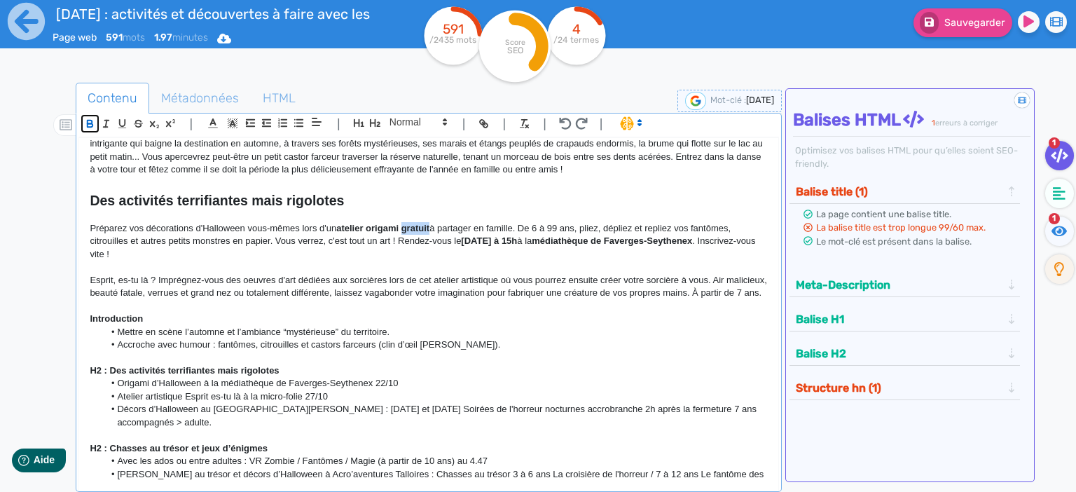
click at [90, 123] on icon "button" at bounding box center [91, 125] width 6 height 4
click at [514, 263] on p at bounding box center [429, 267] width 678 height 13
click at [614, 287] on p "Esprit, es-tu là ? Imprégnez-vous des oeuvres d'art dédiées aux sorcières lors …" at bounding box center [429, 287] width 678 height 26
click at [581, 289] on p "Esprit, es-tu là ? Imprégnez-vous des oeuvres d'art dédiées aux sorcières lors …" at bounding box center [429, 287] width 678 height 26
click at [497, 279] on p "Esprit, es-tu là ? Imprégnez-vous des oeuvres d'art dédiées aux sorcières lors …" at bounding box center [429, 287] width 678 height 26
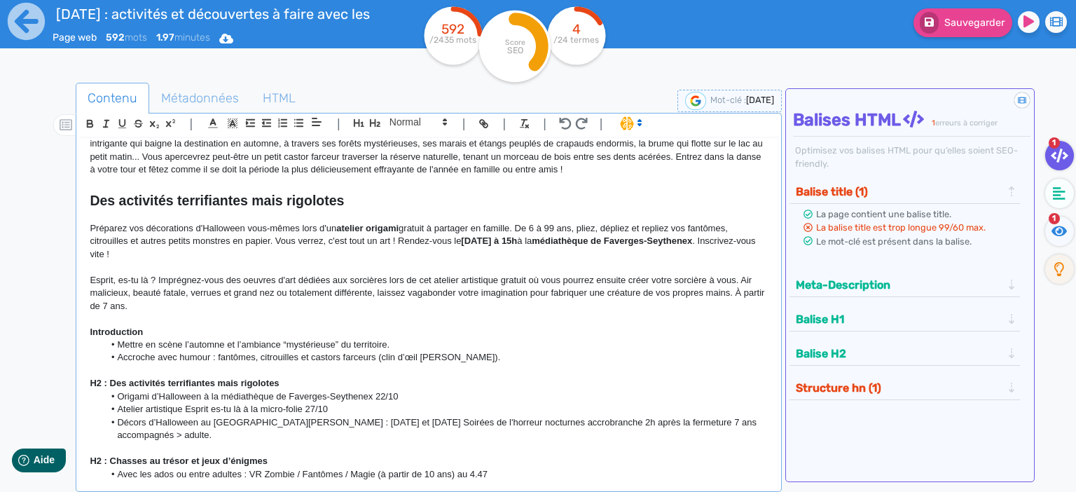
click at [131, 305] on p "Esprit, es-tu là ? Imprégnez-vous des oeuvres d'art dédiées aux sorcières lors …" at bounding box center [429, 293] width 678 height 39
click at [344, 303] on p "Esprit, es-tu là ? Imprégnez-vous des oeuvres d'art dédiées aux sorcières lors …" at bounding box center [429, 293] width 678 height 39
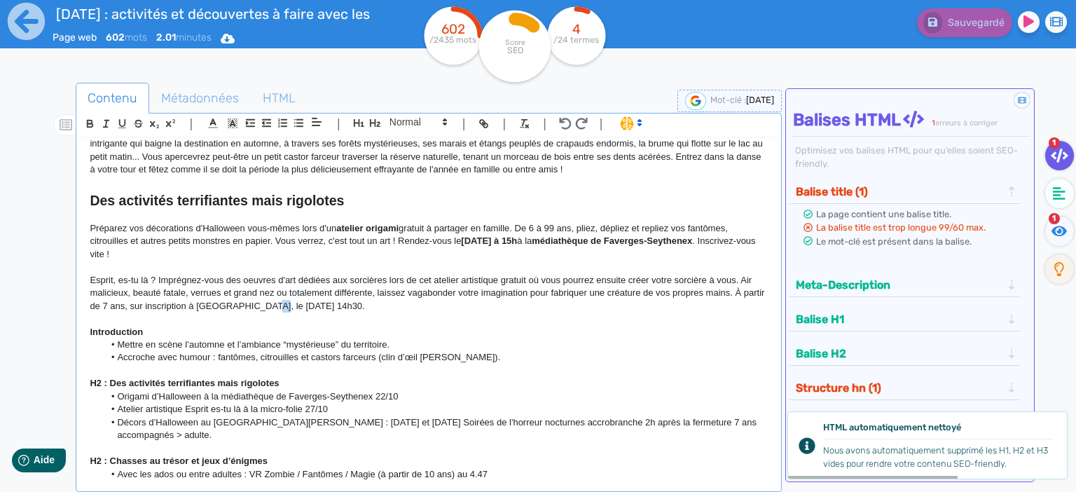
click at [251, 307] on p "Esprit, es-tu là ? Imprégnez-vous des oeuvres d'art dédiées aux sorcières lors …" at bounding box center [429, 293] width 678 height 39
click at [244, 308] on p "Esprit, es-tu là ? Imprégnez-vous des oeuvres d'art dédiées aux sorcières lors …" at bounding box center [429, 293] width 678 height 39
click at [249, 309] on p "Esprit, es-tu là ? Imprégnez-vous des oeuvres d'art dédiées aux sorcières lors …" at bounding box center [429, 293] width 678 height 39
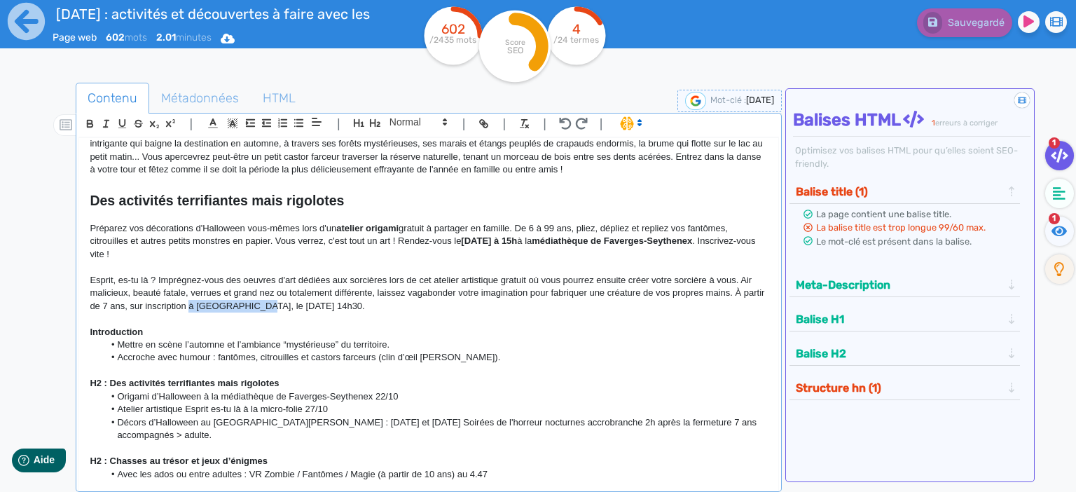
drag, startPoint x: 247, startPoint y: 310, endPoint x: 189, endPoint y: 308, distance: 57.5
click at [189, 308] on p "Esprit, es-tu là ? Imprégnez-vous des oeuvres d'art dédiées aux sorcières lors …" at bounding box center [429, 293] width 678 height 39
click at [346, 312] on p at bounding box center [429, 318] width 678 height 13
click at [351, 307] on p "Esprit, es-tu là ? Imprégnez-vous des oeuvres d'art dédiées aux sorcières lors …" at bounding box center [429, 293] width 678 height 39
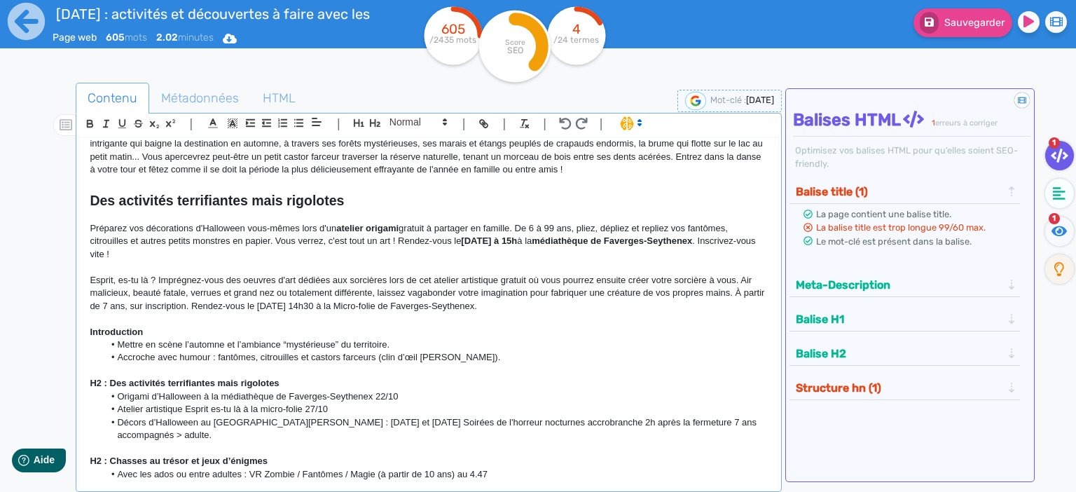
drag, startPoint x: 248, startPoint y: 308, endPoint x: 495, endPoint y: 311, distance: 246.6
click at [495, 311] on p "Esprit, es-tu là ? Imprégnez-vous des oeuvres d'art dédiées aux sorcières lors …" at bounding box center [429, 293] width 678 height 39
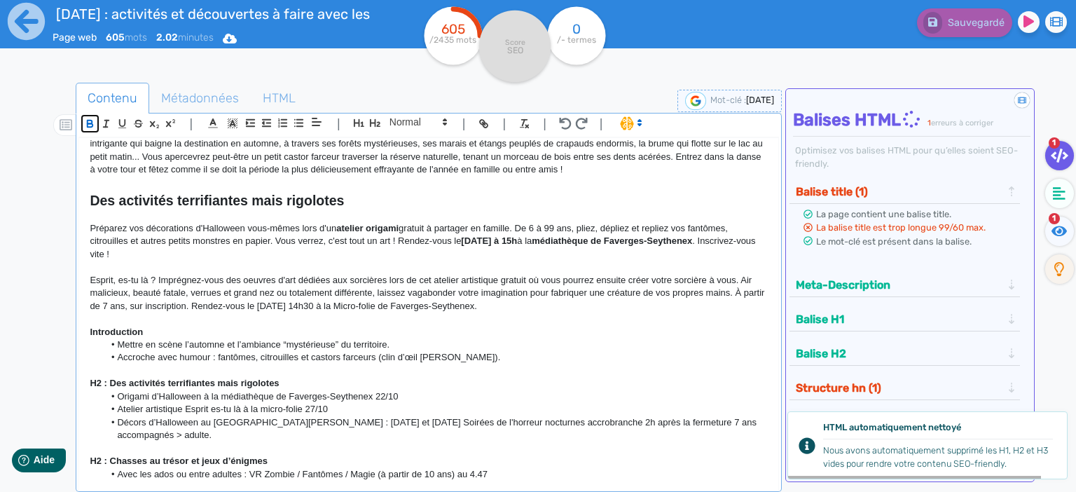
click at [88, 123] on icon "button" at bounding box center [91, 125] width 6 height 4
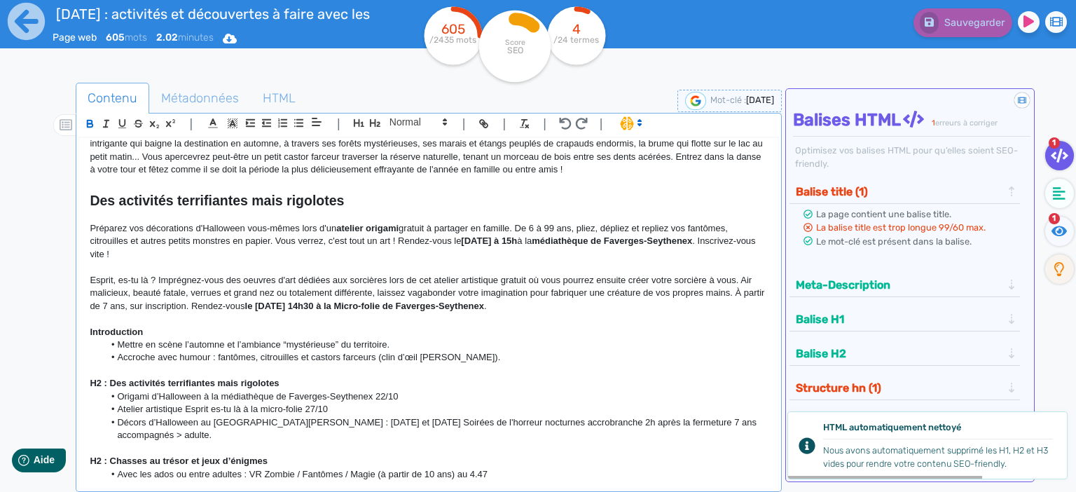
click at [563, 285] on p "Esprit, es-tu là ? Imprégnez-vous des oeuvres d'art dédiées aux sorcières lors …" at bounding box center [429, 293] width 678 height 39
click at [559, 314] on p at bounding box center [429, 318] width 678 height 13
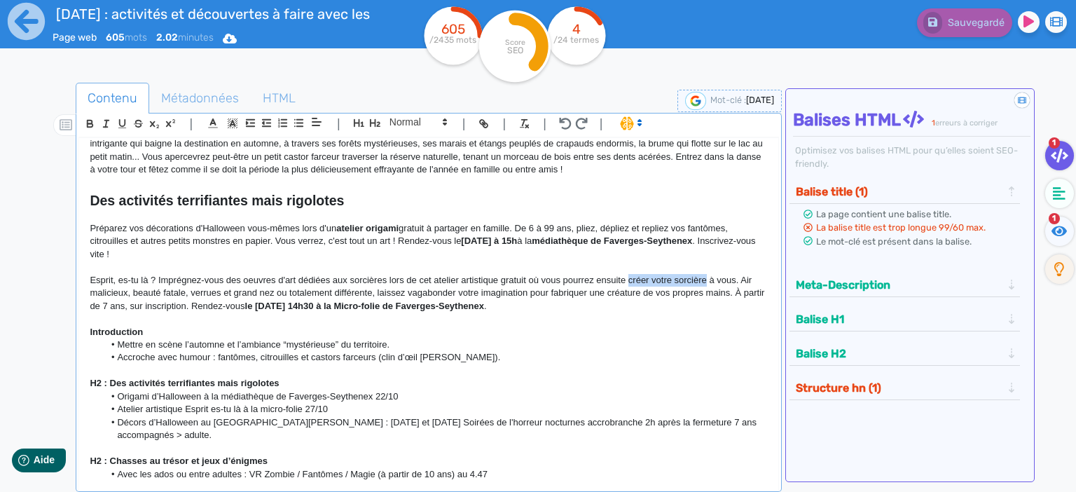
drag, startPoint x: 628, startPoint y: 279, endPoint x: 708, endPoint y: 277, distance: 79.9
click at [708, 277] on p "Esprit, es-tu là ? Imprégnez-vous des oeuvres d'art dédiées aux sorcières lors …" at bounding box center [429, 293] width 678 height 39
click at [88, 121] on icon "button" at bounding box center [90, 124] width 12 height 12
click at [482, 253] on p "Préparez vos décorations d'Halloween vous-mêmes lors d'un atelier origami gratu…" at bounding box center [429, 241] width 678 height 39
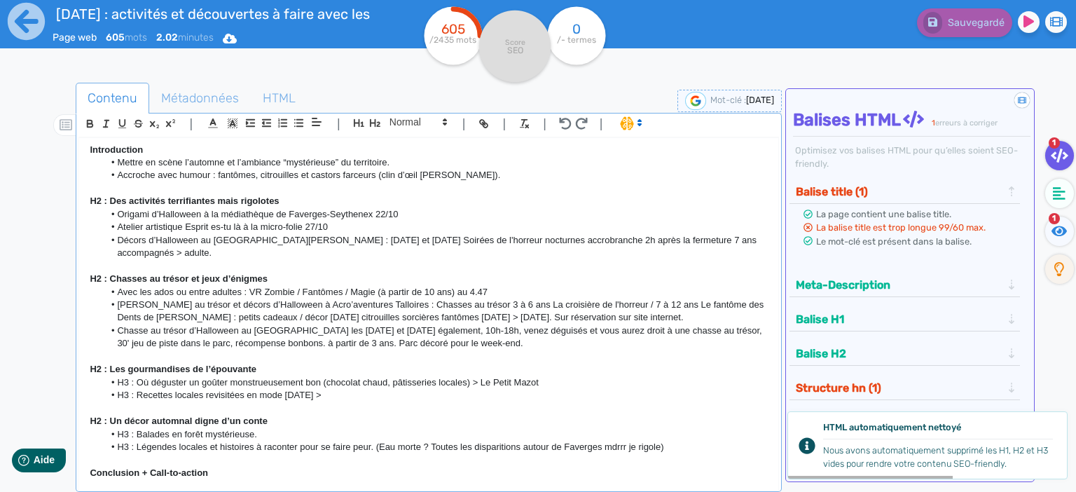
scroll to position [181, 0]
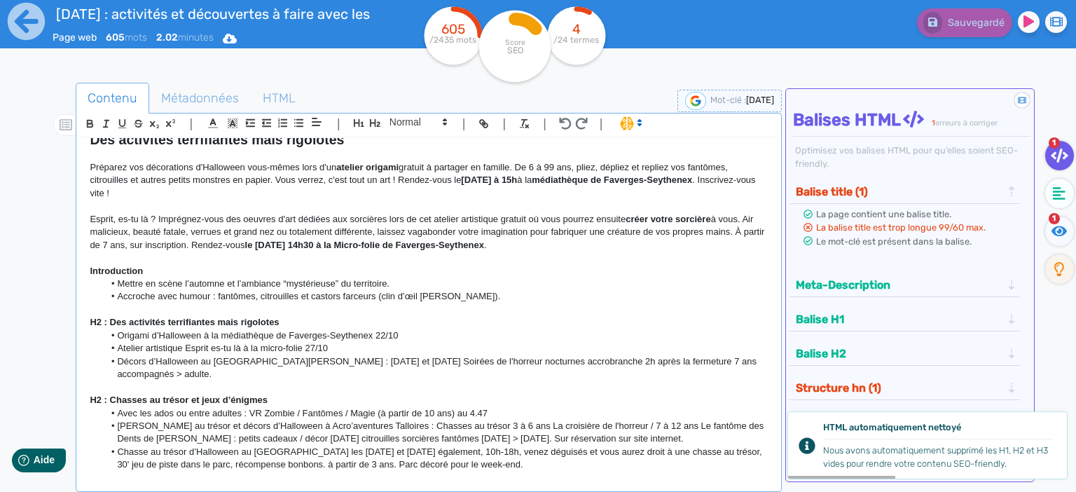
click at [556, 247] on p "Esprit, es-tu là ? Imprégnez-vous des oeuvres d'art dédiées aux sorcières lors …" at bounding box center [429, 232] width 678 height 39
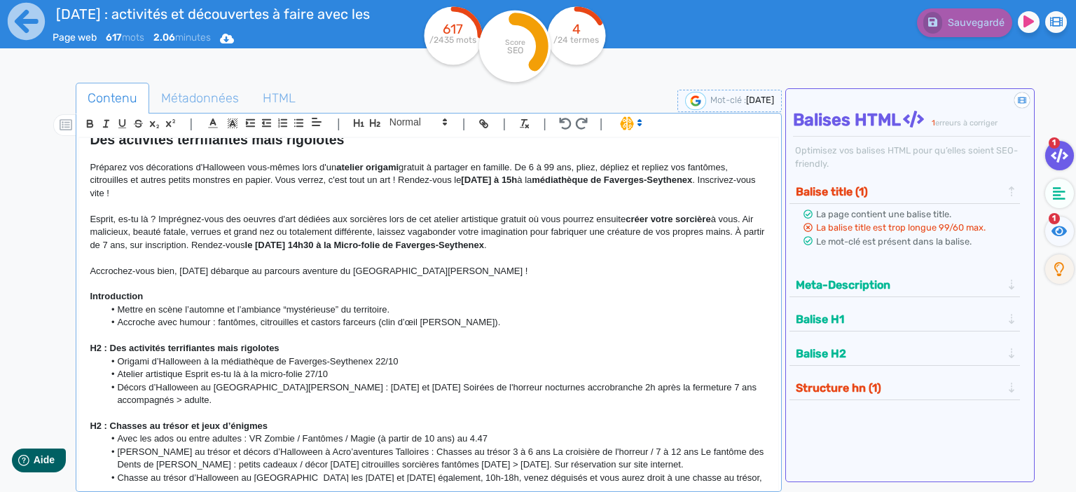
click at [547, 302] on p "Introduction" at bounding box center [429, 296] width 678 height 13
click at [521, 280] on p at bounding box center [429, 283] width 678 height 13
click at [514, 282] on p at bounding box center [429, 283] width 678 height 13
click at [565, 284] on p at bounding box center [429, 283] width 678 height 13
click at [363, 228] on p "Esprit, es-tu là ? Imprégnez-vous des oeuvres d'art dédiées aux sorcières lors …" at bounding box center [429, 232] width 678 height 39
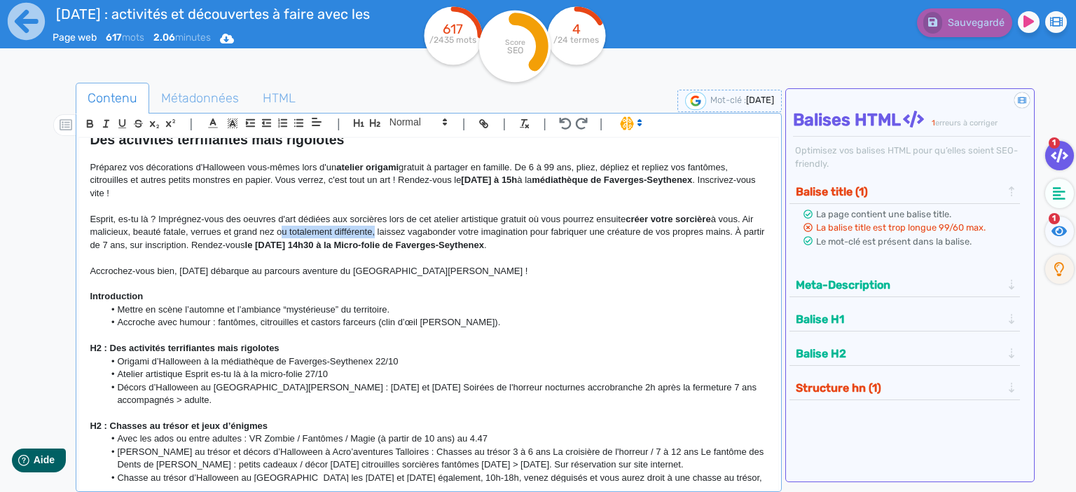
drag, startPoint x: 370, startPoint y: 228, endPoint x: 276, endPoint y: 228, distance: 93.9
click at [276, 228] on p "Esprit, es-tu là ? Imprégnez-vous des oeuvres d'art dédiées aux sorcières lors …" at bounding box center [429, 232] width 678 height 39
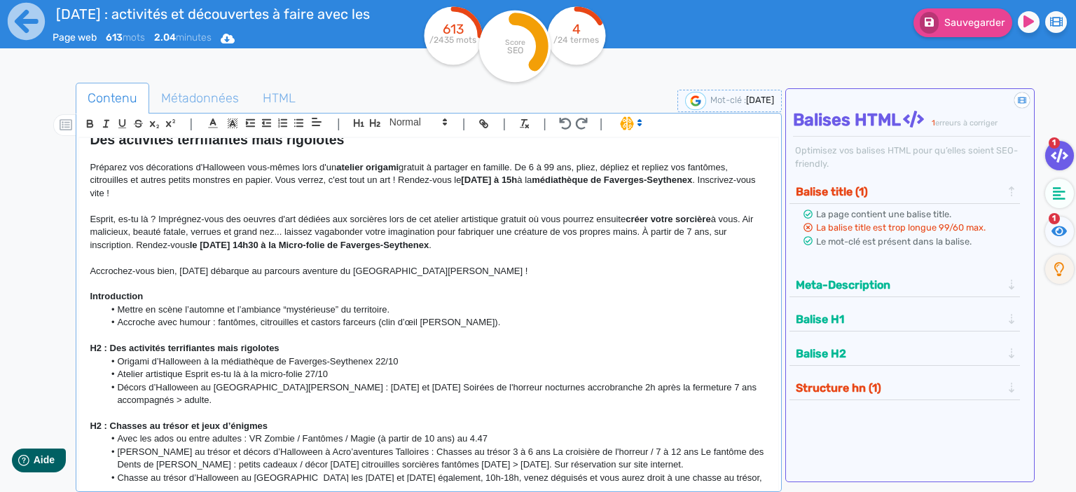
click at [402, 232] on p "Esprit, es-tu là ? Imprégnez-vous des oeuvres d'art dédiées aux sorcières lors …" at bounding box center [429, 232] width 678 height 39
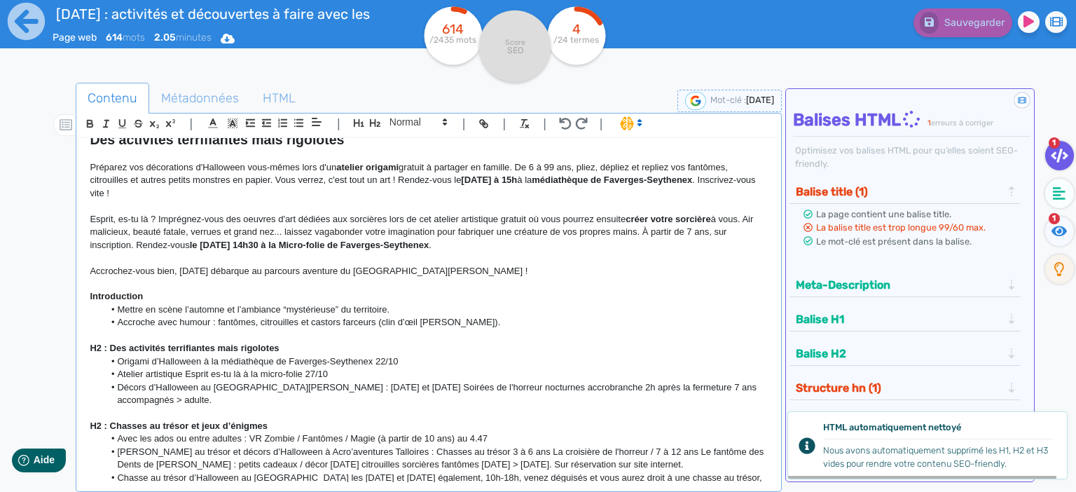
click at [505, 234] on p "Esprit, es-tu là ? Imprégnez-vous des oeuvres d'art dédiées aux sorcières lors …" at bounding box center [429, 232] width 678 height 39
click at [536, 248] on p "Esprit, es-tu là ? Imprégnez-vous des oeuvres d'art dédiées aux sorcières lors …" at bounding box center [429, 232] width 678 height 39
click at [557, 249] on p "Esprit, es-tu là ? Imprégnez-vous des oeuvres d'art dédiées aux sorcières lors …" at bounding box center [429, 232] width 678 height 39
click at [535, 242] on p "Esprit, es-tu là ? Imprégnez-vous des oeuvres d'art dédiées aux sorcières lors …" at bounding box center [429, 232] width 678 height 39
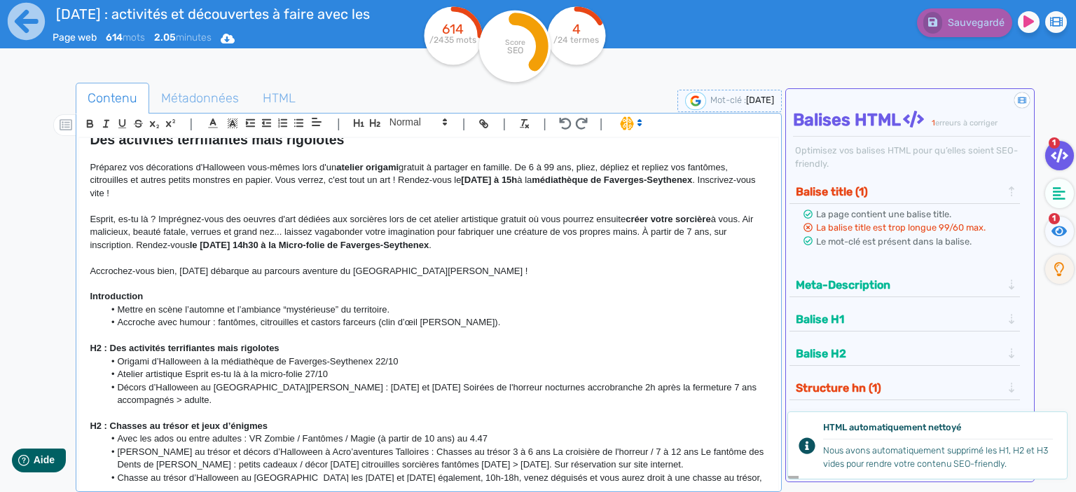
click at [283, 232] on p "Esprit, es-tu là ? Imprégnez-vous des oeuvres d'art dédiées aux sorcières lors …" at bounding box center [429, 232] width 678 height 39
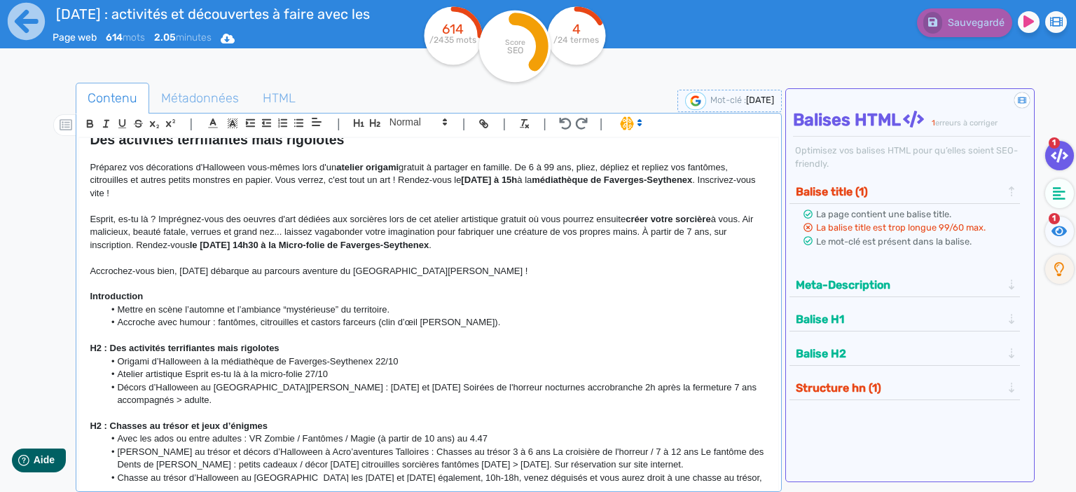
click at [567, 248] on p "Esprit, es-tu là ? Imprégnez-vous des oeuvres d'art dédiées aux sorcières lors …" at bounding box center [429, 232] width 678 height 39
click at [626, 242] on p "Esprit, es-tu là ? Imprégnez-vous des oeuvres d'art dédiées aux sorcières lors …" at bounding box center [429, 232] width 678 height 39
click at [570, 241] on p "Esprit, es-tu là ? Imprégnez-vous des oeuvres d'art dédiées aux sorcières lors …" at bounding box center [429, 232] width 678 height 39
click at [506, 235] on p "Esprit, es-tu là ? Imprégnez-vous des oeuvres d'art dédiées aux sorcières lors …" at bounding box center [429, 232] width 678 height 39
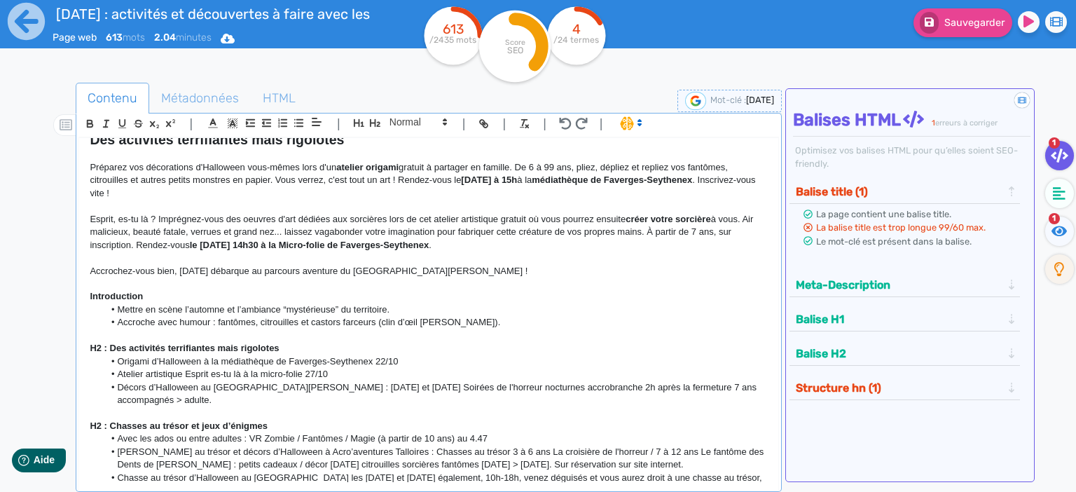
click at [612, 254] on p at bounding box center [429, 258] width 678 height 13
click at [689, 260] on p at bounding box center [429, 258] width 678 height 13
click at [515, 273] on p "Accrochez-vous bien, [DATE] débarque au parcours aventure du [GEOGRAPHIC_DATA][…" at bounding box center [429, 271] width 678 height 13
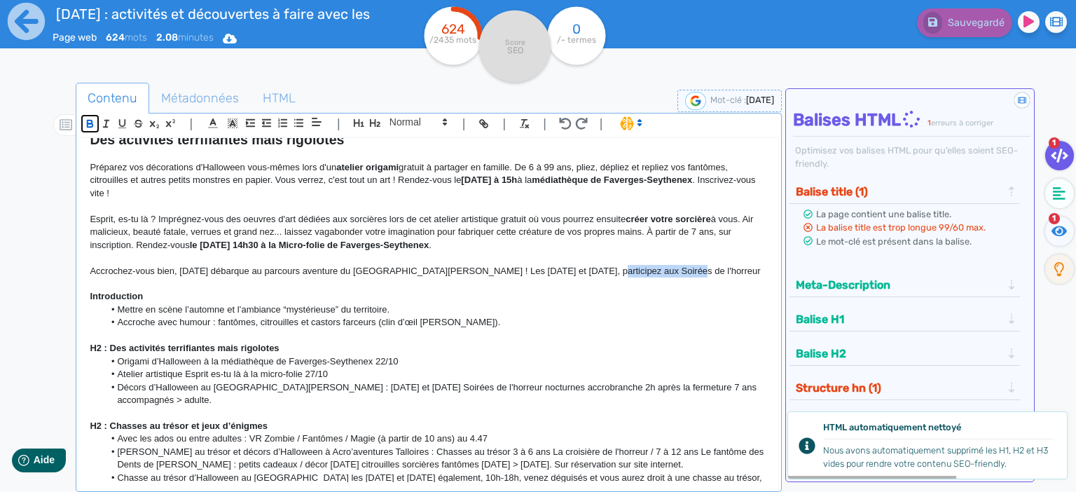
click at [88, 120] on icon "button" at bounding box center [90, 122] width 5 height 4
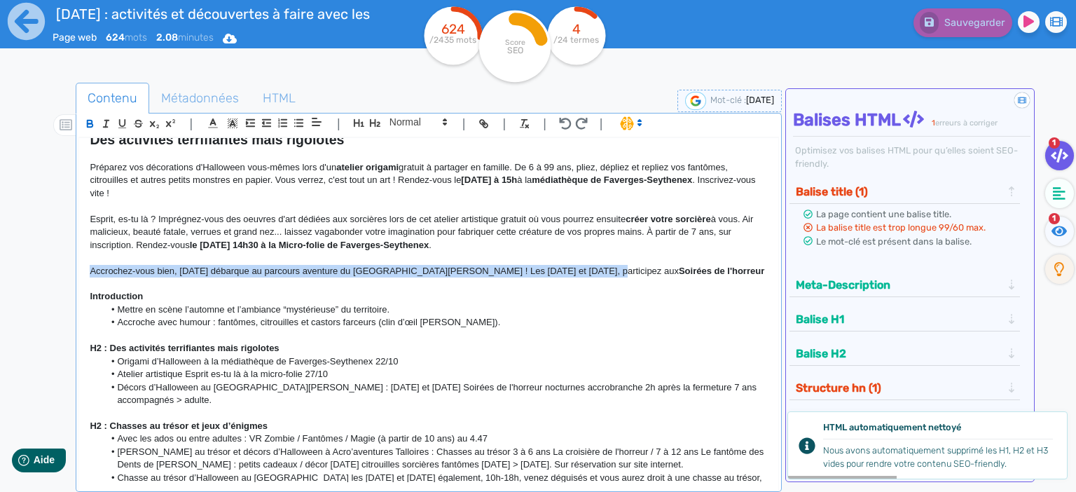
click at [678, 265] on p "Accrochez-vous bien, [DATE] débarque au parcours aventure du [GEOGRAPHIC_DATA][…" at bounding box center [429, 271] width 678 height 13
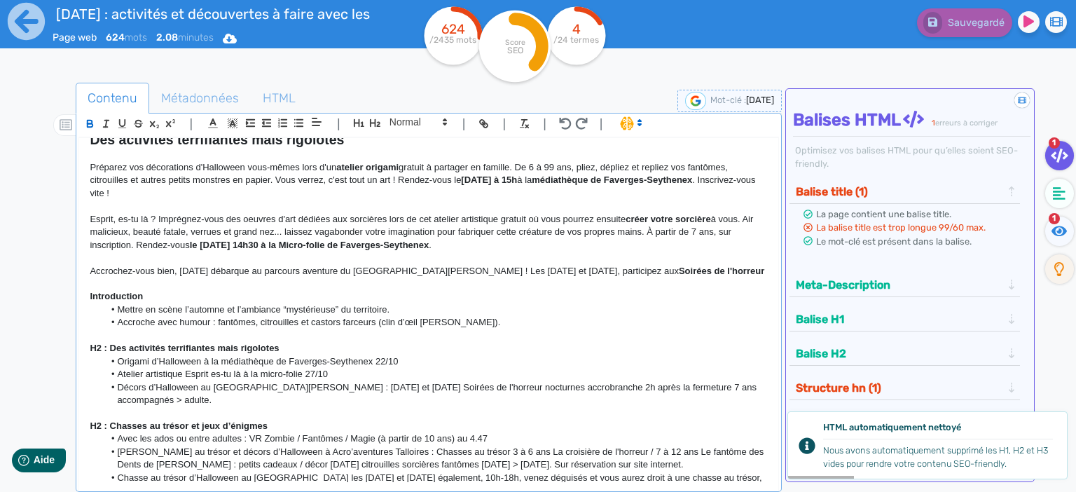
click at [519, 273] on p "Accrochez-vous bien, [DATE] débarque au parcours aventure du [GEOGRAPHIC_DATA][…" at bounding box center [429, 271] width 678 height 13
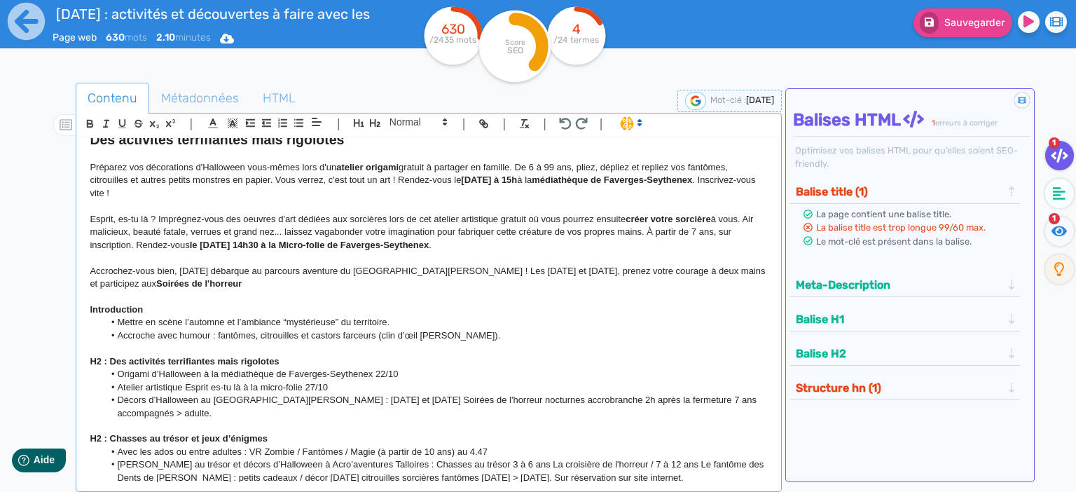
click at [162, 284] on p "Accrochez-vous bien, [DATE] débarque au parcours aventure du [GEOGRAPHIC_DATA][…" at bounding box center [429, 278] width 678 height 26
click at [88, 125] on icon "button" at bounding box center [91, 125] width 6 height 4
click at [179, 277] on p "Accrochez-vous bien, [DATE] débarque au parcours aventure du [GEOGRAPHIC_DATA][…" at bounding box center [429, 278] width 678 height 26
click at [214, 289] on p "Accrochez-vous bien, [DATE] débarque au parcours aventure du [GEOGRAPHIC_DATA][…" at bounding box center [429, 278] width 678 height 26
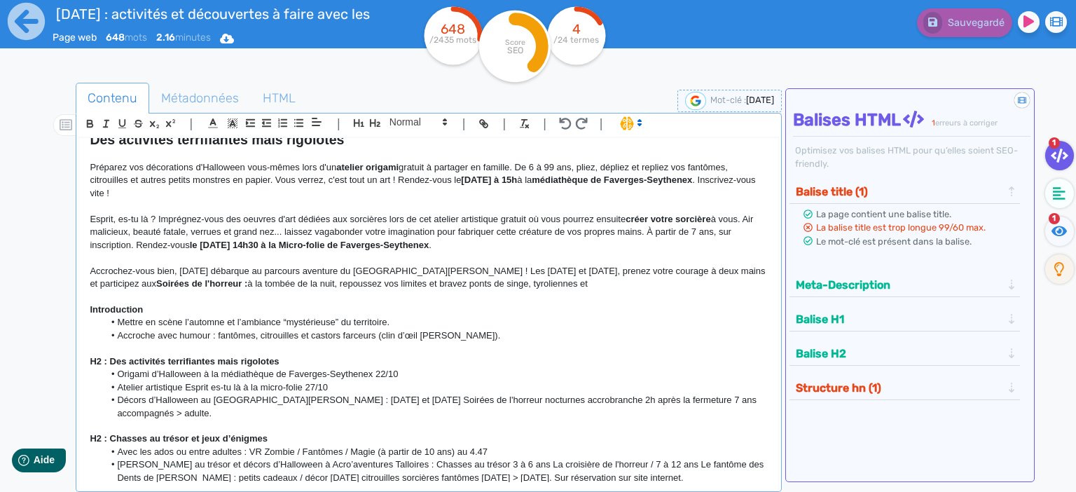
click at [500, 289] on p "Accrochez-vous bien, [DATE] débarque au parcours aventure du [GEOGRAPHIC_DATA][…" at bounding box center [429, 278] width 678 height 26
click at [503, 284] on p "Accrochez-vous bien, [DATE] débarque au parcours aventure du [GEOGRAPHIC_DATA][…" at bounding box center [429, 278] width 678 height 26
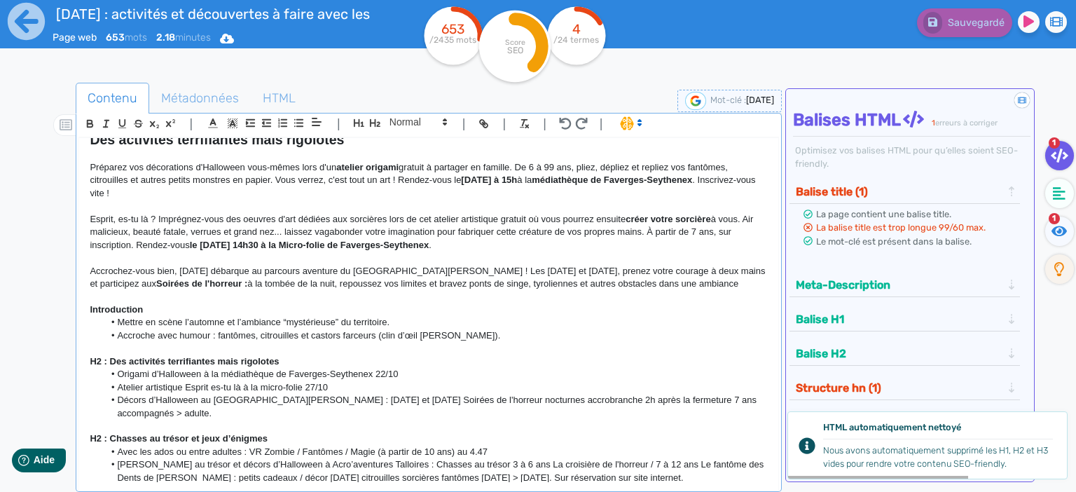
drag, startPoint x: 665, startPoint y: 285, endPoint x: 561, endPoint y: 286, distance: 103.7
click at [561, 286] on p "Accrochez-vous bien, [DATE] débarque au parcours aventure du [GEOGRAPHIC_DATA][…" at bounding box center [429, 278] width 678 height 26
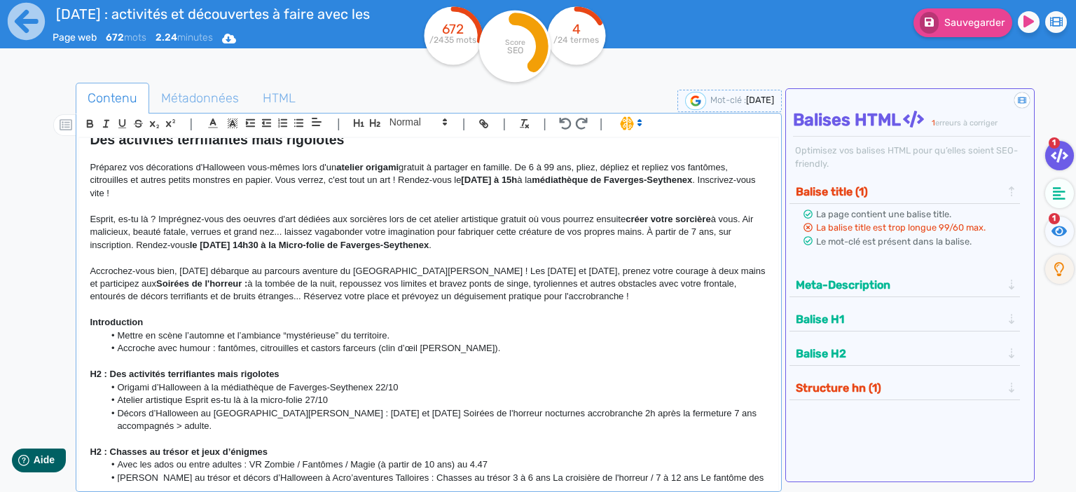
click at [433, 270] on p "Accrochez-vous bien, [DATE] débarque au parcours aventure du [GEOGRAPHIC_DATA][…" at bounding box center [429, 284] width 678 height 39
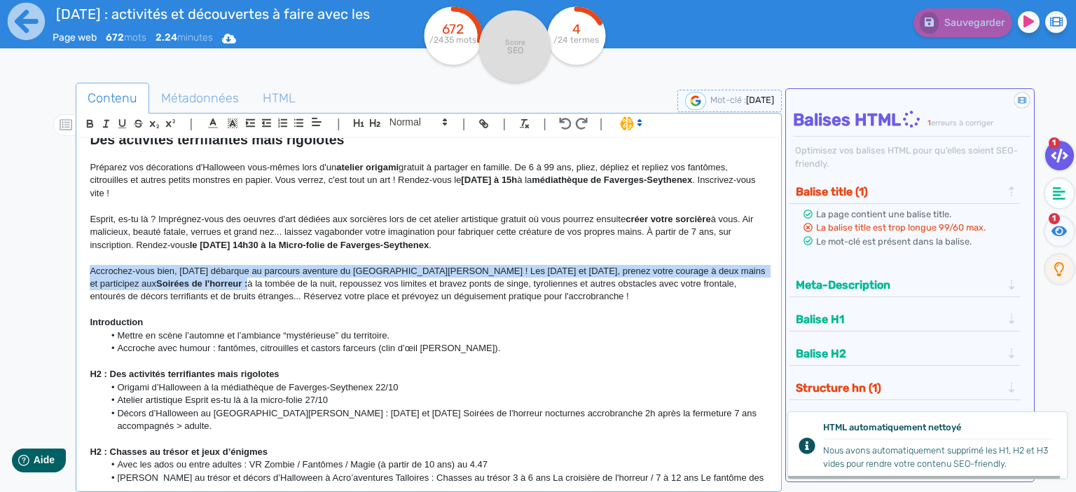
click at [432, 270] on p "Accrochez-vous bien, [DATE] débarque au parcours aventure du [GEOGRAPHIC_DATA][…" at bounding box center [429, 284] width 678 height 39
click at [429, 270] on p "Accrochez-vous bien, [DATE] débarque au parcours aventure du [GEOGRAPHIC_DATA][…" at bounding box center [429, 284] width 678 height 39
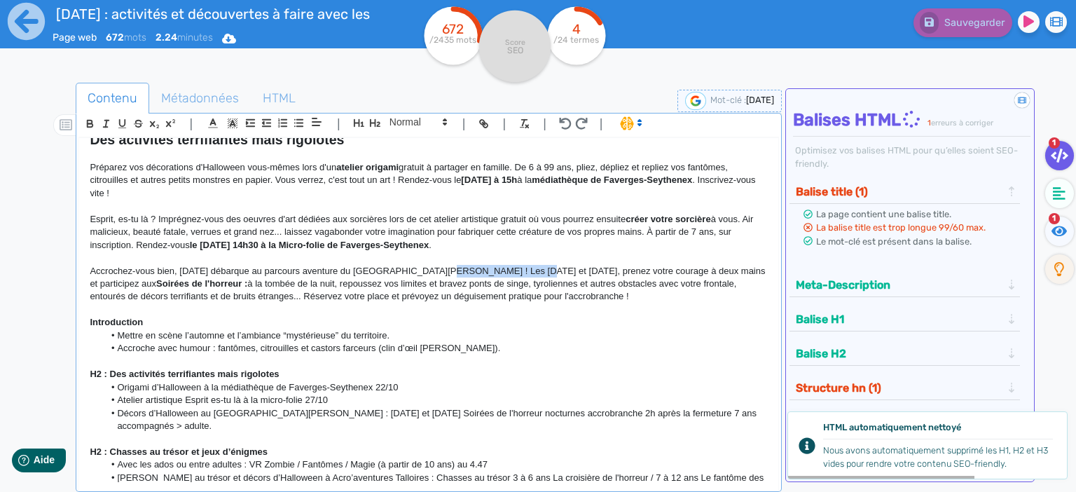
drag, startPoint x: 430, startPoint y: 270, endPoint x: 498, endPoint y: 270, distance: 68.0
click at [498, 270] on p "Accrochez-vous bien, [DATE] débarque au parcours aventure du [GEOGRAPHIC_DATA][…" at bounding box center [429, 284] width 678 height 39
click at [90, 122] on icon "button" at bounding box center [90, 124] width 12 height 12
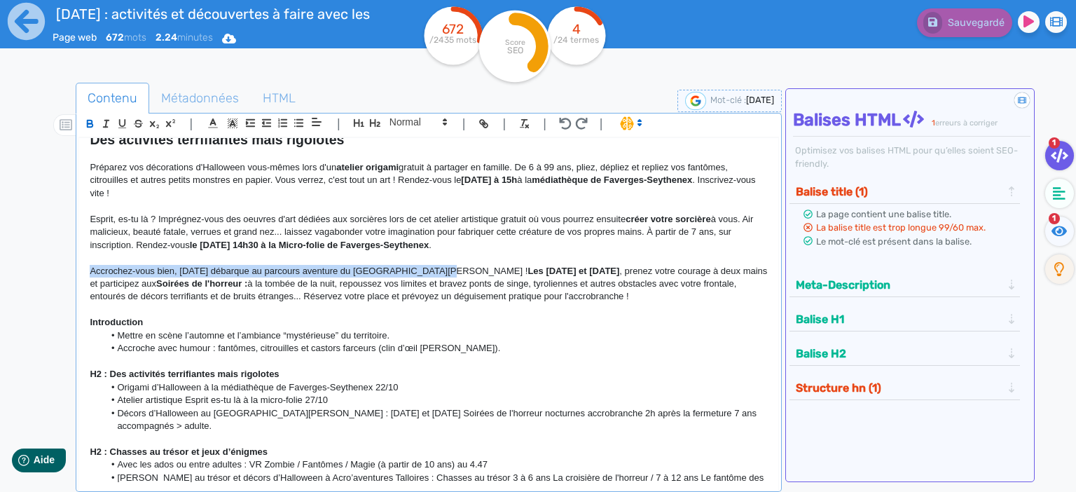
click at [460, 265] on p "Accrochez-vous bien, [DATE] débarque au parcours aventure du [GEOGRAPHIC_DATA][…" at bounding box center [429, 284] width 678 height 39
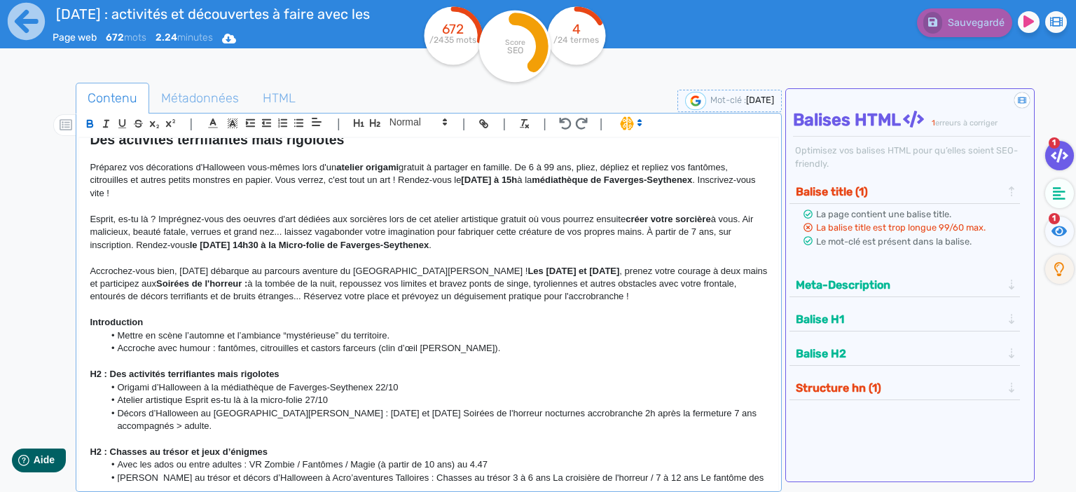
click at [528, 270] on strong "Les [DATE] et [DATE]" at bounding box center [574, 271] width 92 height 11
click at [601, 274] on p "Accrochez-vous bien, [DATE] débarque au parcours aventure du [GEOGRAPHIC_DATA][…" at bounding box center [429, 284] width 678 height 39
click at [614, 285] on p "Accrochez-vous bien, [DATE] débarque au parcours aventure du [GEOGRAPHIC_DATA][…" at bounding box center [429, 284] width 678 height 39
drag, startPoint x: 185, startPoint y: 284, endPoint x: 270, endPoint y: 284, distance: 85.5
click at [270, 284] on p "Accrochez-vous bien, [DATE] débarque au parcours aventure du [GEOGRAPHIC_DATA][…" at bounding box center [429, 284] width 678 height 39
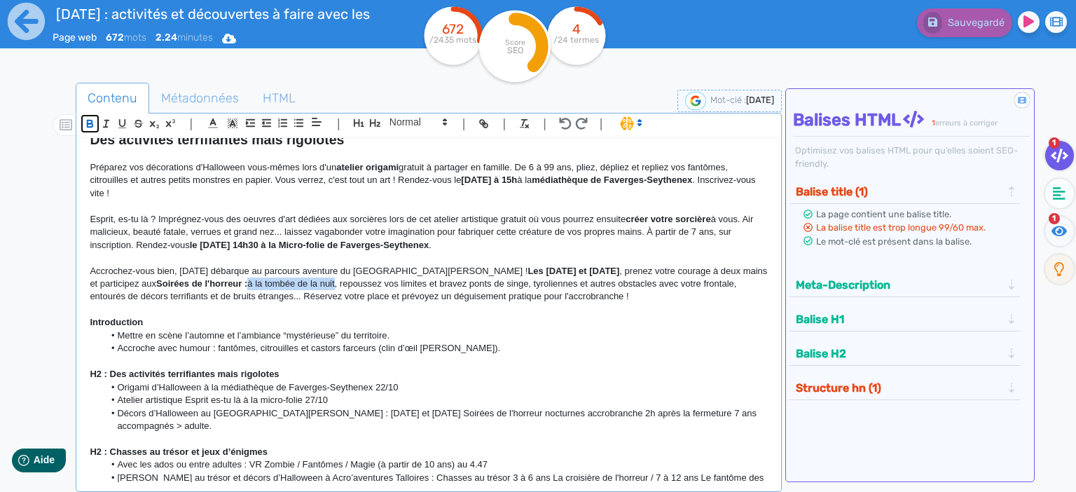
click at [89, 125] on icon "button" at bounding box center [90, 124] width 12 height 12
click at [578, 307] on p at bounding box center [429, 309] width 678 height 13
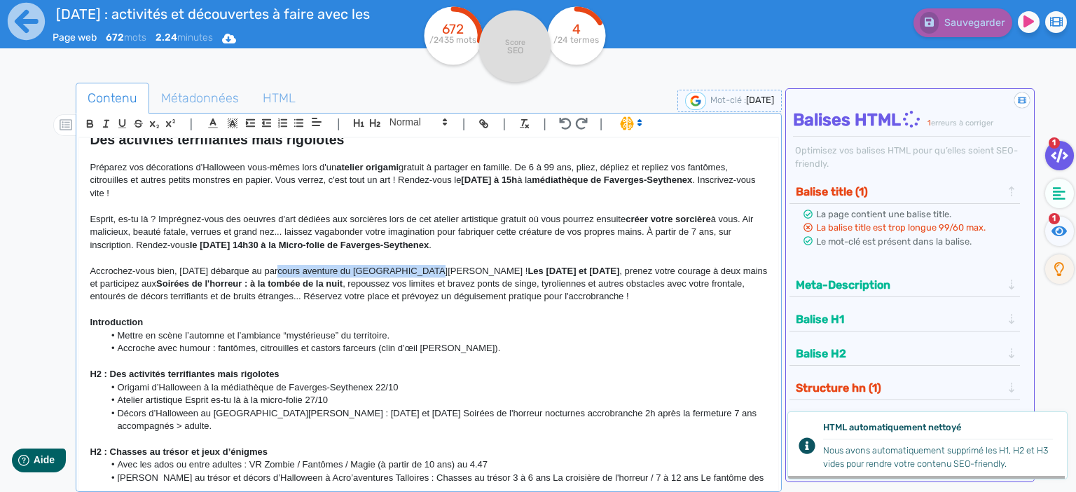
drag, startPoint x: 277, startPoint y: 271, endPoint x: 422, endPoint y: 276, distance: 145.1
click at [422, 276] on p "Accrochez-vous bien, [DATE] débarque au parcours aventure du [GEOGRAPHIC_DATA][…" at bounding box center [429, 284] width 678 height 39
click at [88, 123] on icon "button" at bounding box center [91, 125] width 6 height 4
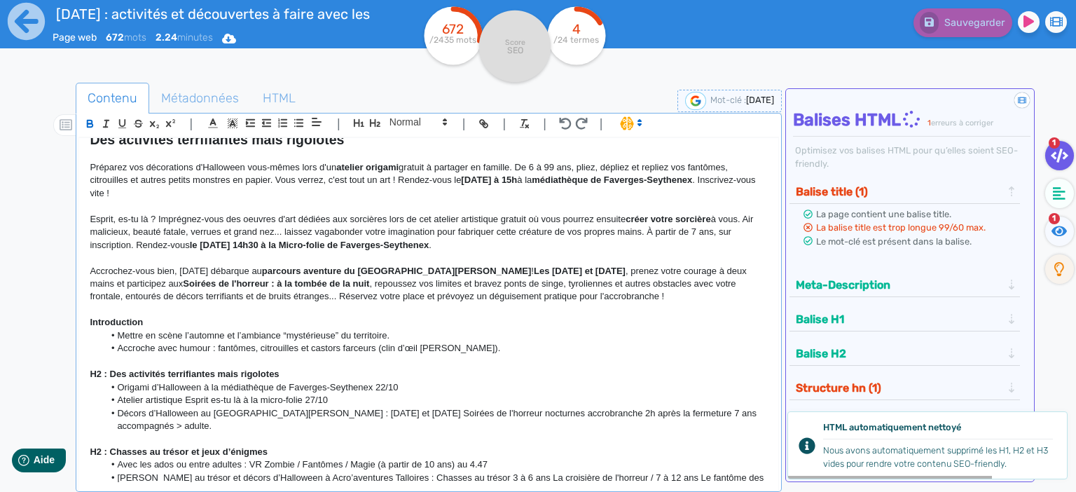
click at [528, 341] on li "Mettre en scène l’automne et l’ambiance “mystérieuse” du territoire." at bounding box center [436, 335] width 664 height 13
click at [631, 297] on p "Accrochez-vous bien, [DATE] débarque au parcours aventure du [GEOGRAPHIC_DATA][…" at bounding box center [429, 284] width 678 height 39
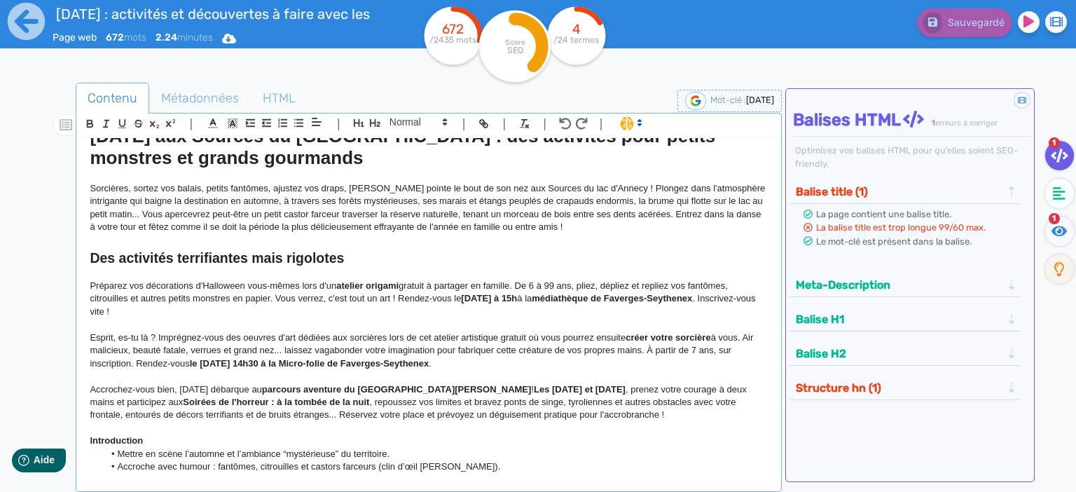
scroll to position [60, 0]
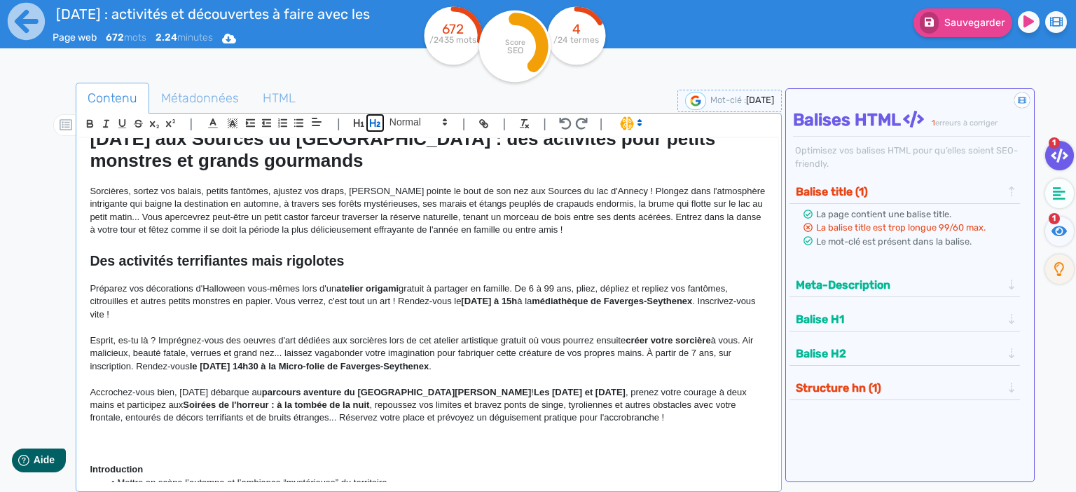
click at [374, 123] on icon "button" at bounding box center [375, 123] width 11 height 8
click at [567, 421] on p "Accrochez-vous bien, [DATE] débarque au parcours aventure du [GEOGRAPHIC_DATA][…" at bounding box center [429, 405] width 678 height 39
click at [558, 344] on p "Esprit, es-tu là ? Imprégnez-vous des oeuvres d'art dédiées aux sorcières lors …" at bounding box center [429, 353] width 678 height 39
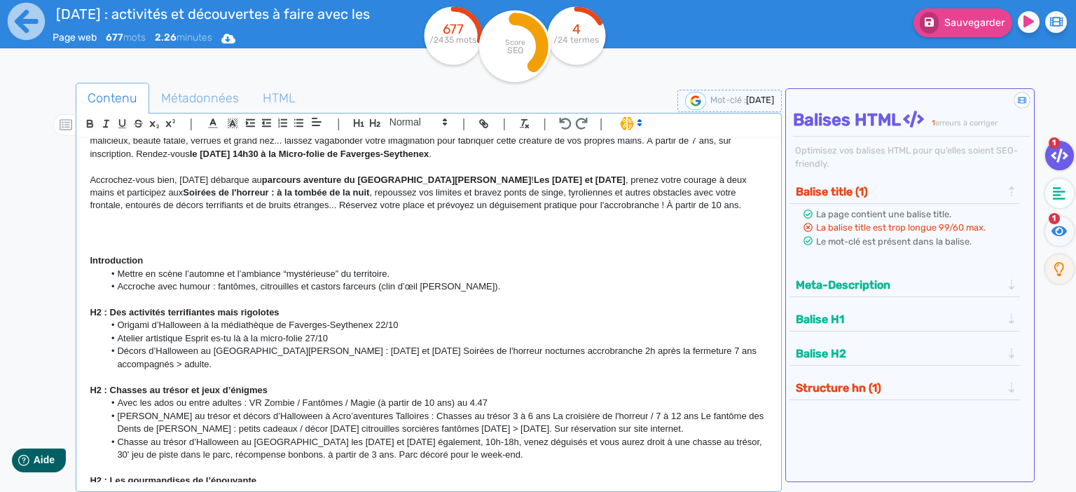
scroll to position [242, 0]
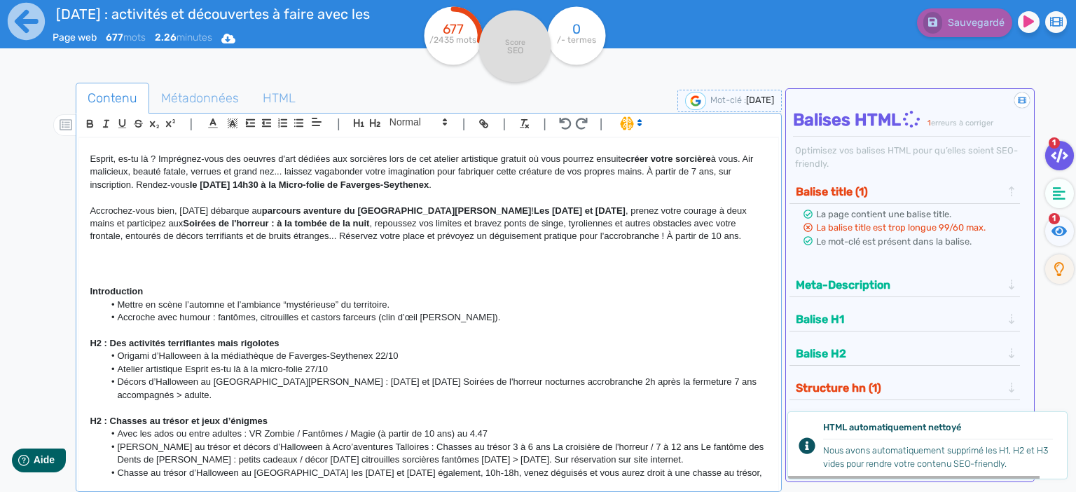
click at [156, 254] on p at bounding box center [429, 249] width 678 height 13
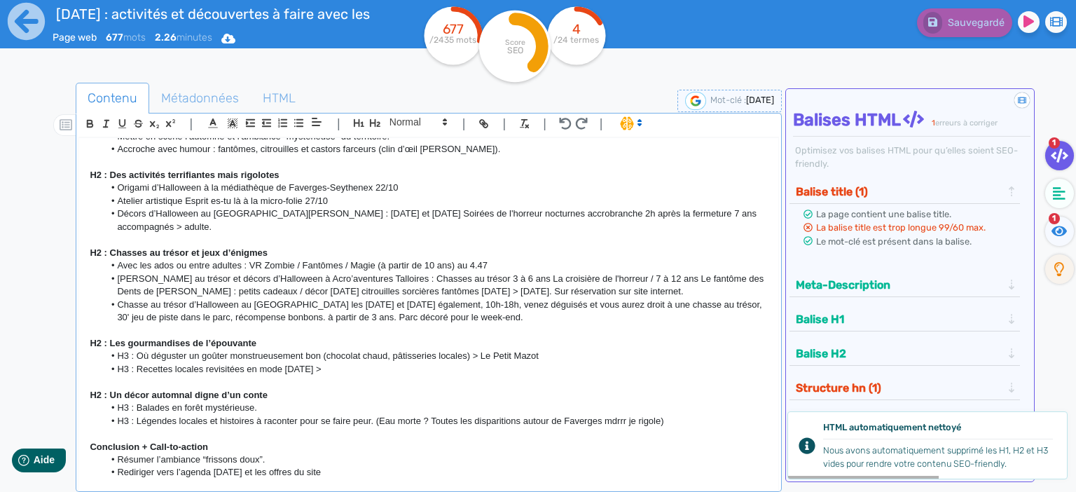
scroll to position [363, 0]
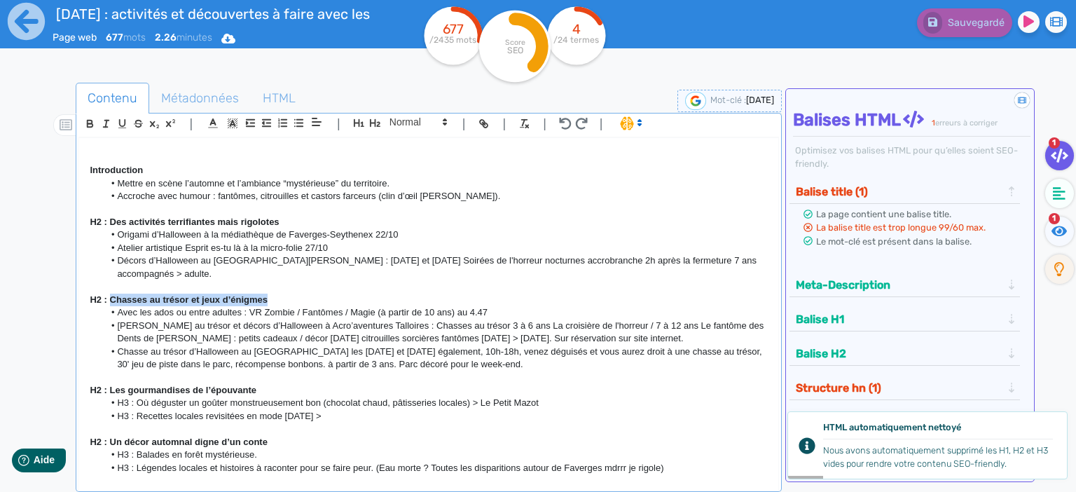
drag, startPoint x: 281, startPoint y: 289, endPoint x: 110, endPoint y: 284, distance: 171.0
click at [110, 294] on p "H2 : Chasses au trésor et jeux d’énigmes" at bounding box center [429, 300] width 678 height 13
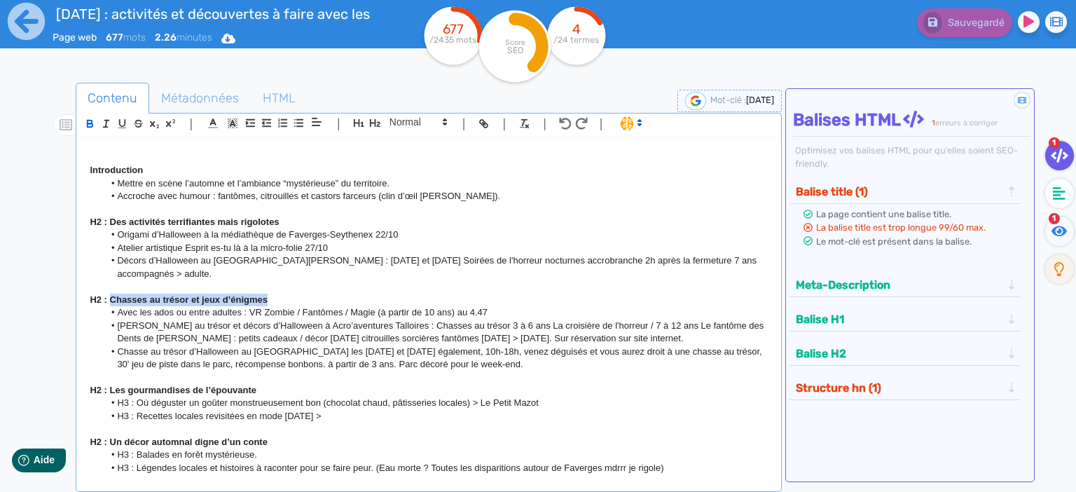
copy strong "Chasses au trésor et jeux d’énigmes"
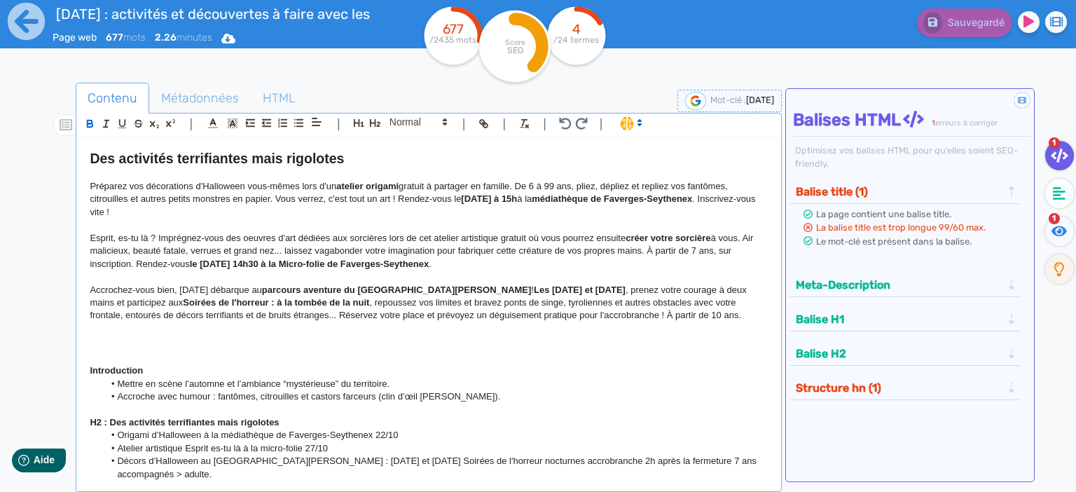
scroll to position [181, 0]
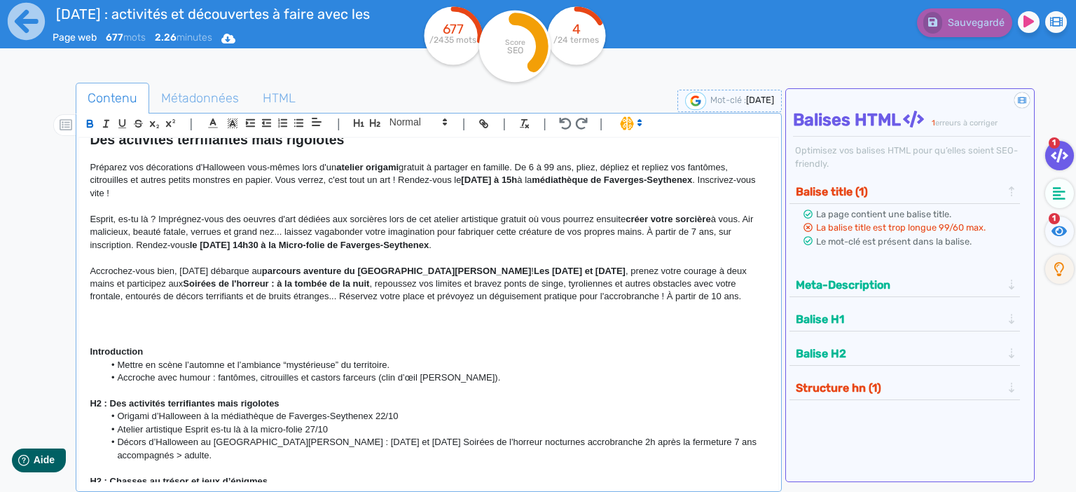
click at [97, 327] on h2 at bounding box center [429, 324] width 678 height 16
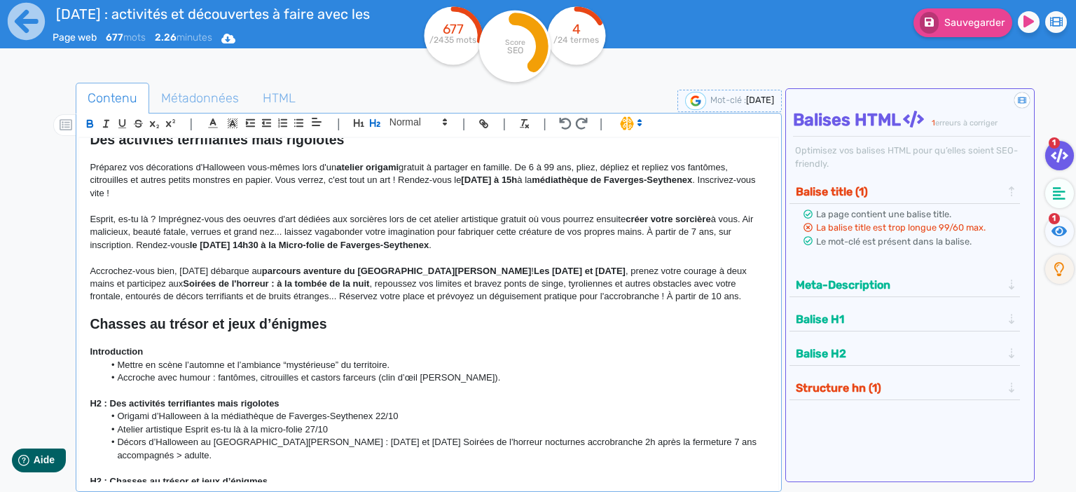
scroll to position [0, 0]
click at [356, 322] on h2 "Chasses au trésor et jeux d’énigmes" at bounding box center [429, 324] width 678 height 16
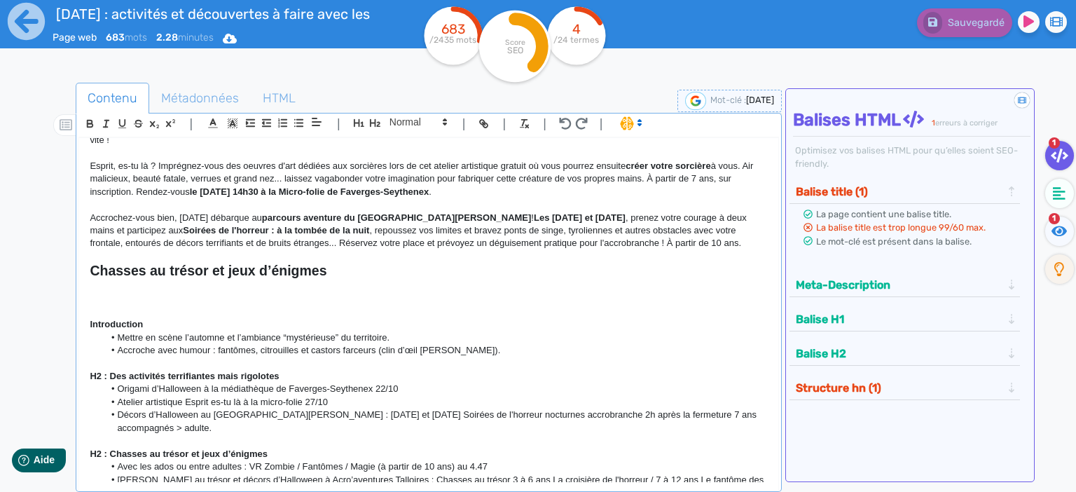
scroll to position [181, 0]
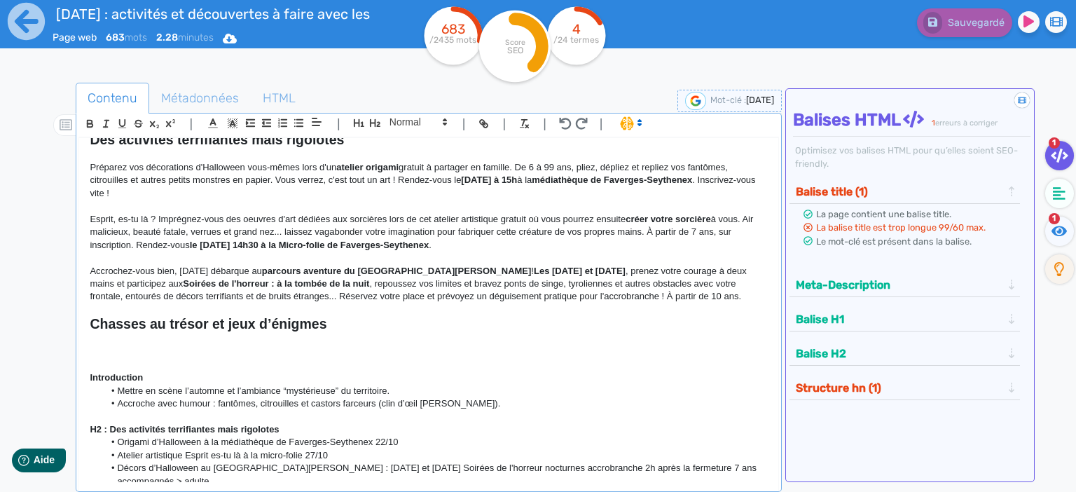
click at [221, 322] on strong "Chasses au trésor et jeux d’énigmes" at bounding box center [208, 323] width 237 height 15
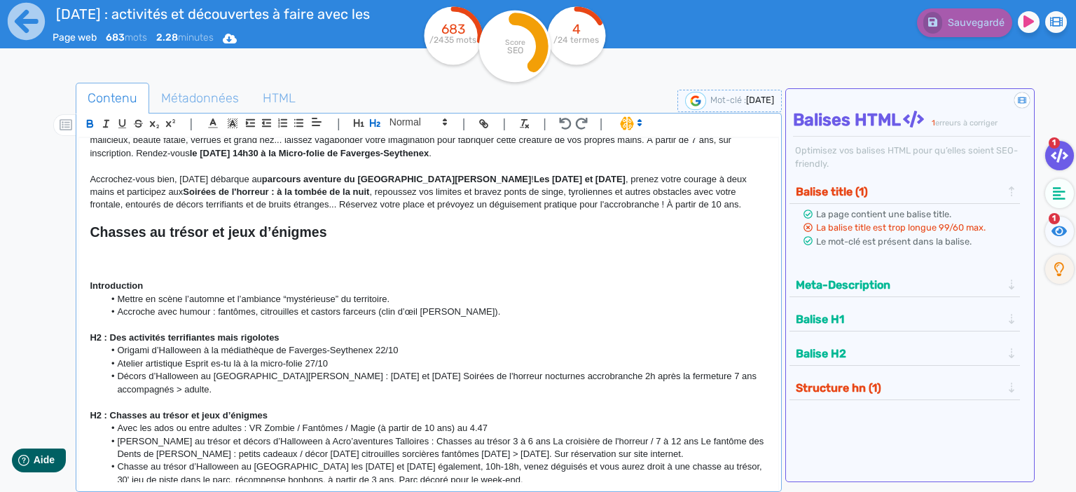
scroll to position [216, 0]
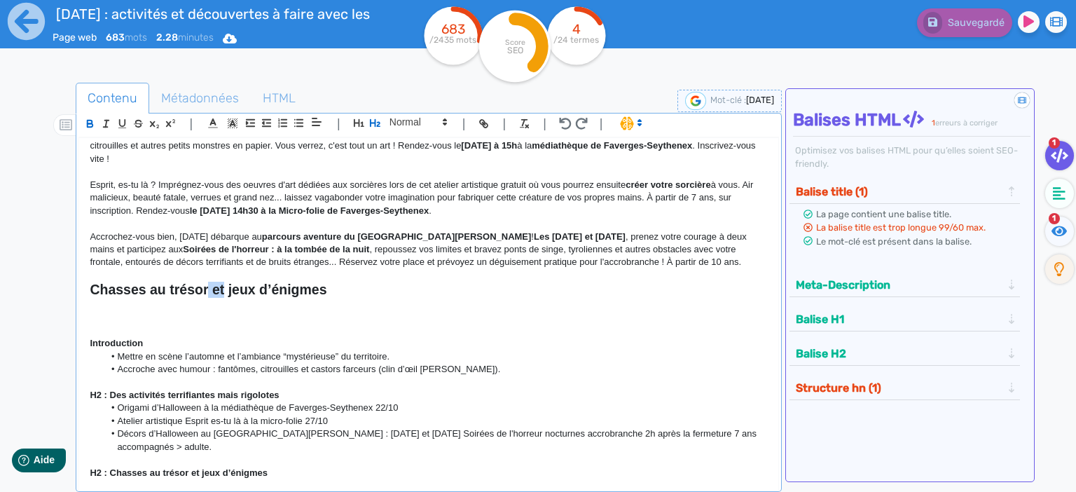
drag, startPoint x: 226, startPoint y: 287, endPoint x: 208, endPoint y: 287, distance: 17.5
click at [208, 287] on strong "Chasses au trésor et jeux d’énigmes" at bounding box center [208, 289] width 237 height 15
click at [234, 293] on strong "Chasses au trésor et jeux d’énigmes" at bounding box center [208, 289] width 237 height 15
click at [237, 305] on p at bounding box center [429, 304] width 678 height 13
click at [292, 327] on p at bounding box center [429, 330] width 678 height 13
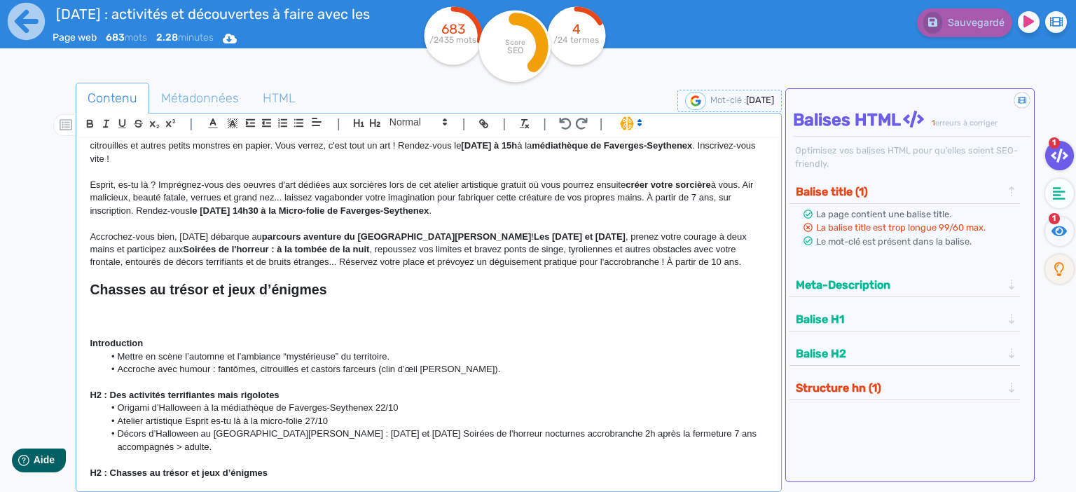
click at [155, 314] on p at bounding box center [429, 317] width 678 height 13
click at [257, 315] on p at bounding box center [429, 317] width 678 height 13
click at [244, 292] on strong "Chasses au trésor et jeux d’énigmes" at bounding box center [208, 289] width 237 height 15
click at [260, 287] on strong "Chasses au trésor et jeux d’énigmes" at bounding box center [208, 289] width 237 height 15
click at [219, 293] on strong "Chasses au trésor et jeux d'aventure et énigmes" at bounding box center [246, 289] width 313 height 15
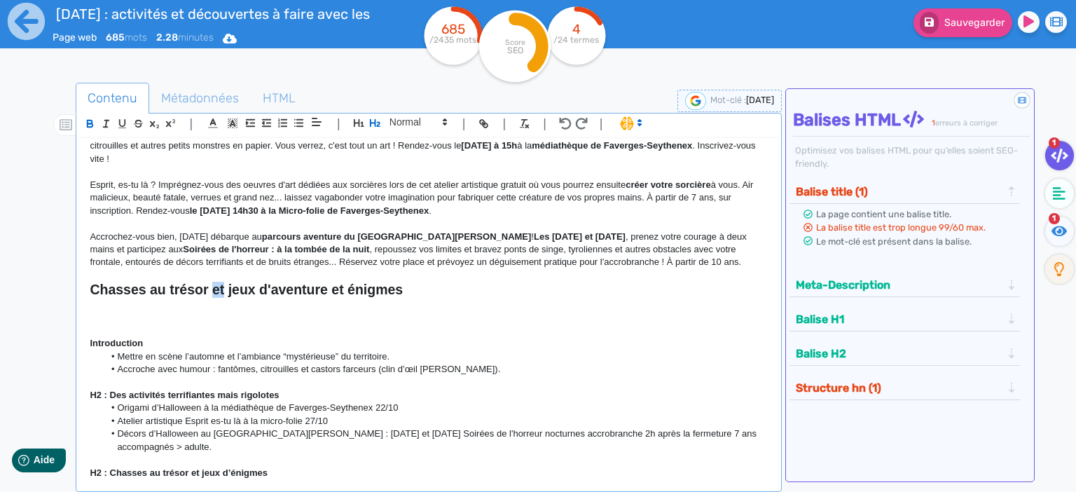
drag, startPoint x: 223, startPoint y: 290, endPoint x: 210, endPoint y: 291, distance: 12.7
click at [210, 291] on strong "Chasses au trésor et jeux d'aventure et énigmes" at bounding box center [246, 289] width 313 height 15
click at [348, 281] on p at bounding box center [429, 275] width 678 height 13
click at [434, 289] on h2 "Chasses au trésor, jeux d'aventure et énigmes" at bounding box center [429, 290] width 678 height 16
click at [271, 318] on p at bounding box center [429, 317] width 678 height 13
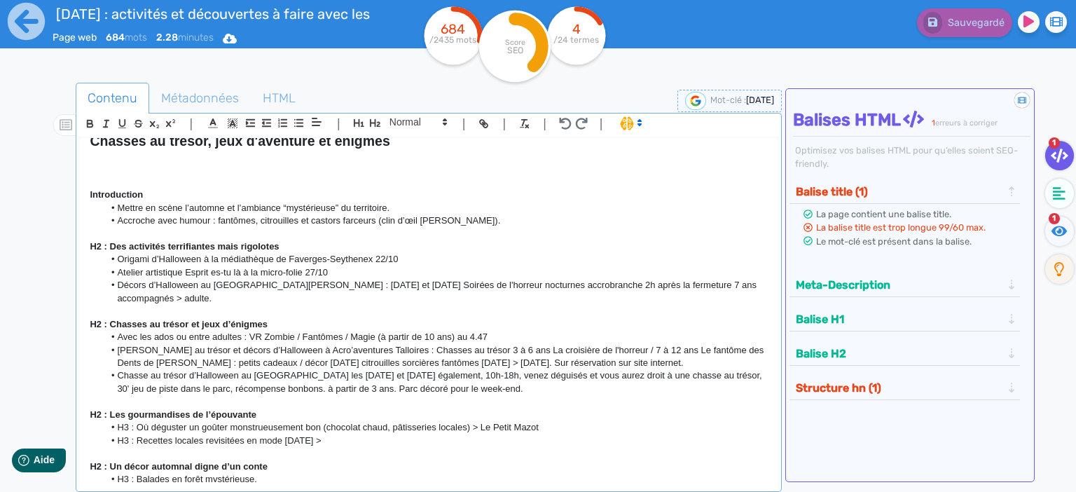
scroll to position [337, 0]
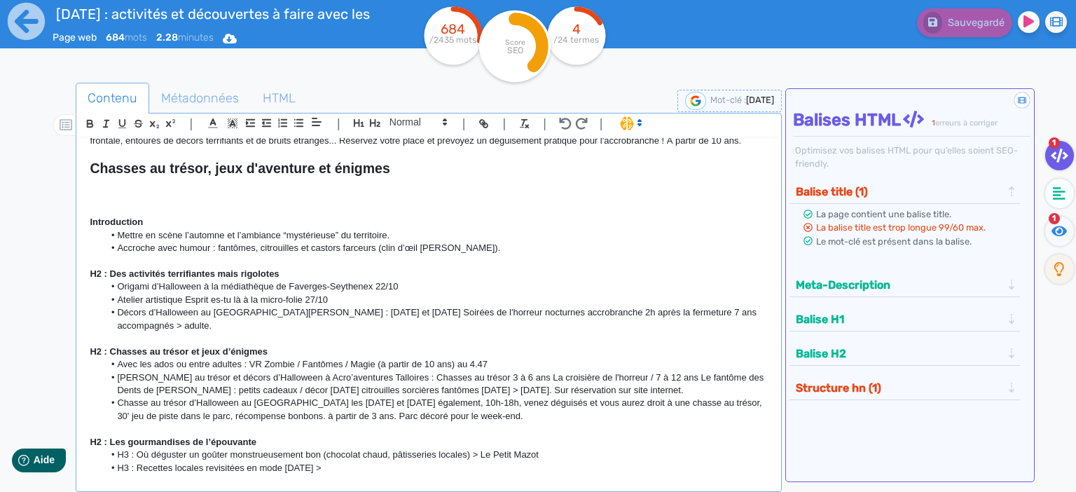
click at [102, 190] on p at bounding box center [429, 196] width 678 height 13
click at [123, 200] on p at bounding box center [429, 196] width 678 height 13
click at [122, 200] on p at bounding box center [429, 196] width 678 height 13
click at [270, 206] on p at bounding box center [429, 209] width 678 height 13
click at [253, 190] on p "Choisissez votre ambiance : magique," at bounding box center [429, 196] width 678 height 13
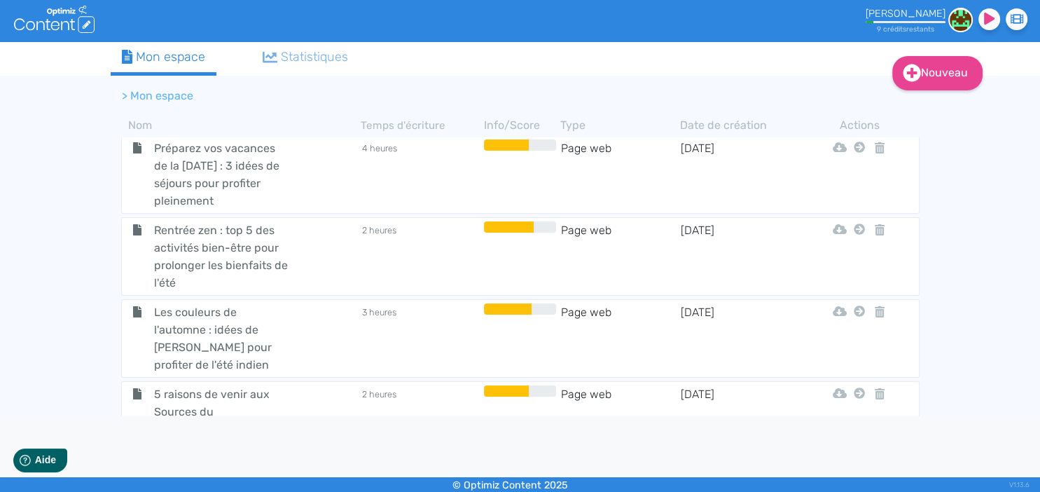
scroll to position [1704, 0]
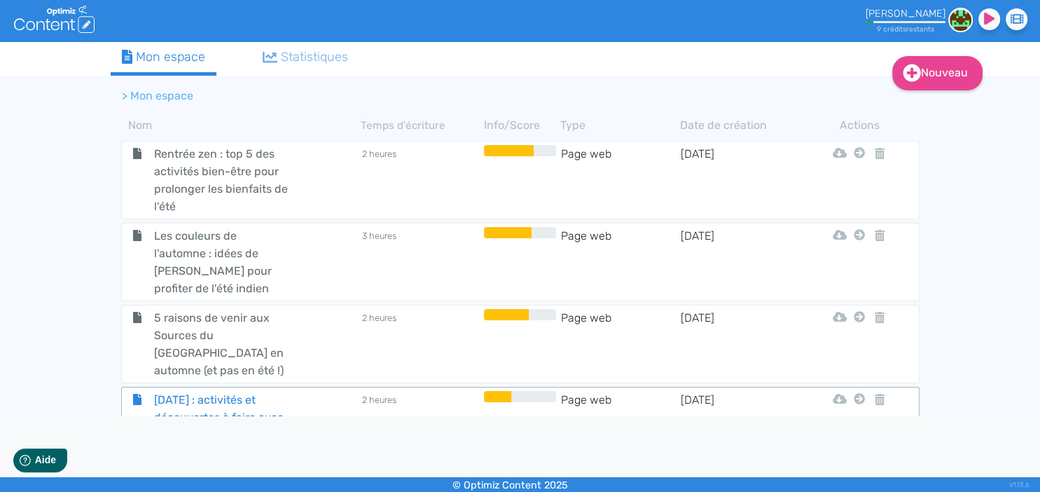
click at [212, 391] on span "[DATE] : activités et découvertes à faire avec les enfants" at bounding box center [223, 417] width 158 height 53
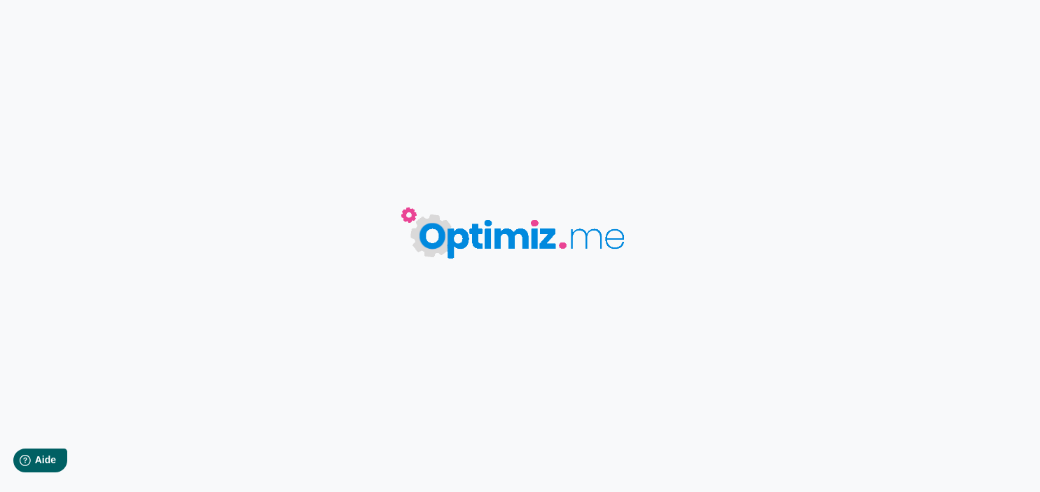
type input "[DATE] : activités et découvertes à faire avec les enfants"
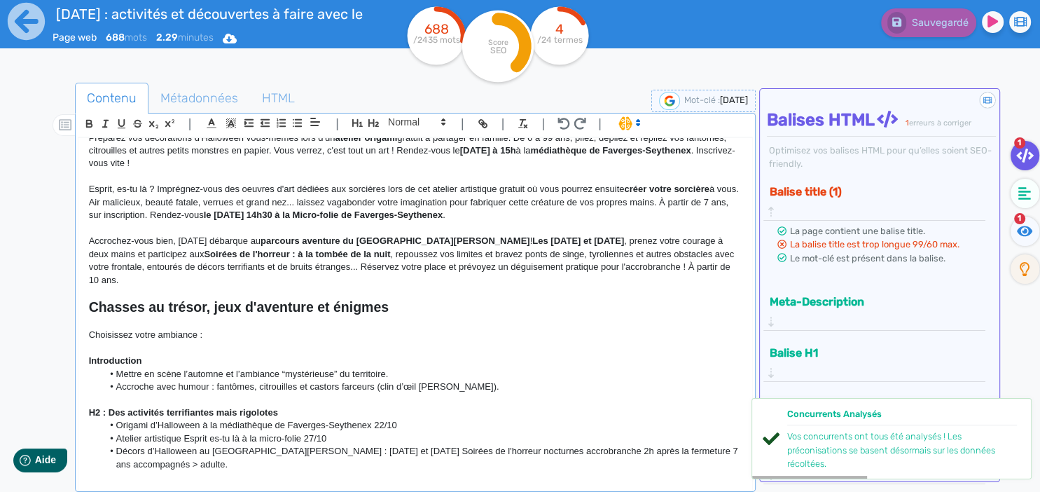
scroll to position [181, 0]
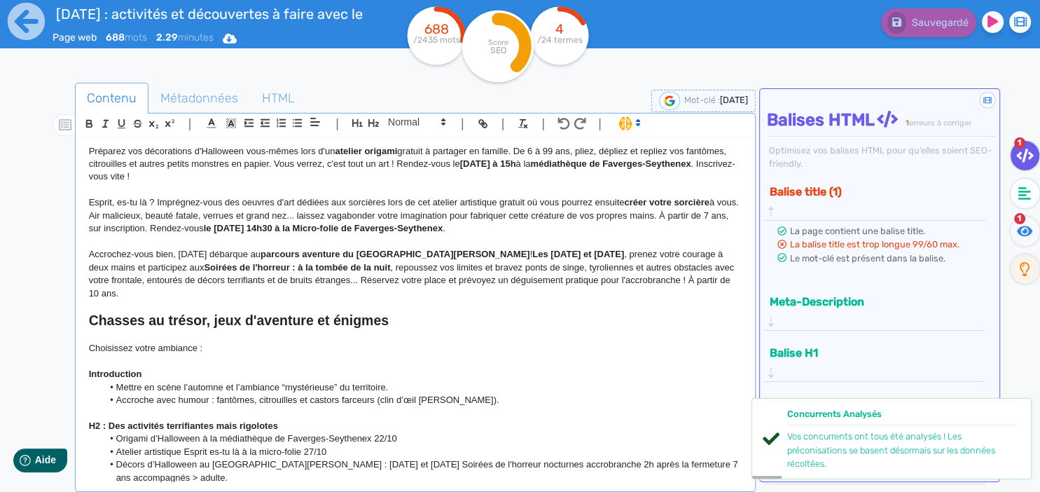
click at [274, 342] on p "Choisissez votre ambiance :" at bounding box center [415, 348] width 653 height 13
click at [304, 342] on p "Choisissez votre ambiance :" at bounding box center [415, 348] width 653 height 13
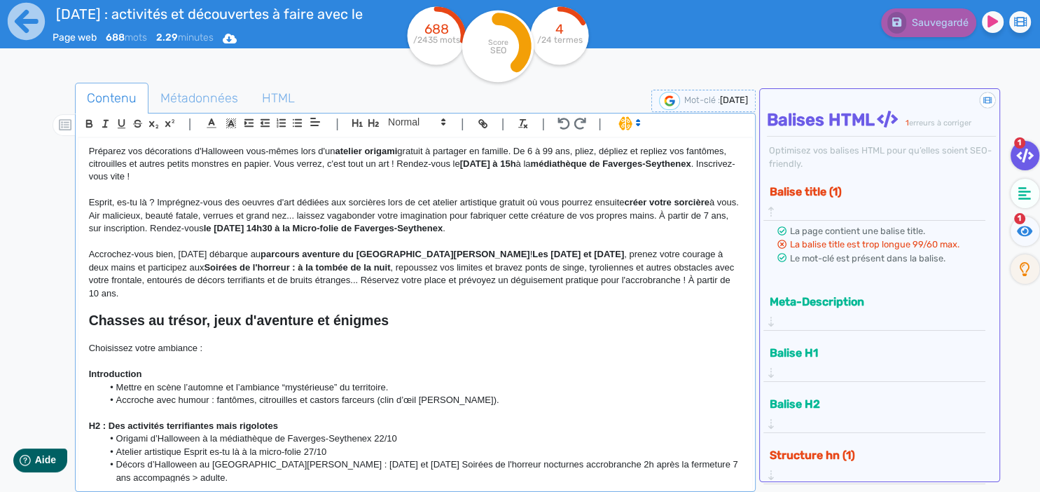
click at [343, 329] on p at bounding box center [415, 335] width 653 height 13
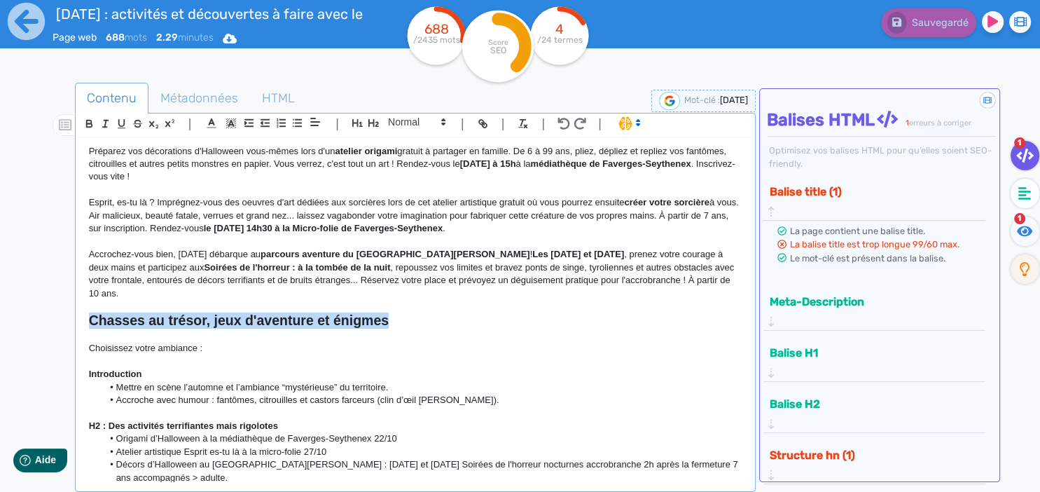
click at [343, 329] on p at bounding box center [415, 335] width 653 height 13
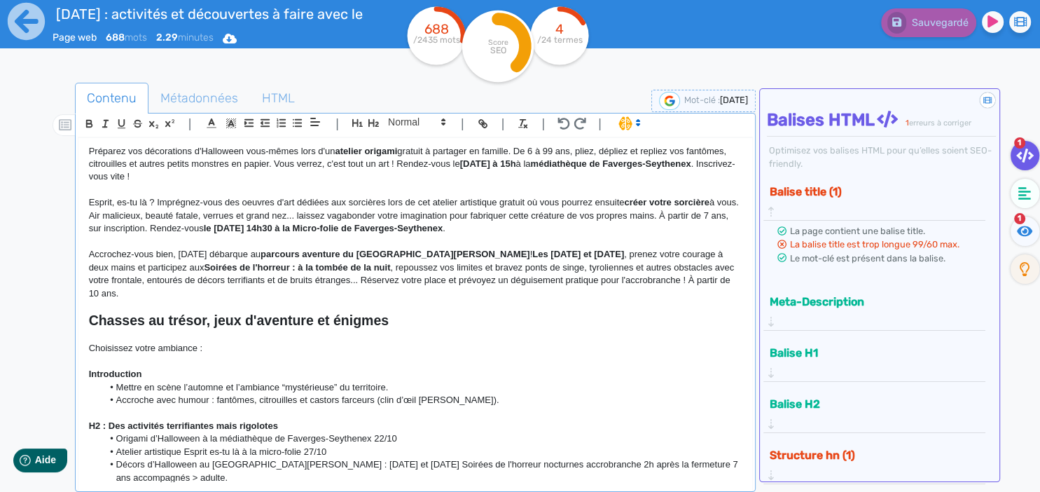
click at [266, 342] on p "Choisissez votre ambiance :" at bounding box center [415, 348] width 653 height 13
click at [255, 342] on p "Choisissez votre ambiance :" at bounding box center [415, 348] width 653 height 13
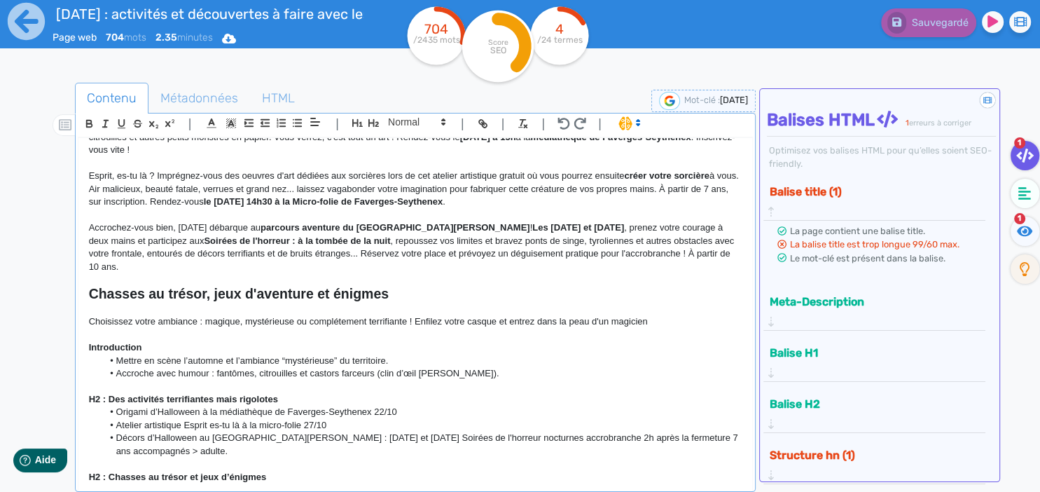
scroll to position [242, 0]
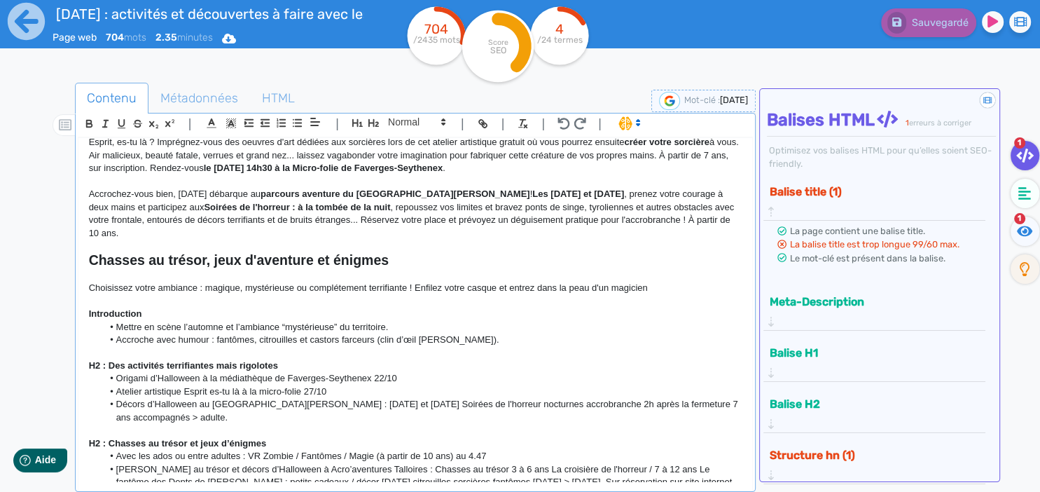
click at [553, 252] on h2 "Chasses au trésor, jeux d'aventure et énigmes" at bounding box center [415, 260] width 653 height 16
click at [699, 282] on p "Choisissez votre ambiance : magique, mystérieuse ou complétement terrifiante ! …" at bounding box center [415, 288] width 653 height 13
click at [601, 269] on p at bounding box center [415, 275] width 653 height 13
click at [528, 295] on p at bounding box center [415, 301] width 653 height 13
click at [617, 295] on p at bounding box center [415, 301] width 653 height 13
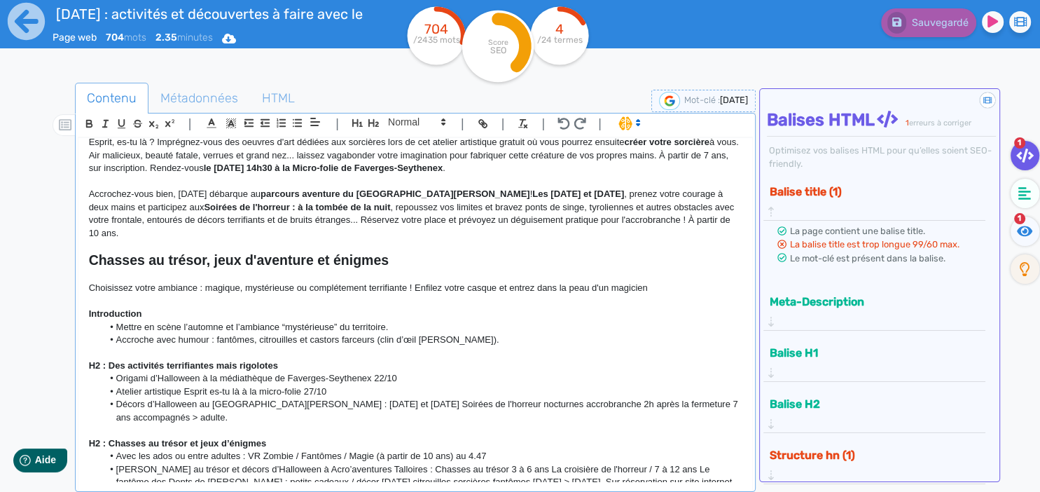
click at [701, 282] on p "Choisissez votre ambiance : magique, mystérieuse ou complétement terrifiante ! …" at bounding box center [415, 288] width 653 height 13
click at [702, 282] on p "Choisissez votre ambiance : magique, mystérieuse ou complétement terrifiante ! …" at bounding box center [415, 288] width 653 height 13
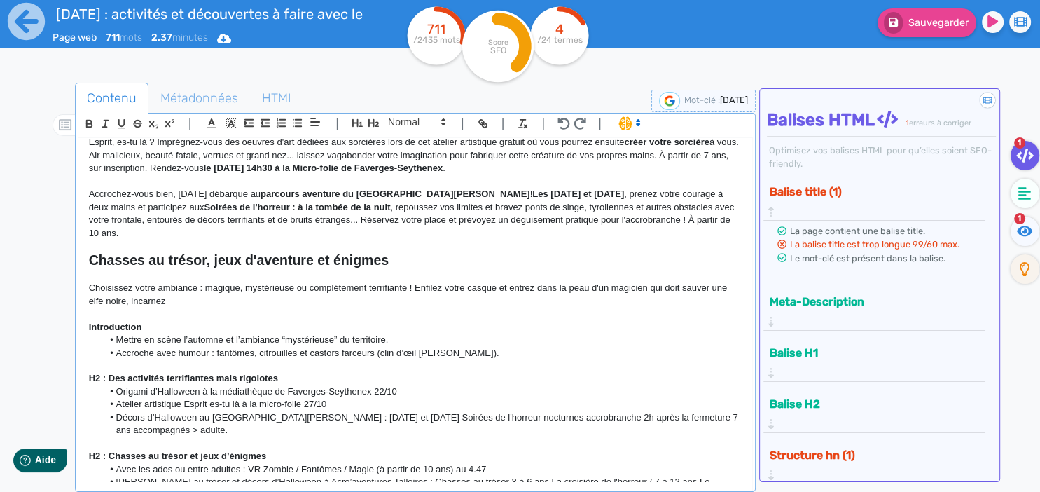
click at [502, 282] on p "Choisissez votre ambiance : magique, mystérieuse ou complétement terrifiante ! …" at bounding box center [415, 295] width 653 height 26
drag, startPoint x: 507, startPoint y: 273, endPoint x: 516, endPoint y: 277, distance: 9.1
click at [516, 282] on p "Choisissez votre ambiance : magique, mystérieuse ou complétement terrifiante ! …" at bounding box center [415, 295] width 653 height 26
click at [504, 282] on p "Choisissez votre ambiance : magique, mystérieuse ou complétement terrifiante ! …" at bounding box center [415, 295] width 653 height 26
click at [219, 308] on p at bounding box center [415, 314] width 653 height 13
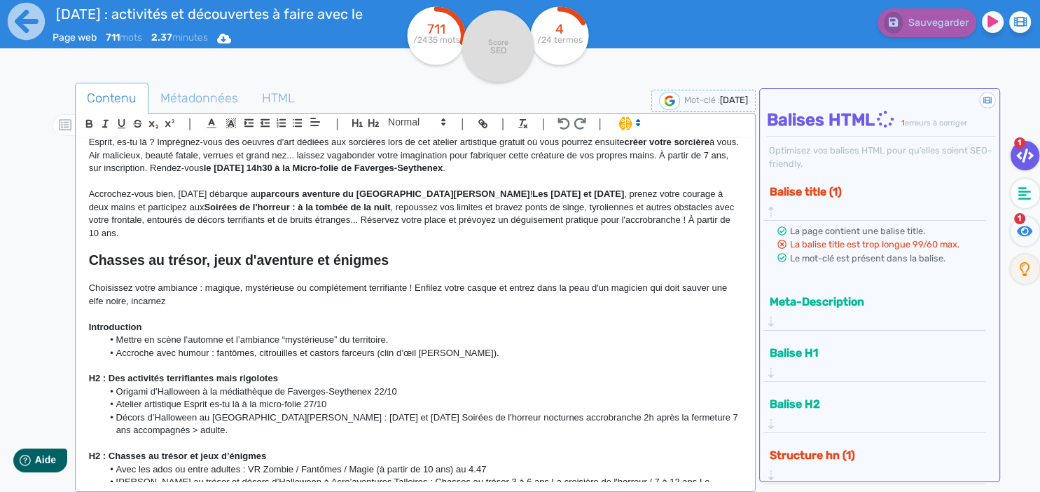
click at [206, 284] on p "Choisissez votre ambiance : magique, mystérieuse ou complétement terrifiante ! …" at bounding box center [415, 295] width 653 height 26
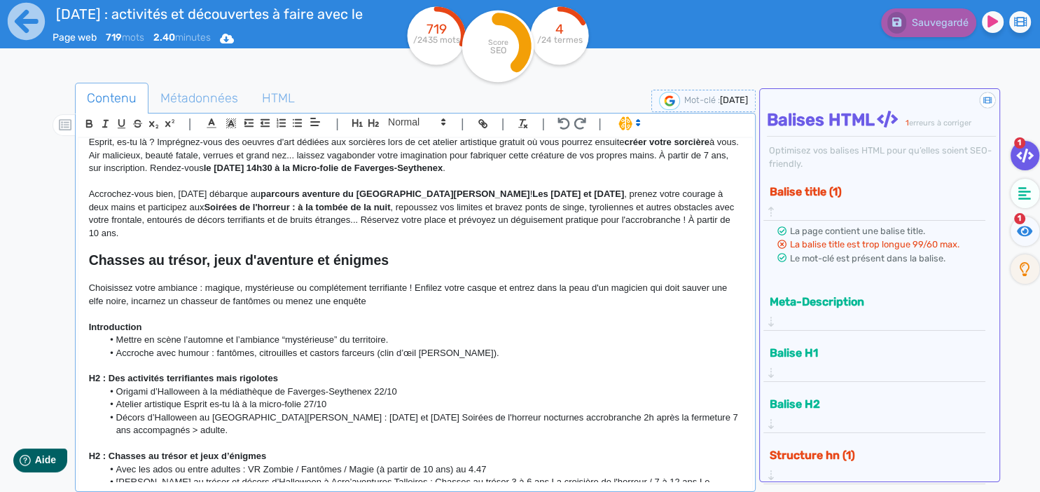
click at [386, 293] on p "Choisissez votre ambiance : magique, mystérieuse ou complétement terrifiante ! …" at bounding box center [415, 295] width 653 height 26
click at [420, 288] on p "Choisissez votre ambiance : magique, mystérieuse ou complétement terrifiante ! …" at bounding box center [415, 295] width 653 height 26
click at [420, 284] on p "Choisissez votre ambiance : magique, mystérieuse ou complétement terrifiante ! …" at bounding box center [415, 295] width 653 height 26
drag, startPoint x: 385, startPoint y: 281, endPoint x: 305, endPoint y: 280, distance: 79.2
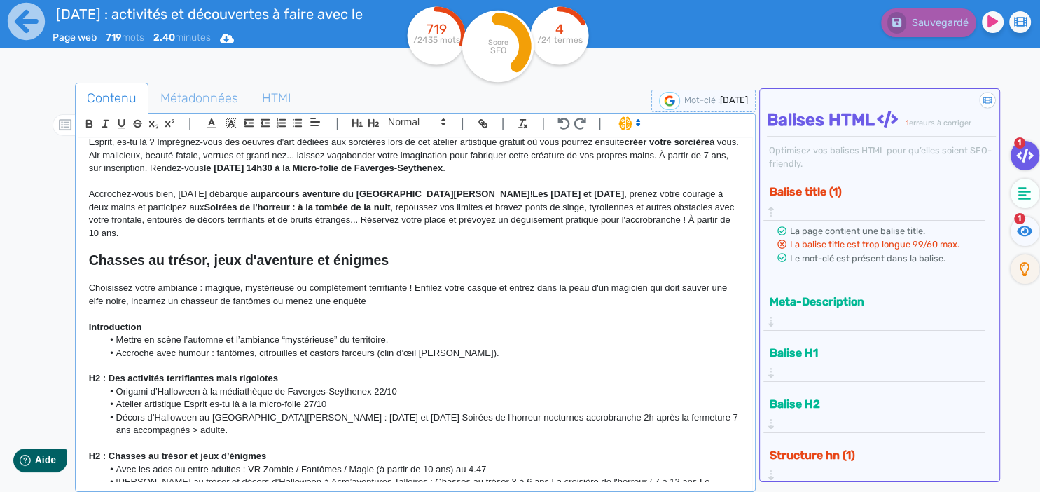
click at [305, 282] on p "Choisissez votre ambiance : magique, mystérieuse ou complétement terrifiante ! …" at bounding box center [415, 295] width 653 height 26
click at [308, 288] on p "Choisissez votre ambiance : magique, mystérieuse ou complétement terrifiante ! …" at bounding box center [415, 295] width 653 height 26
drag, startPoint x: 364, startPoint y: 291, endPoint x: 287, endPoint y: 288, distance: 77.1
click at [287, 288] on p "Choisissez votre ambiance : magique, mystérieuse ou complétement terrifiante ! …" at bounding box center [415, 295] width 653 height 26
click at [417, 289] on p "Choisissez votre ambiance : magique, mystérieuse ou complétement terrifiante ! …" at bounding box center [415, 295] width 653 height 26
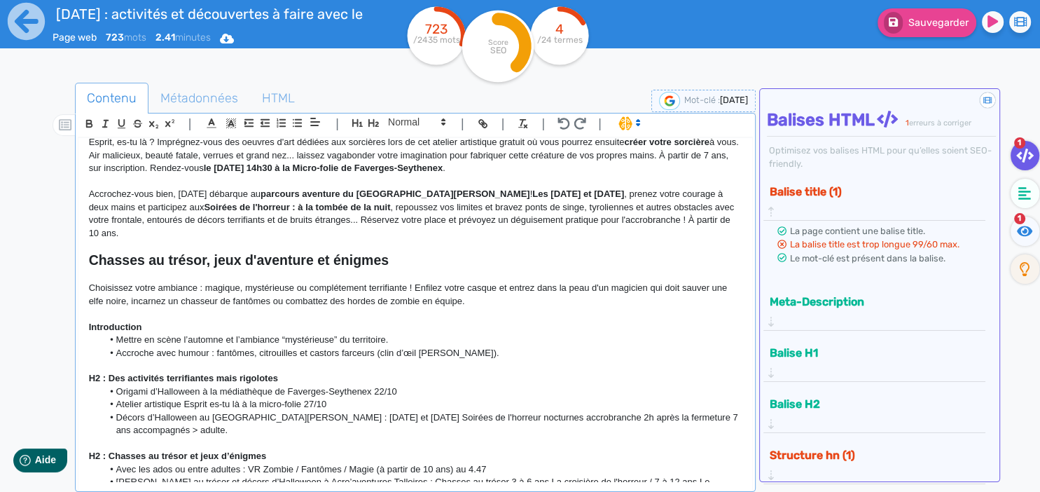
click at [418, 288] on p "Choisissez votre ambiance : magique, mystérieuse ou complétement terrifiante ! …" at bounding box center [415, 295] width 653 height 26
click at [523, 308] on p at bounding box center [415, 314] width 653 height 13
click at [498, 284] on p "Choisissez votre ambiance : magique, mystérieuse ou complétement terrifiante ! …" at bounding box center [415, 295] width 653 height 26
click at [506, 289] on p "Choisissez votre ambiance : magique, mystérieuse ou complétement terrifiante ! …" at bounding box center [415, 295] width 653 height 26
click at [504, 293] on p "Choisissez votre ambiance : magique, mystérieuse ou complétement terrifiante ! …" at bounding box center [415, 295] width 653 height 26
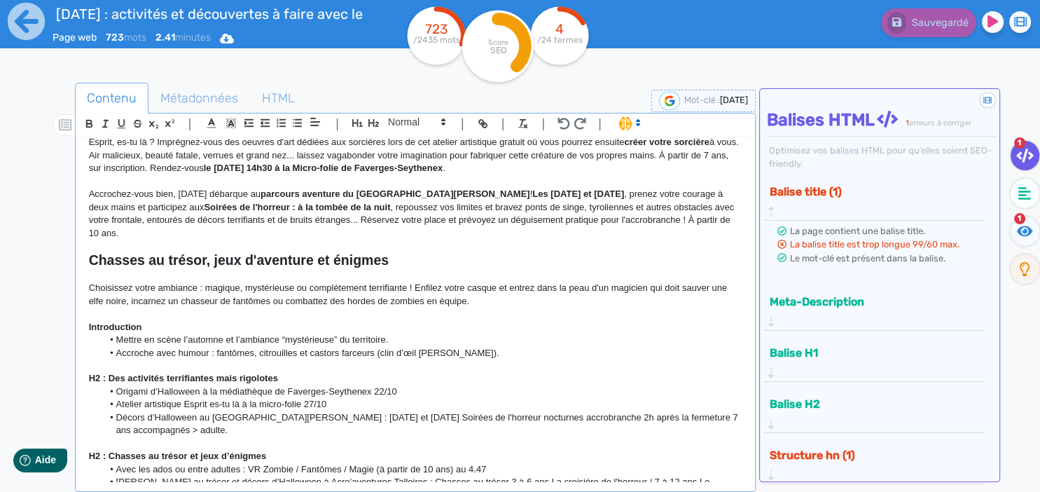
click at [522, 284] on p "Choisissez votre ambiance : magique, mystérieuse ou complétement terrifiante ! …" at bounding box center [415, 295] width 653 height 26
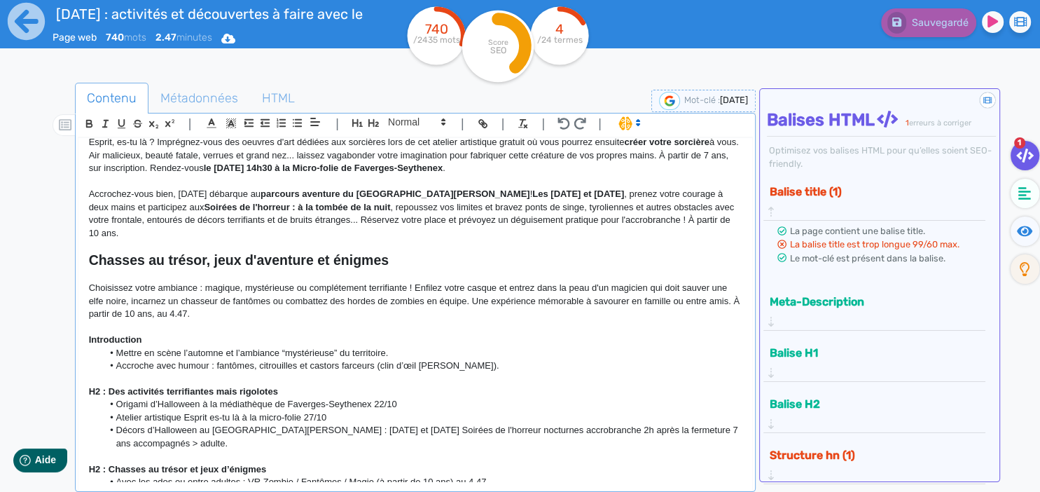
click at [217, 333] on p "Introduction" at bounding box center [415, 339] width 653 height 13
click at [205, 301] on p "Choisissez votre ambiance : magique, mystérieuse ou complétement terrifiante ! …" at bounding box center [415, 301] width 653 height 39
click at [195, 304] on p "Choisissez votre ambiance : magique, mystérieuse ou complétement terrifiante ! …" at bounding box center [415, 301] width 653 height 39
click at [144, 299] on p "Choisissez votre ambiance : magique, mystérieuse ou complétement terrifiante ! …" at bounding box center [415, 301] width 653 height 39
click at [139, 294] on p "Choisissez votre ambiance : magique, mystérieuse ou complétement terrifiante ! …" at bounding box center [415, 301] width 653 height 39
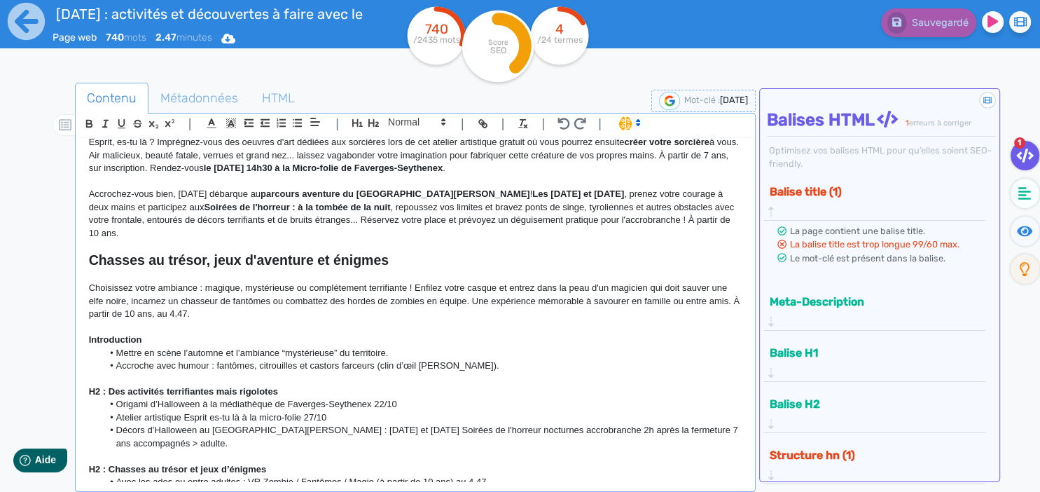
click at [165, 301] on p "Choisissez votre ambiance : magique, mystérieuse ou complétement terrifiante ! …" at bounding box center [415, 301] width 653 height 39
click at [282, 304] on p "Choisissez votre ambiance : magique, mystérieuse ou complétement terrifiante ! …" at bounding box center [415, 301] width 653 height 39
click at [228, 301] on p "Choisissez votre ambiance : magique, mystérieuse ou complétement terrifiante ! …" at bounding box center [415, 301] width 653 height 39
click at [185, 301] on p "Choisissez votre ambiance : magique, mystérieuse ou complétement terrifiante ! …" at bounding box center [415, 301] width 653 height 39
click at [207, 302] on p "Choisissez votre ambiance : magique, mystérieuse ou complétement terrifiante ! …" at bounding box center [415, 301] width 653 height 39
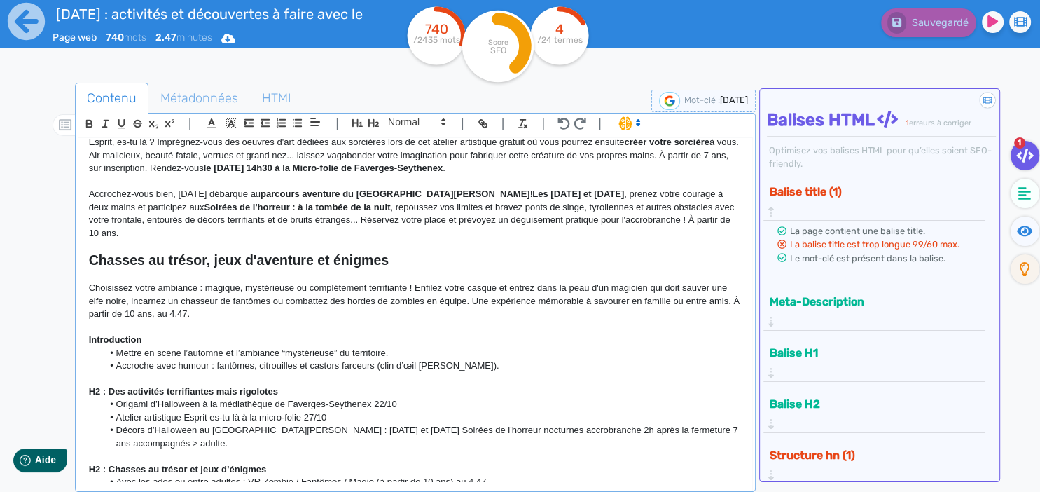
click at [184, 303] on p "Choisissez votre ambiance : magique, mystérieuse ou complétement terrifiante ! …" at bounding box center [415, 301] width 653 height 39
click at [187, 301] on p "Choisissez votre ambiance : magique, mystérieuse ou complétement terrifiante ! …" at bounding box center [415, 301] width 653 height 39
click at [264, 298] on p "Choisissez votre ambiance : magique, mystérieuse ou complétement terrifiante ! …" at bounding box center [415, 301] width 653 height 39
click at [276, 302] on p "Choisissez votre ambiance : magique, mystérieuse ou complétement terrifiante ! …" at bounding box center [415, 301] width 653 height 39
click at [276, 303] on p "Choisissez votre ambiance : magique, mystérieuse ou complétement terrifiante ! …" at bounding box center [415, 301] width 653 height 39
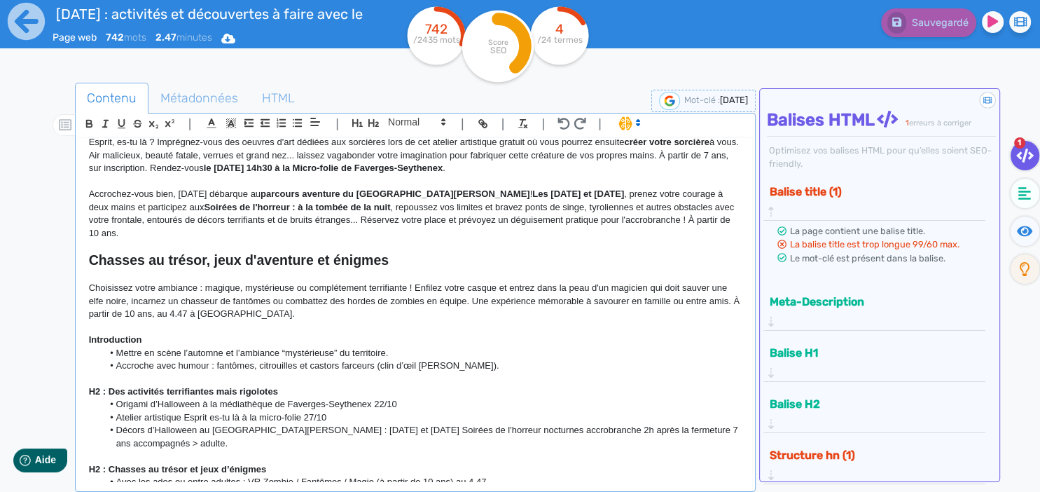
click at [274, 300] on p "Choisissez votre ambiance : magique, mystérieuse ou complétement terrifiante ! …" at bounding box center [415, 301] width 653 height 39
click at [277, 321] on p at bounding box center [415, 327] width 653 height 13
click at [160, 288] on p "Choisissez votre ambiance : magique, mystérieuse ou complétement terrifiante ! …" at bounding box center [415, 301] width 653 height 39
click at [123, 300] on p "Choisissez votre ambiance : magique, mystérieuse ou complétement terrifiante ! …" at bounding box center [415, 301] width 653 height 39
click at [144, 296] on p "Choisissez votre ambiance : magique, mystérieuse ou complétement terrifiante ! …" at bounding box center [415, 301] width 653 height 39
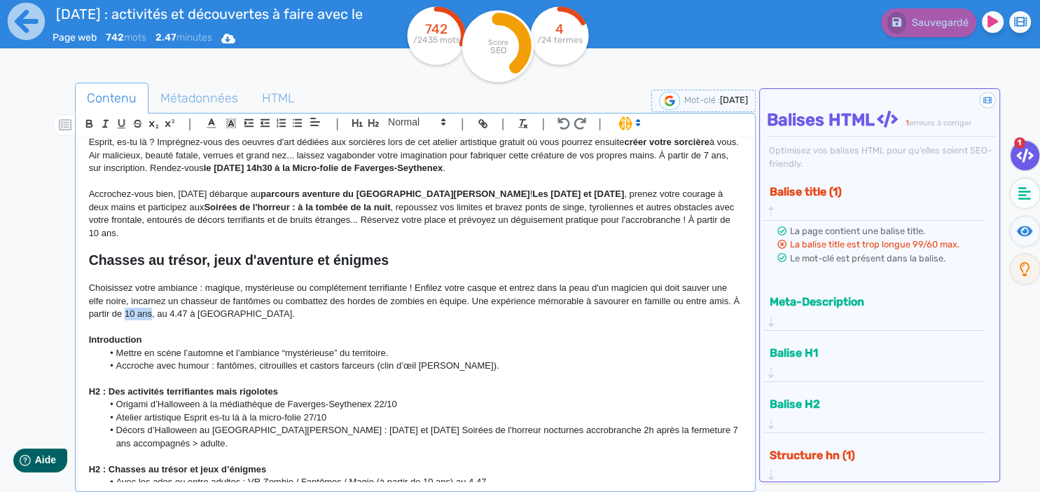
drag, startPoint x: 150, startPoint y: 298, endPoint x: 126, endPoint y: 301, distance: 24.0
click at [126, 301] on p "Choisissez votre ambiance : magique, mystérieuse ou complétement terrifiante ! …" at bounding box center [415, 301] width 653 height 39
click at [130, 301] on p "Choisissez votre ambiance : magique, mystérieuse ou complétement terrifiante ! …" at bounding box center [415, 301] width 653 height 39
drag, startPoint x: 135, startPoint y: 301, endPoint x: 127, endPoint y: 300, distance: 8.5
click at [127, 300] on p "Choisissez votre ambiance : magique, mystérieuse ou complétement terrifiante ! …" at bounding box center [415, 301] width 653 height 39
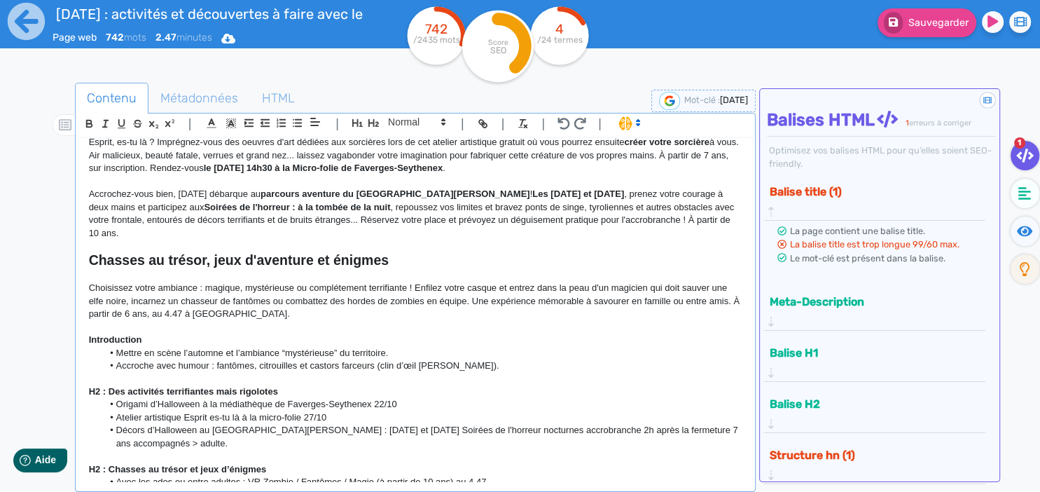
click at [140, 302] on p "Choisissez votre ambiance : magique, mystérieuse ou complétement terrifiante ! …" at bounding box center [415, 301] width 653 height 39
click at [144, 301] on p "Choisissez votre ambiance : magique, mystérieuse ou complétement terrifiante ! …" at bounding box center [415, 301] width 653 height 39
click at [244, 300] on p "Choisissez votre ambiance : magique, mystérieuse ou complétement terrifiante ! …" at bounding box center [415, 301] width 653 height 39
click at [248, 301] on p "Choisissez votre ambiance : magique, mystérieuse ou complétement terrifiante ! …" at bounding box center [415, 301] width 653 height 39
click at [418, 333] on p "Introduction" at bounding box center [415, 339] width 653 height 13
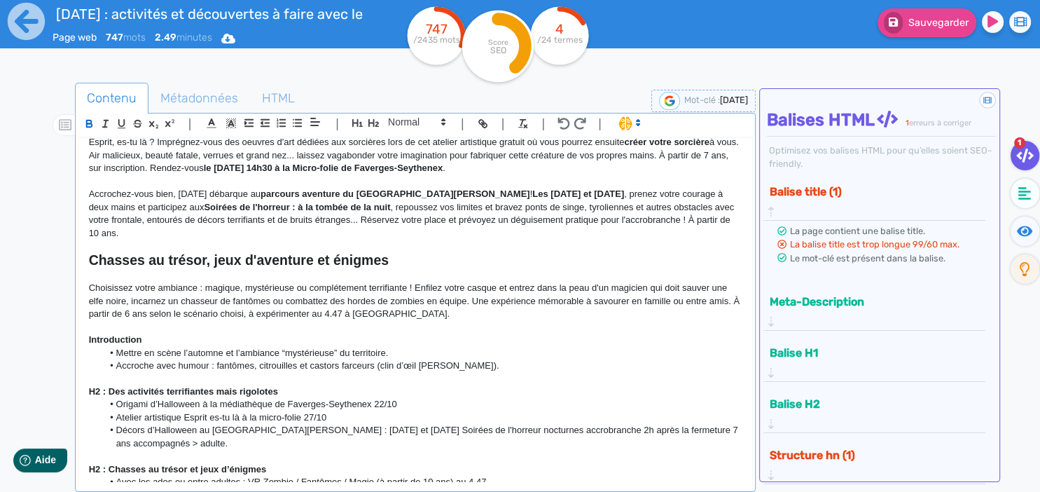
click at [413, 303] on p "Choisissez votre ambiance : magique, mystérieuse ou complétement terrifiante ! …" at bounding box center [415, 301] width 653 height 39
click at [404, 304] on p "Choisissez votre ambiance : magique, mystérieuse ou complétement terrifiante ! …" at bounding box center [415, 301] width 653 height 39
click at [397, 296] on p "Choisissez votre ambiance : magique, mystérieuse ou complétement terrifiante ! …" at bounding box center [415, 301] width 653 height 39
click at [399, 303] on p "Choisissez votre ambiance : magique, mystérieuse ou complétement terrifiante ! …" at bounding box center [415, 301] width 653 height 39
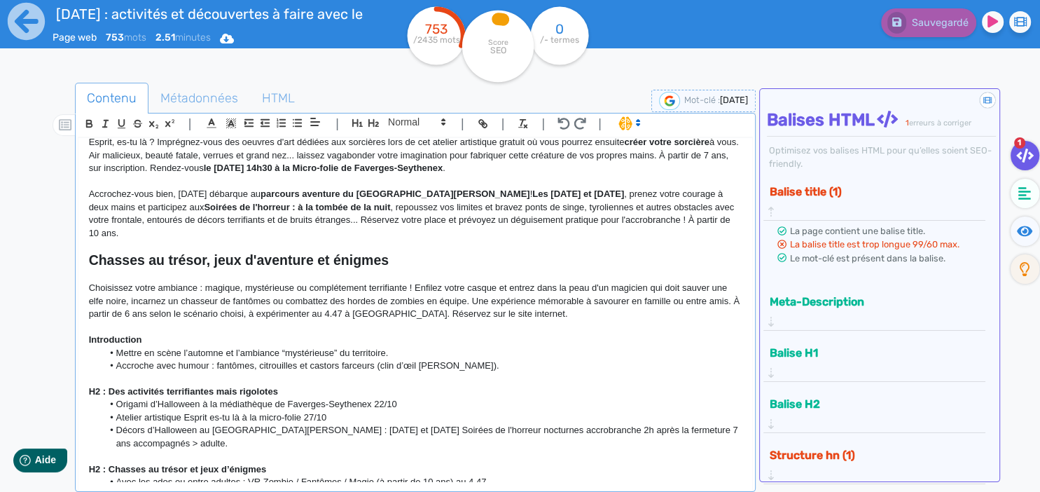
click at [357, 333] on p "Introduction" at bounding box center [415, 339] width 653 height 13
click at [629, 333] on p "Introduction" at bounding box center [415, 339] width 653 height 13
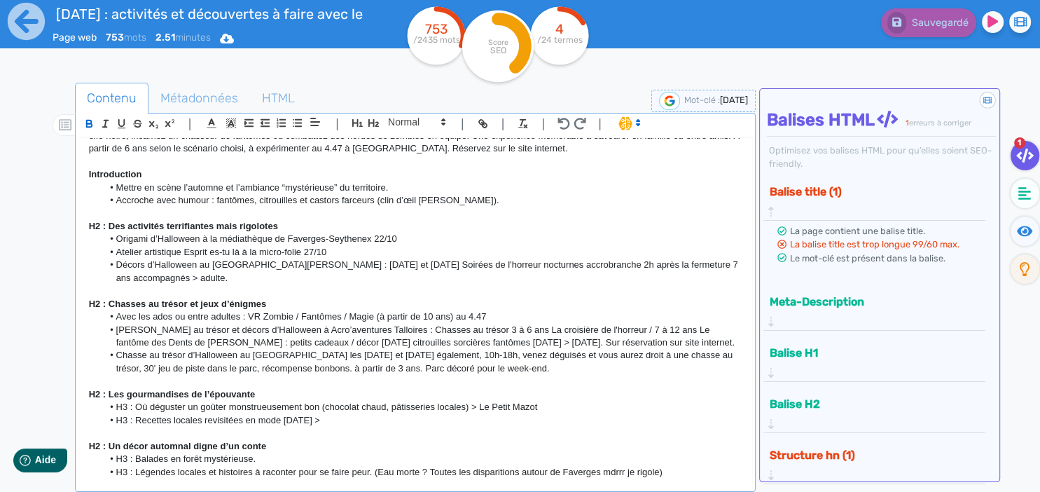
scroll to position [423, 0]
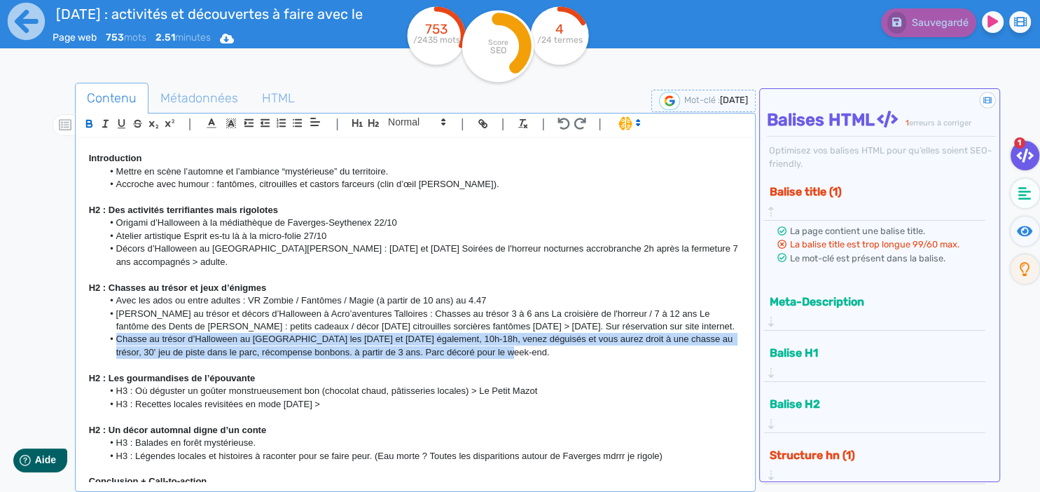
drag, startPoint x: 487, startPoint y: 326, endPoint x: 116, endPoint y: 310, distance: 371.0
click at [116, 333] on li "Chasse au trésor d’Halloween au [GEOGRAPHIC_DATA] les [DATE] et [DATE] égalemen…" at bounding box center [422, 346] width 640 height 26
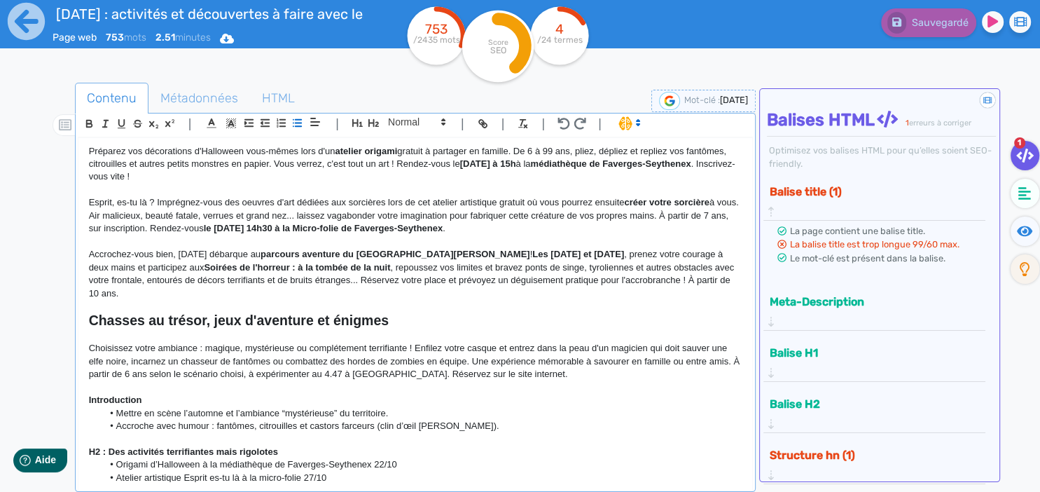
scroll to position [242, 0]
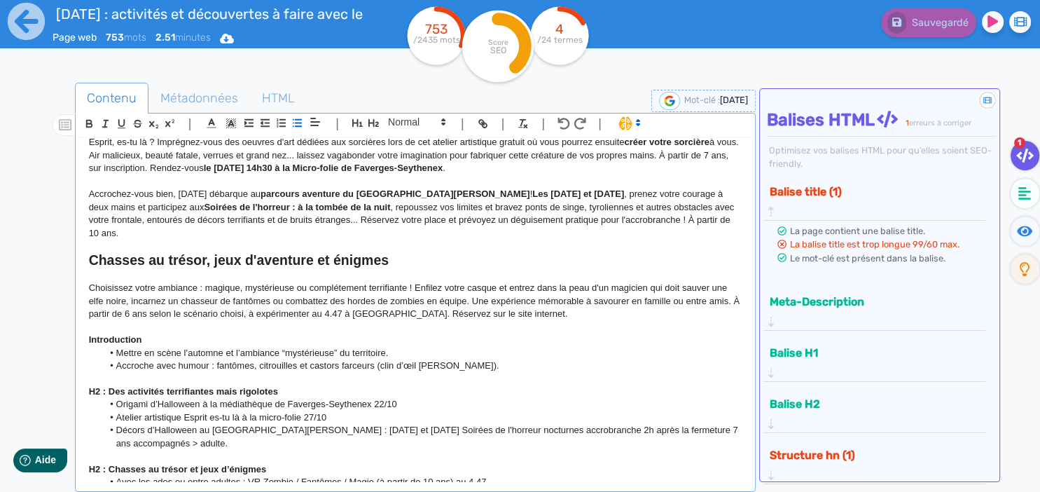
click at [215, 289] on p "Choisissez votre ambiance : magique, mystérieuse ou complétement terrifiante ! …" at bounding box center [415, 301] width 653 height 39
click at [500, 282] on p "Choisissez votre ambiance : magique, mystérieuse ou complétement terrifiante ! …" at bounding box center [415, 301] width 653 height 39
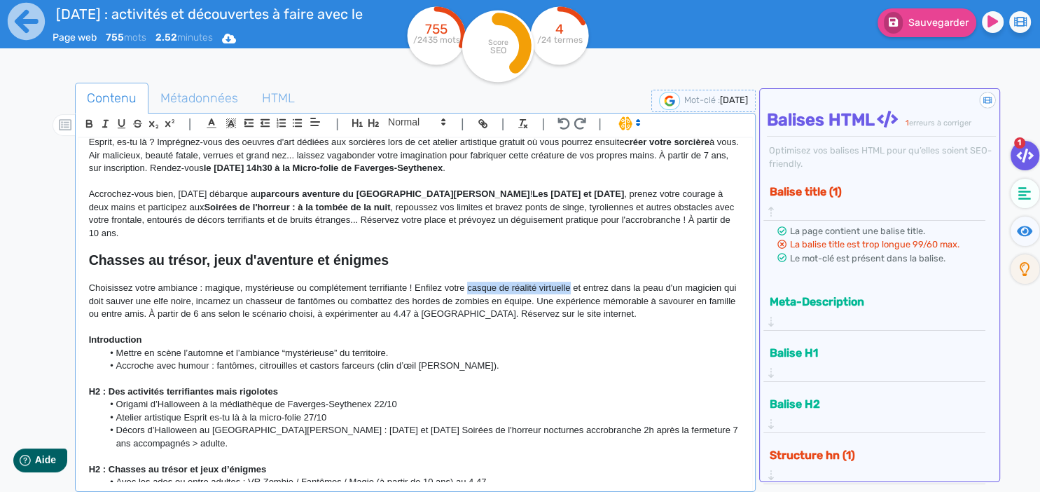
drag, startPoint x: 570, startPoint y: 273, endPoint x: 467, endPoint y: 279, distance: 103.8
click at [467, 282] on p "Choisissez votre ambiance : magique, mystérieuse ou complétement terrifiante ! …" at bounding box center [415, 301] width 653 height 39
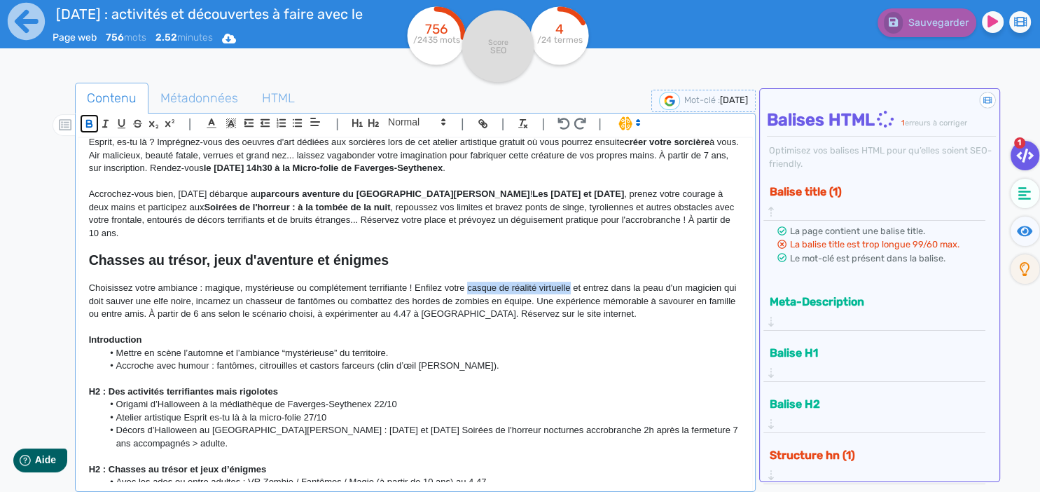
click at [88, 120] on icon "button" at bounding box center [88, 122] width 5 height 4
click at [635, 282] on p "Choisissez votre ambiance : magique, mystérieuse ou complétement terrifiante ! …" at bounding box center [415, 301] width 653 height 39
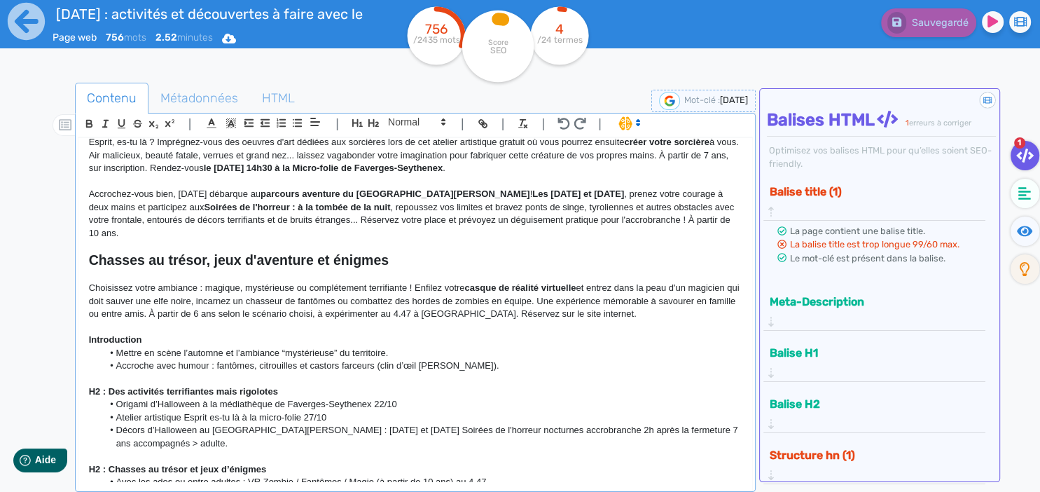
click at [366, 282] on p "Choisissez votre ambiance : magique, mystérieuse ou complétement terrifiante ! …" at bounding box center [415, 301] width 653 height 39
click at [490, 298] on p "Choisissez votre ambiance : magique, mystérieuse ou complétement terrifiante ! …" at bounding box center [415, 301] width 653 height 39
click at [626, 284] on p "Choisissez votre ambiance : magique, mystérieuse ou complétement terrifiante ! …" at bounding box center [415, 301] width 653 height 39
click at [624, 287] on p "Choisissez votre ambiance : magique, mystérieuse ou complétement terrifiante ! …" at bounding box center [415, 301] width 653 height 39
click at [597, 321] on p at bounding box center [415, 327] width 653 height 13
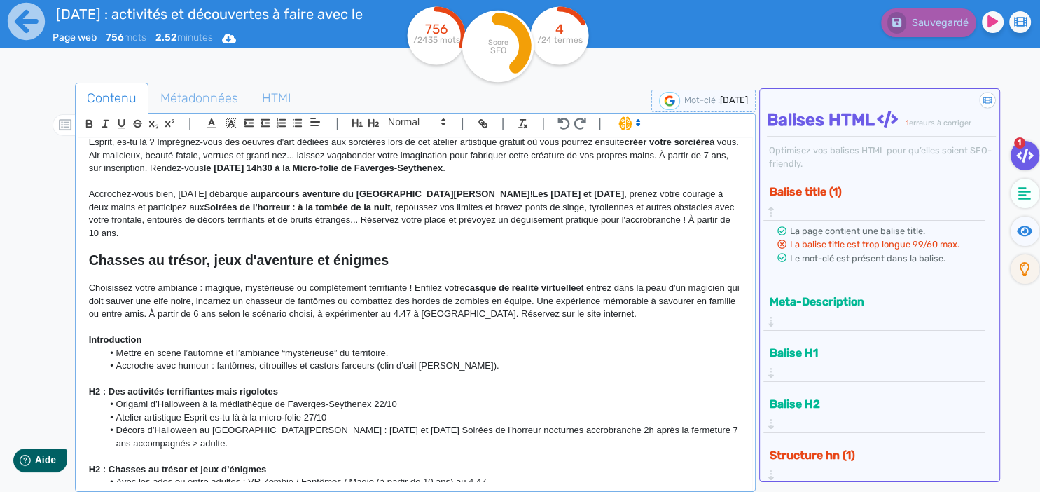
click at [566, 304] on p "Choisissez votre ambiance : magique, mystérieuse ou complétement terrifiante ! …" at bounding box center [415, 301] width 653 height 39
drag, startPoint x: 179, startPoint y: 301, endPoint x: 340, endPoint y: 299, distance: 161.1
click at [340, 299] on p "Choisissez votre ambiance : magique, mystérieuse ou complétement terrifiante ! …" at bounding box center [415, 301] width 653 height 39
click at [86, 123] on icon "button" at bounding box center [89, 125] width 6 height 4
drag, startPoint x: 483, startPoint y: 326, endPoint x: 460, endPoint y: 312, distance: 28.0
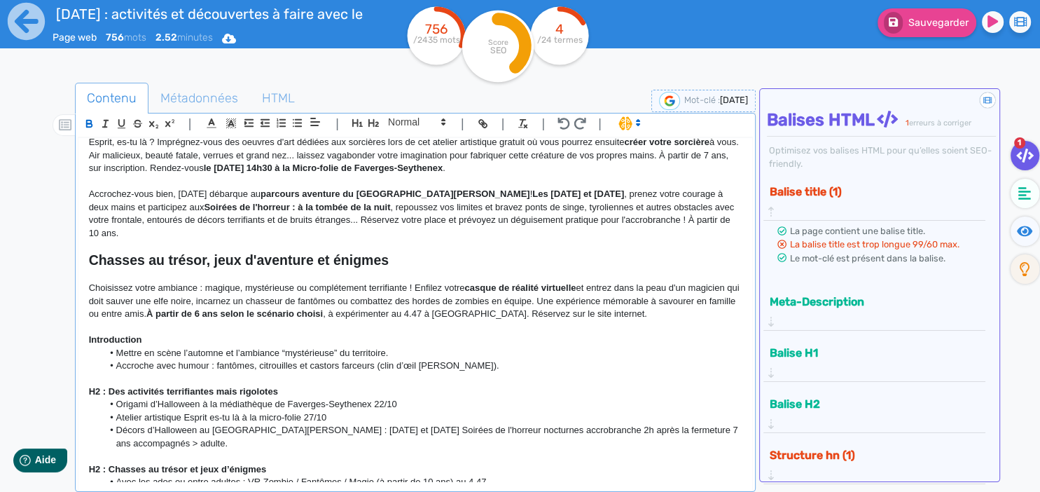
click at [481, 333] on p "Introduction" at bounding box center [415, 339] width 653 height 13
drag, startPoint x: 425, startPoint y: 301, endPoint x: 502, endPoint y: 299, distance: 77.1
click at [502, 299] on p "Choisissez votre ambiance : magique, mystérieuse ou complétement terrifiante ! …" at bounding box center [415, 301] width 653 height 39
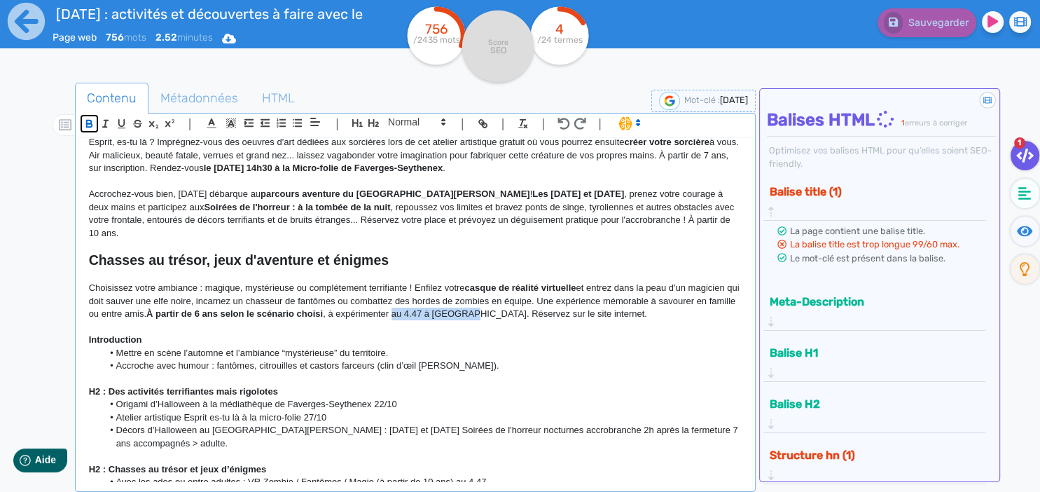
click at [88, 124] on icon "button" at bounding box center [89, 124] width 12 height 12
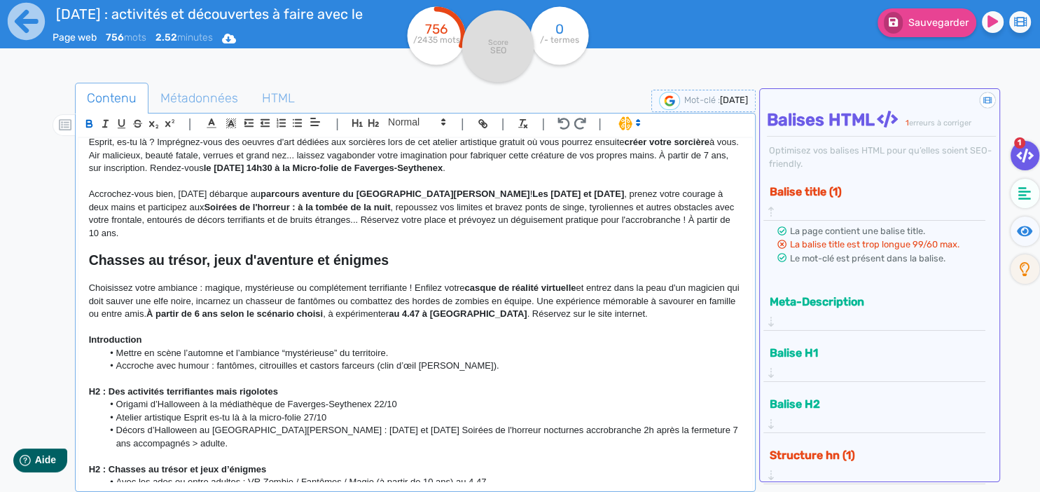
click at [537, 282] on strong "casque de réalité virtuelle" at bounding box center [519, 287] width 111 height 11
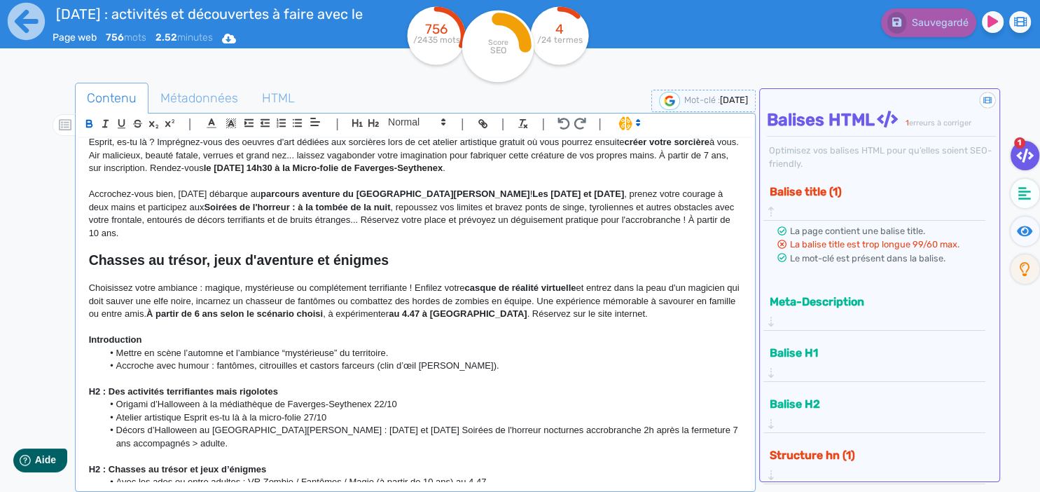
click at [612, 298] on p "Choisissez votre ambiance : magique, mystérieuse ou complétement terrifiante ! …" at bounding box center [415, 301] width 653 height 39
click at [676, 295] on p "Choisissez votre ambiance : magique, mystérieuse ou complétement terrifiante ! …" at bounding box center [415, 301] width 653 height 39
click at [587, 254] on h2 "Chasses au trésor, jeux d'aventure et énigmes" at bounding box center [415, 260] width 653 height 16
click at [601, 287] on p "Choisissez votre ambiance : magique, mystérieuse ou complétement terrifiante ! …" at bounding box center [415, 301] width 653 height 39
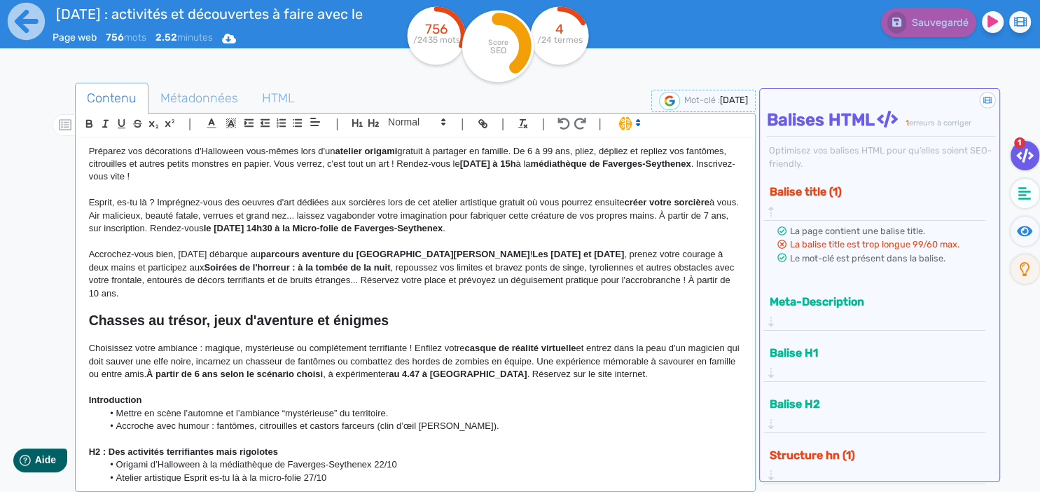
scroll to position [303, 0]
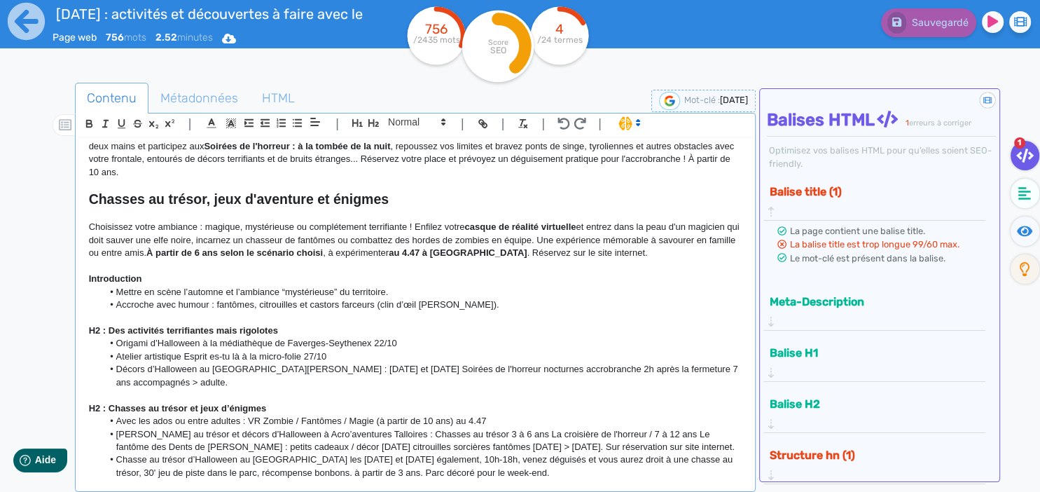
click at [821, 443] on button "Structure hn (1)" at bounding box center [869, 454] width 207 height 23
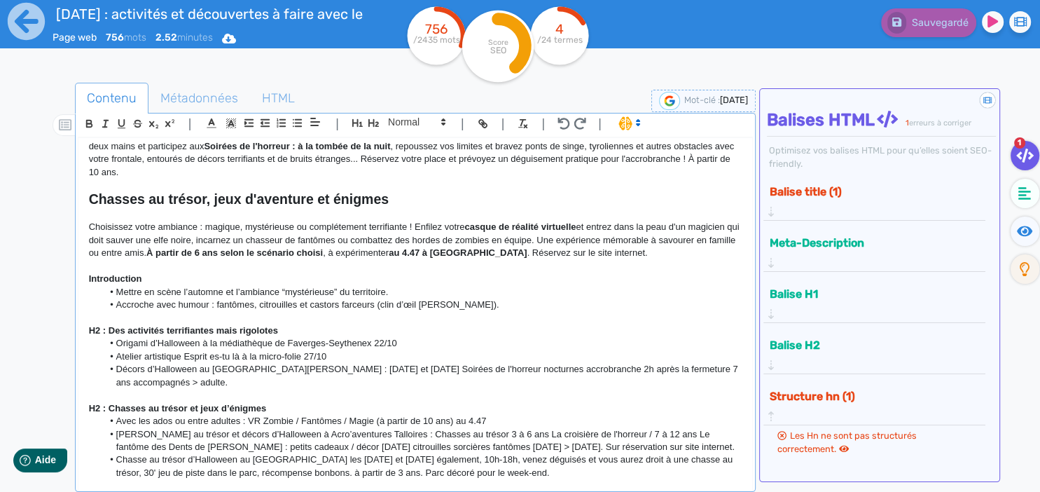
click at [471, 298] on li "Accroche avec humour : fantômes, citrouilles et castors farceurs (clin d’œil [P…" at bounding box center [422, 304] width 640 height 13
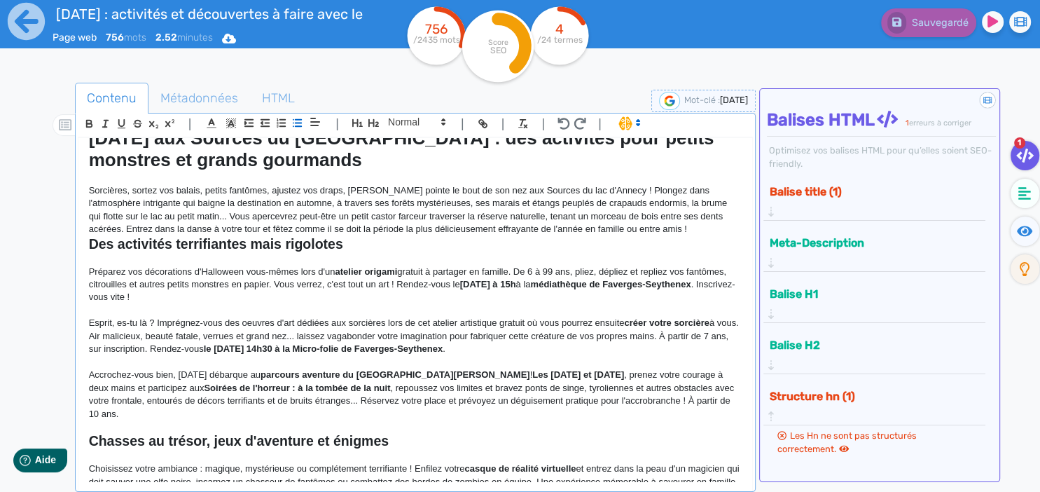
scroll to position [60, 0]
click at [668, 241] on h2 "Des activités terrifiantes mais rigolotes" at bounding box center [415, 245] width 653 height 16
click at [655, 230] on p "Sorcières, sortez vos balais, petits fantômes, ajustez vos draps, [PERSON_NAME]…" at bounding box center [415, 211] width 653 height 52
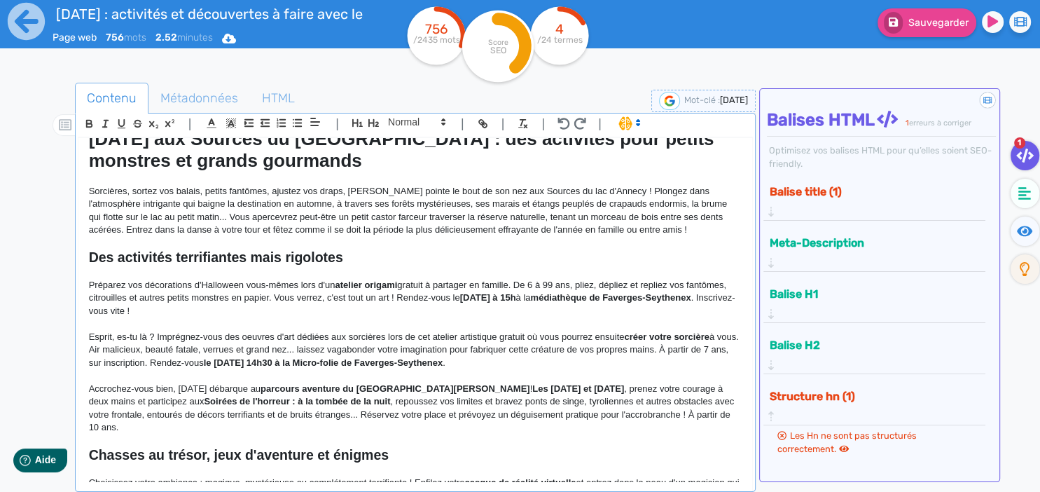
click at [282, 246] on p at bounding box center [415, 243] width 653 height 13
click at [204, 270] on p at bounding box center [415, 272] width 653 height 13
click at [144, 242] on p at bounding box center [415, 243] width 653 height 13
click at [356, 247] on p at bounding box center [415, 243] width 653 height 13
click at [365, 262] on h2 "Des activités terrifiantes mais rigolotes" at bounding box center [415, 257] width 653 height 16
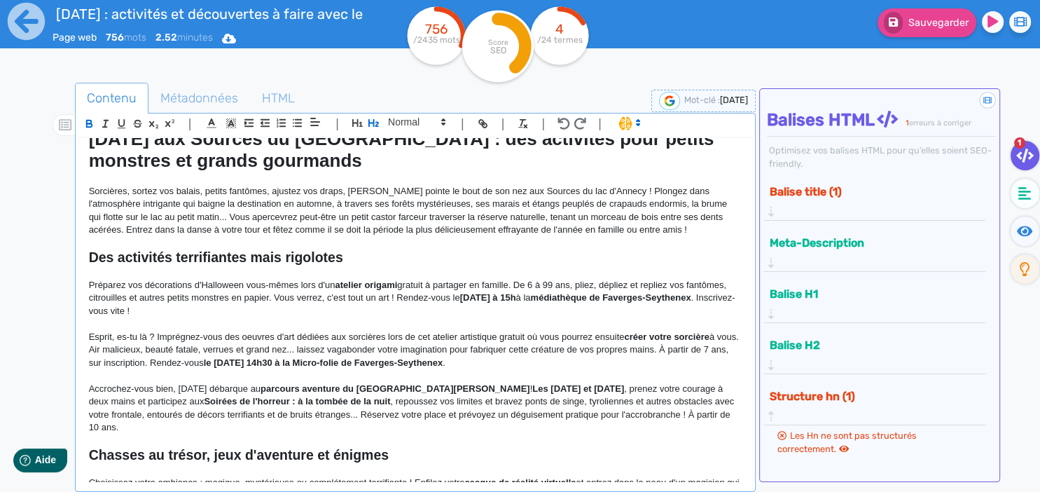
click at [372, 245] on p at bounding box center [415, 243] width 653 height 13
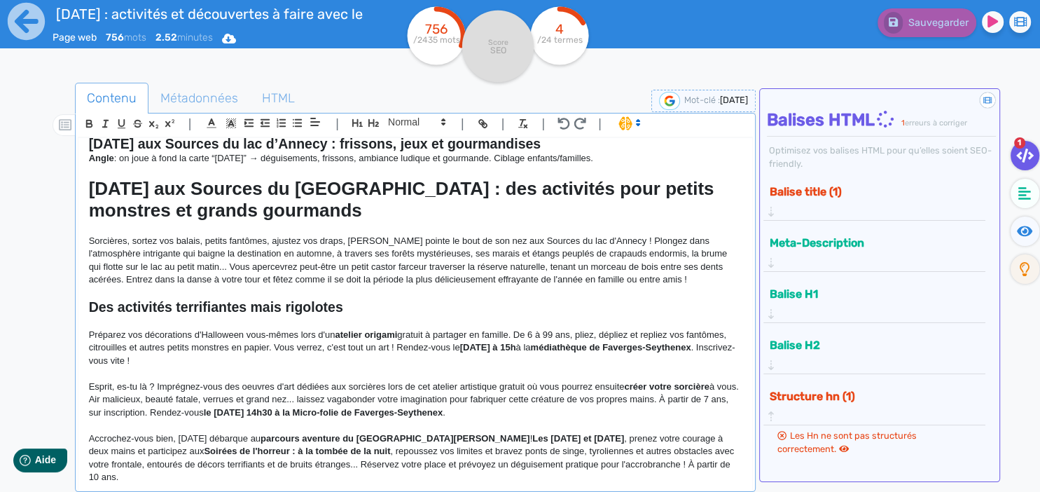
scroll to position [0, 0]
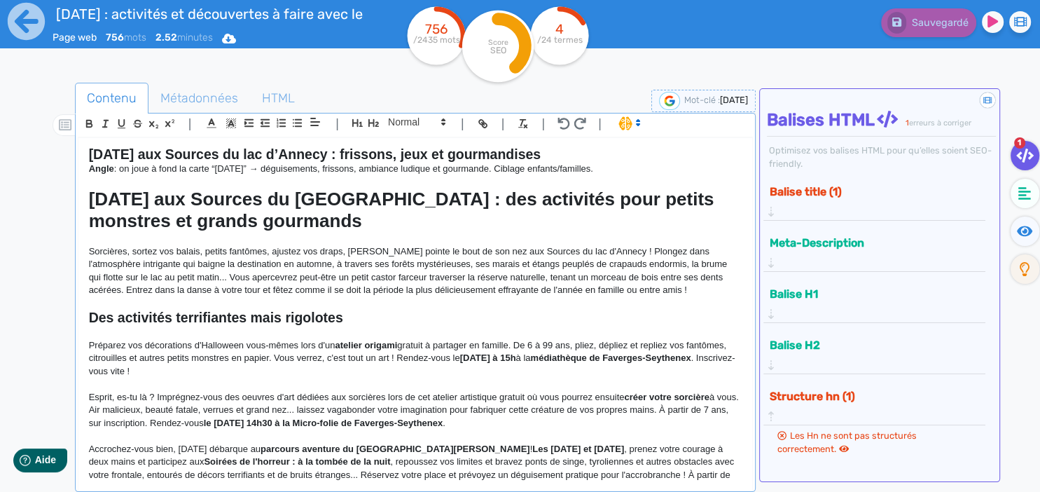
drag, startPoint x: 637, startPoint y: 172, endPoint x: 62, endPoint y: 133, distance: 576.5
click at [78, 138] on div "Halloween 2025 aux Sources du lac d’Annecy : frissons, jeux et gourmandises Ang…" at bounding box center [415, 310] width 674 height 344
click at [617, 225] on h1 "[DATE] aux Sources du [GEOGRAPHIC_DATA] : des activités pour petits monstres et…" at bounding box center [415, 209] width 653 height 43
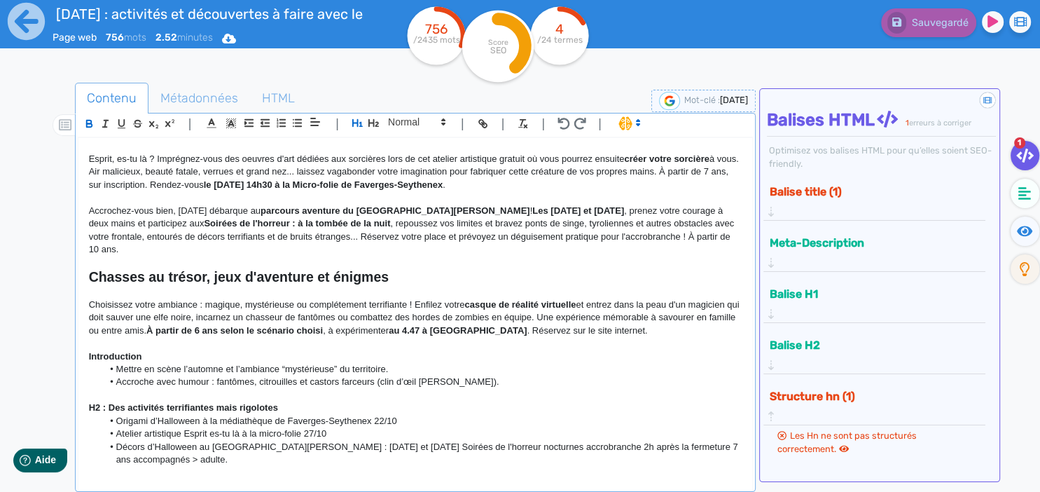
scroll to position [359, 0]
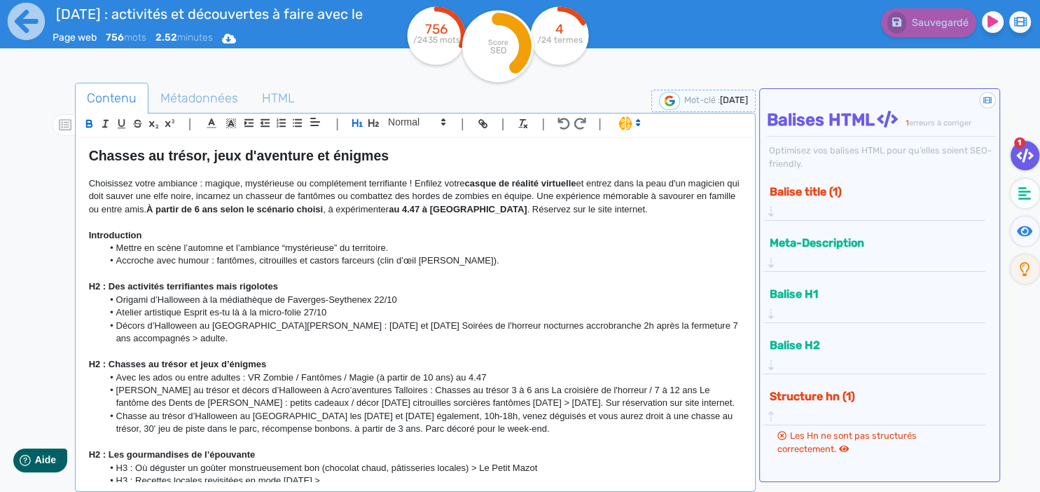
click at [661, 216] on p at bounding box center [415, 222] width 653 height 13
click at [649, 191] on p "Choisissez votre ambiance : magique, mystérieuse ou complétement terrifiante ! …" at bounding box center [415, 196] width 653 height 39
click at [658, 193] on p "Choisissez votre ambiance : magique, mystérieuse ou complétement terrifiante ! …" at bounding box center [415, 196] width 653 height 39
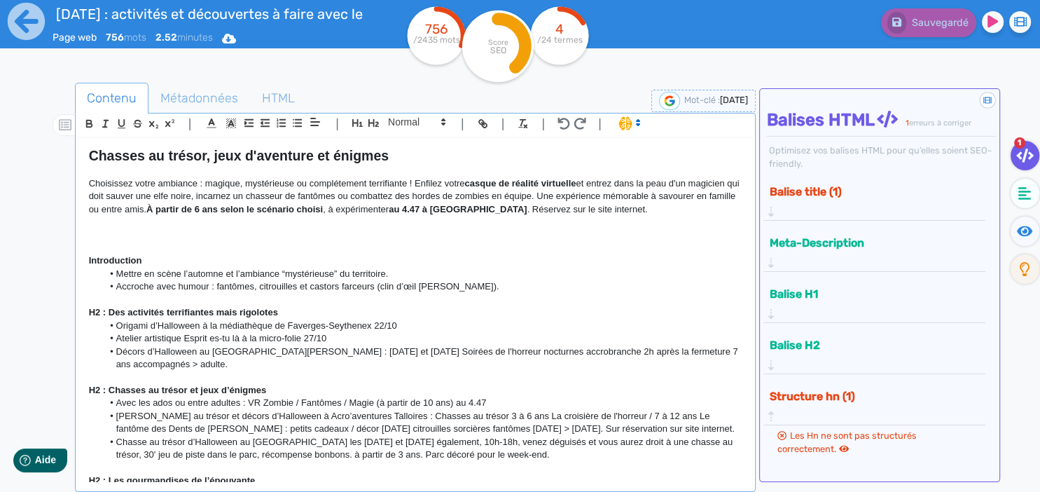
click at [116, 229] on p at bounding box center [415, 235] width 653 height 13
click at [453, 216] on p at bounding box center [415, 222] width 653 height 13
drag, startPoint x: 359, startPoint y: 198, endPoint x: 503, endPoint y: 202, distance: 144.4
click at [503, 202] on div "Halloween 2025 aux Sources du lac d’Annecy : frissons, jeux et gourmandises Ang…" at bounding box center [415, 310] width 674 height 344
click at [546, 216] on p at bounding box center [415, 222] width 653 height 13
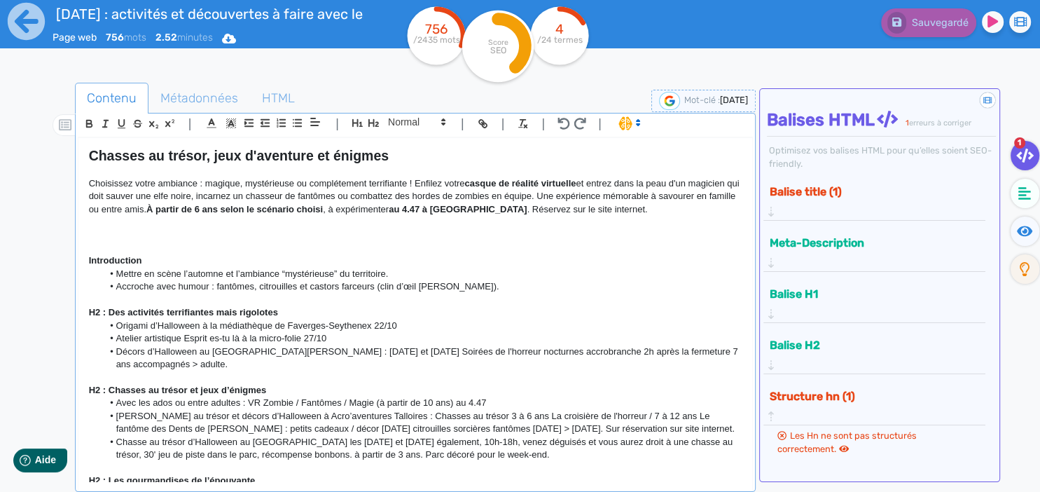
click at [562, 229] on p at bounding box center [415, 235] width 653 height 13
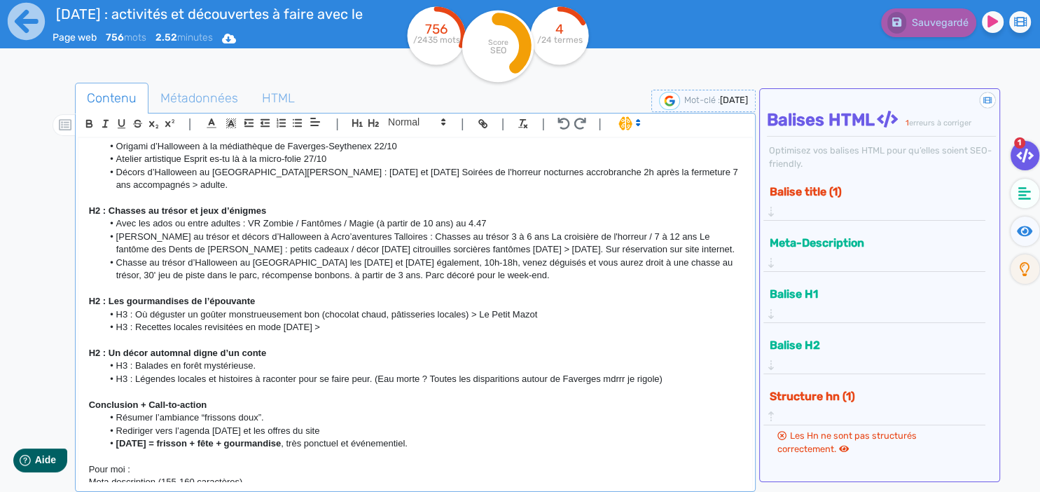
scroll to position [541, 0]
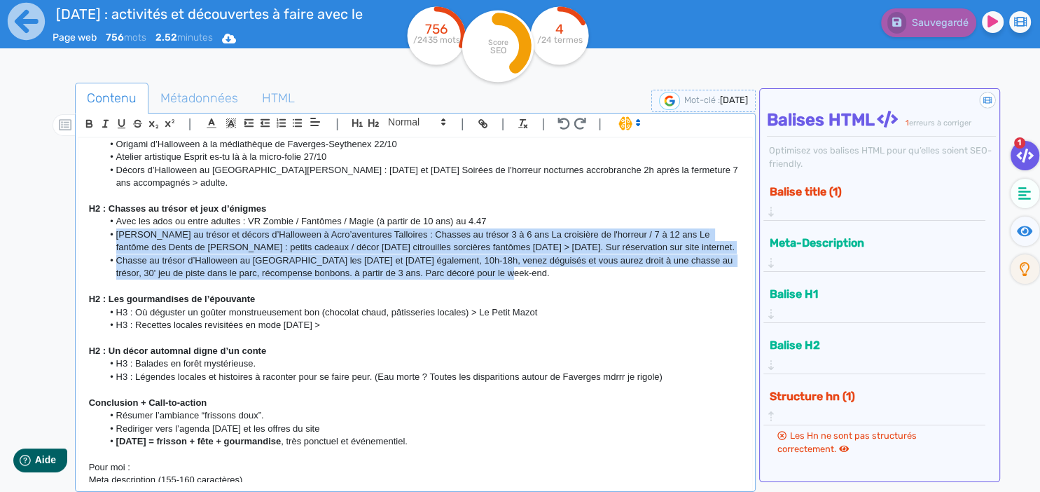
drag, startPoint x: 115, startPoint y: 209, endPoint x: 500, endPoint y: 247, distance: 387.2
click at [500, 247] on ul "Avec les ados ou entre adultes : VR Zombie / Fantômes / Magie (à partir de 10 a…" at bounding box center [415, 247] width 653 height 64
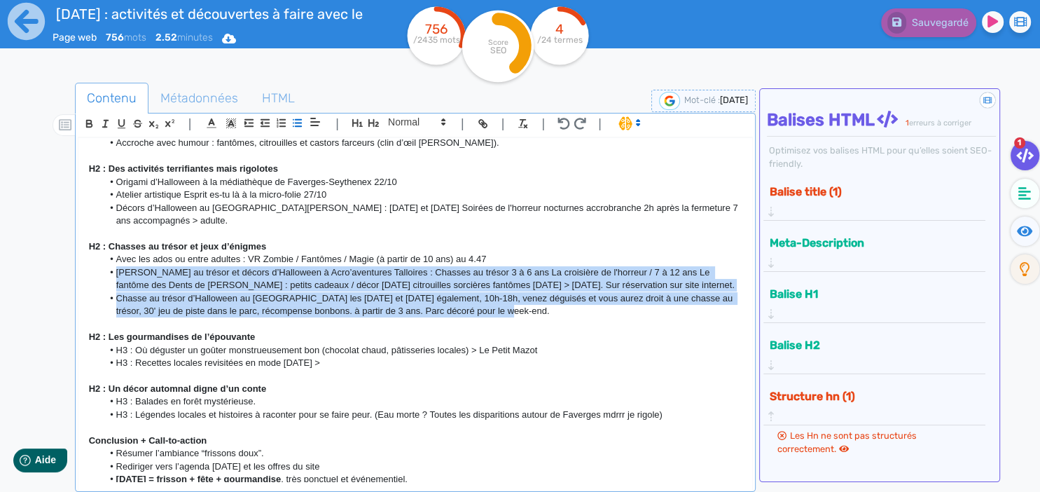
scroll to position [481, 0]
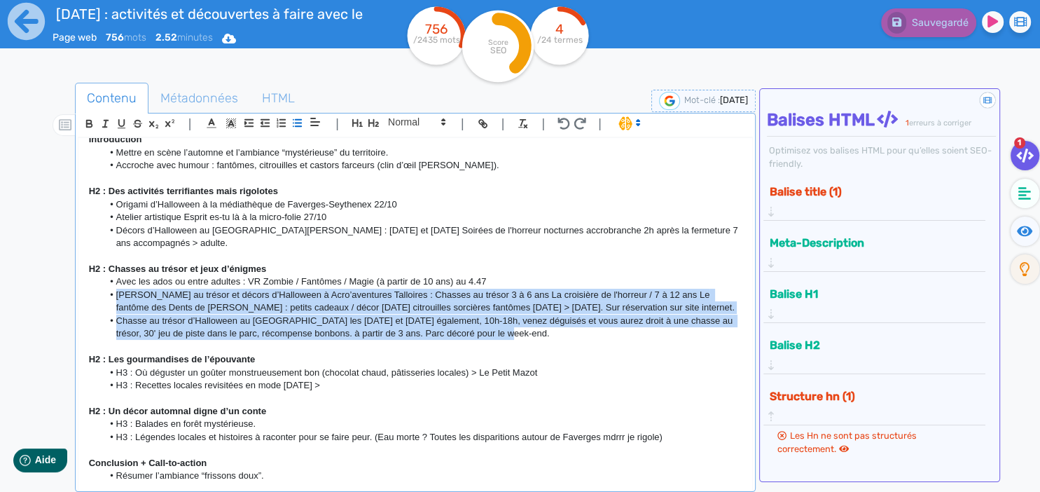
copy ul "Chasse au trésor et décors d’Halloween à Acro’aventures Talloires : Chasses au …"
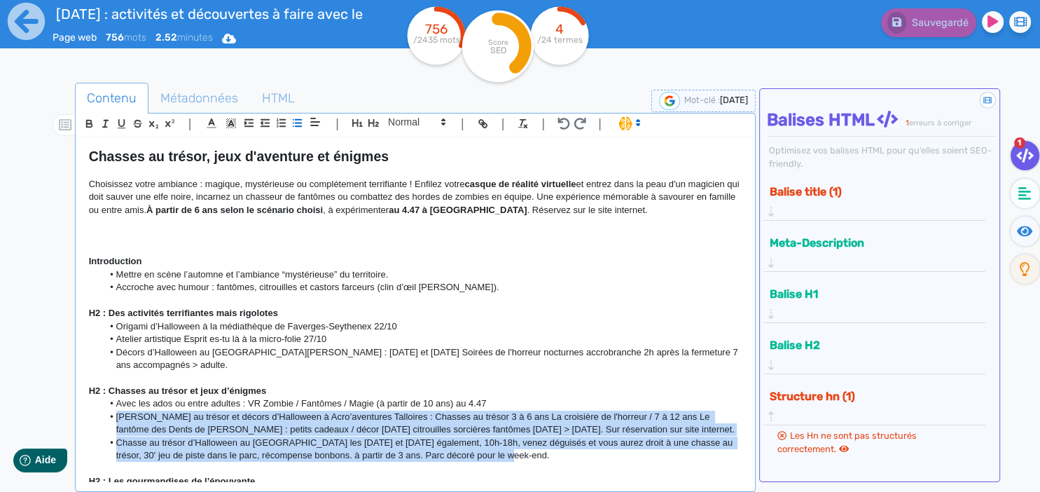
scroll to position [359, 0]
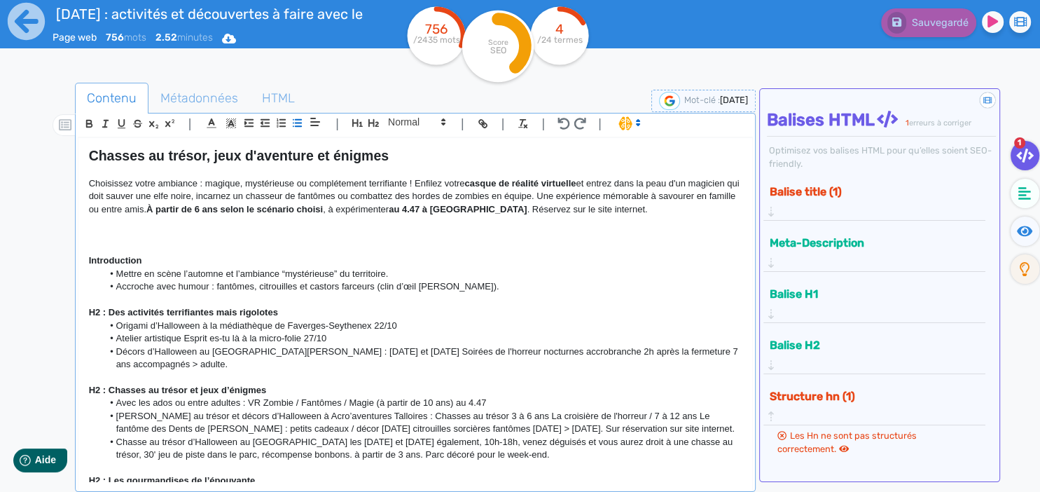
click at [102, 229] on p at bounding box center [415, 235] width 653 height 13
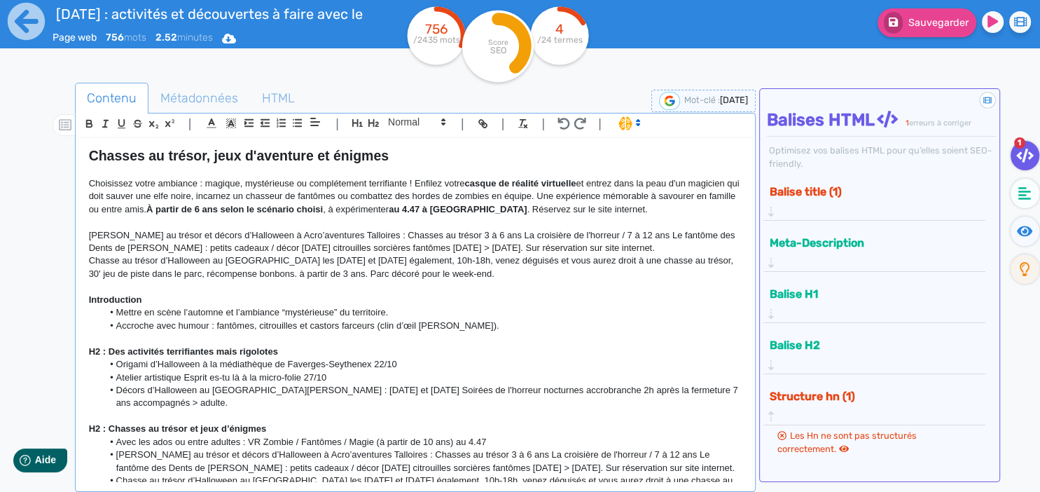
scroll to position [0, 0]
click at [213, 229] on p "[PERSON_NAME] au trésor et décors d’Halloween à Acro’aventures Talloires : Chas…" at bounding box center [415, 242] width 653 height 26
click at [663, 240] on p "[PERSON_NAME] au trésor et décors d’Halloween à Acro’aventures Talloires : Chas…" at bounding box center [415, 242] width 653 height 26
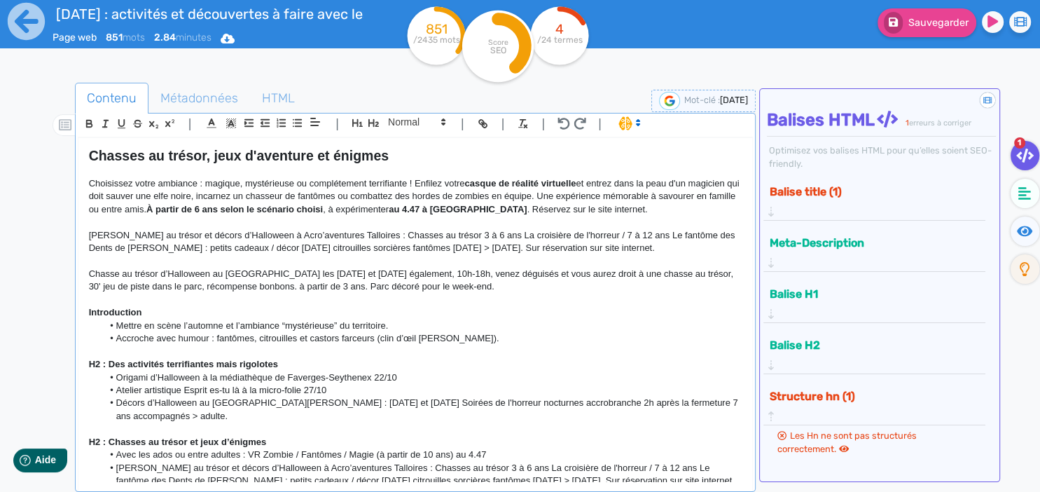
click at [639, 254] on p at bounding box center [415, 260] width 653 height 13
click at [645, 240] on p "[PERSON_NAME] au trésor et décors d’Halloween à Acro’aventures Talloires : Chas…" at bounding box center [415, 242] width 653 height 26
click at [90, 229] on p "[PERSON_NAME] au trésor et décors d’Halloween à Acro’aventures Talloires : Chas…" at bounding box center [415, 242] width 653 height 26
click at [551, 294] on p at bounding box center [415, 300] width 653 height 13
click at [427, 272] on p "Chasse au trésor d’Halloween au [GEOGRAPHIC_DATA] les [DATE] et [DATE] égalemen…" at bounding box center [415, 281] width 653 height 26
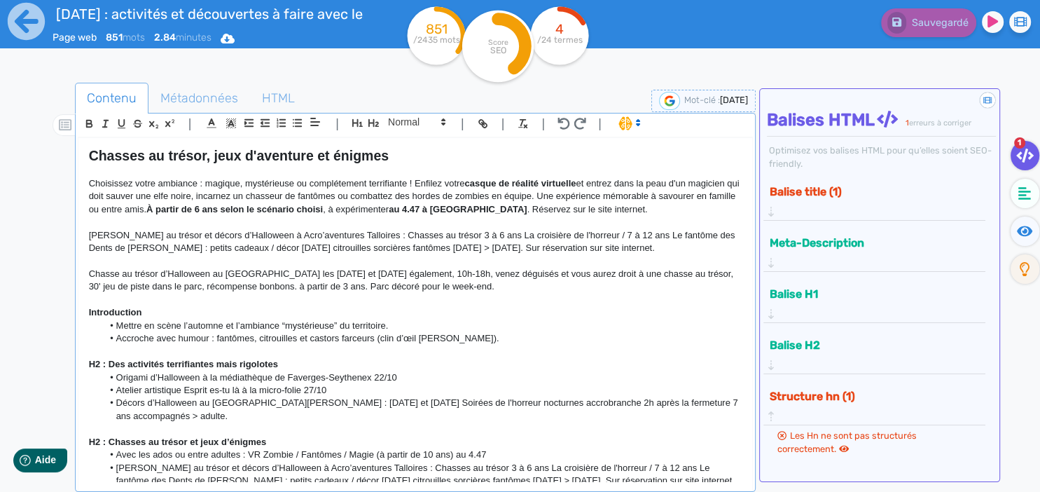
click at [451, 273] on p "Chasse au trésor d’Halloween au [GEOGRAPHIC_DATA] les [DATE] et [DATE] égalemen…" at bounding box center [415, 281] width 653 height 26
click at [499, 271] on p "Chasse au trésor d’Halloween au [GEOGRAPHIC_DATA] les [DATE] et [DATE] égalemen…" at bounding box center [415, 281] width 653 height 26
click at [528, 229] on p "[PERSON_NAME] au trésor et décors d’Halloween à Acro’aventures Talloires : Chas…" at bounding box center [415, 242] width 653 height 26
click at [602, 234] on p "[PERSON_NAME] au trésor et décors d’Halloween à Acro’aventures Talloires : Chas…" at bounding box center [415, 242] width 653 height 26
click at [643, 229] on p "[PERSON_NAME] au trésor et décors d’Halloween à Acro’aventures Talloires : Chas…" at bounding box center [415, 242] width 653 height 26
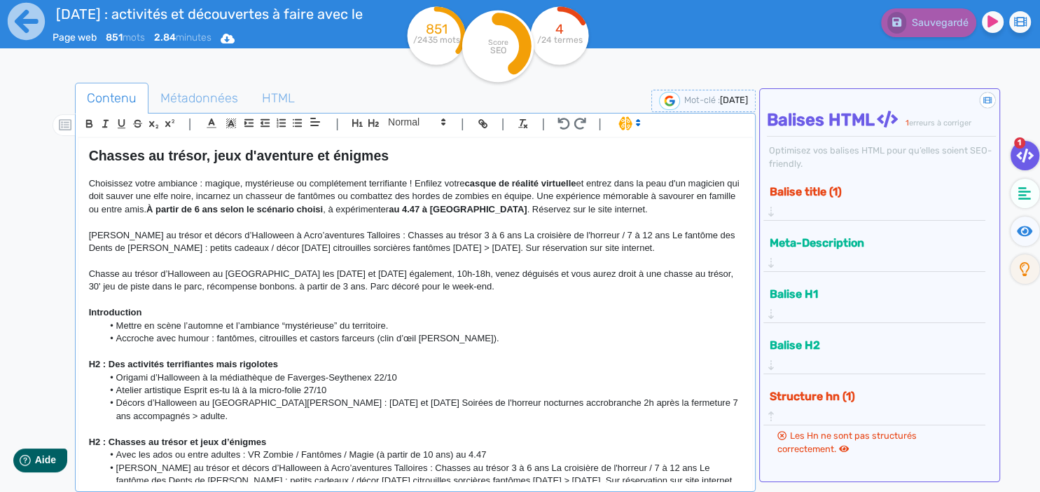
click at [567, 294] on p at bounding box center [415, 300] width 653 height 13
click at [504, 294] on p at bounding box center [415, 300] width 653 height 13
click at [497, 275] on p "Chasse au trésor d’Halloween au [GEOGRAPHIC_DATA] les [DATE] et [DATE] égalemen…" at bounding box center [415, 281] width 653 height 26
